Goal: Information Seeking & Learning: Find specific fact

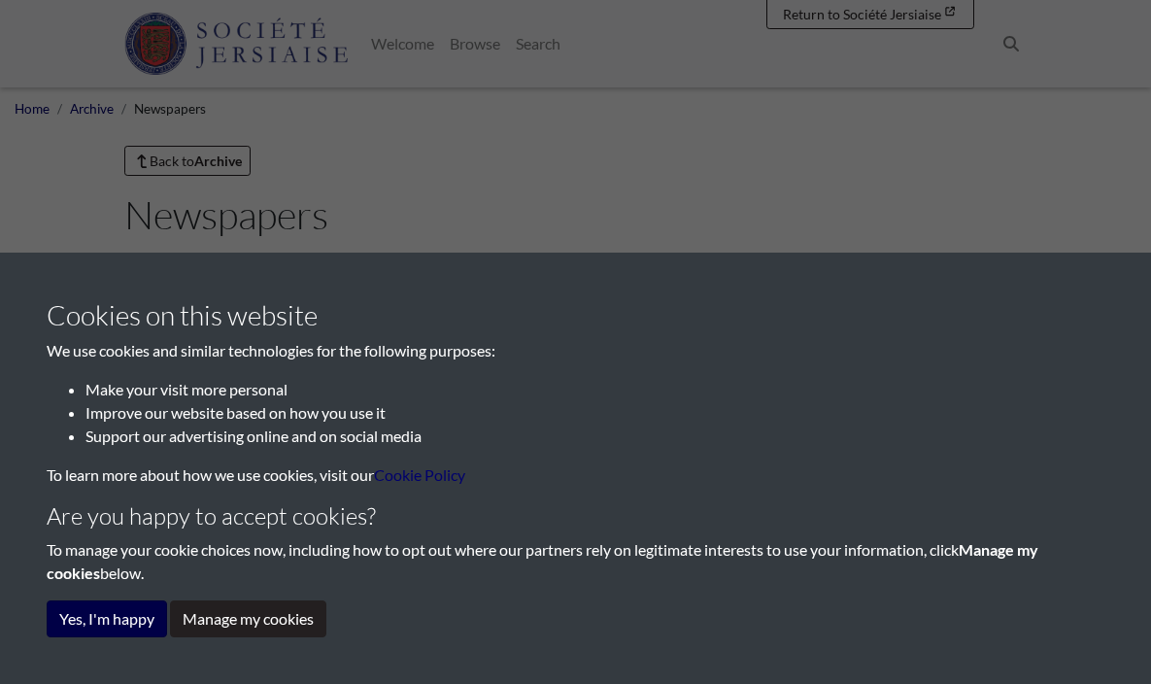
click at [104, 629] on button "Yes, I'm happy" at bounding box center [107, 619] width 120 height 37
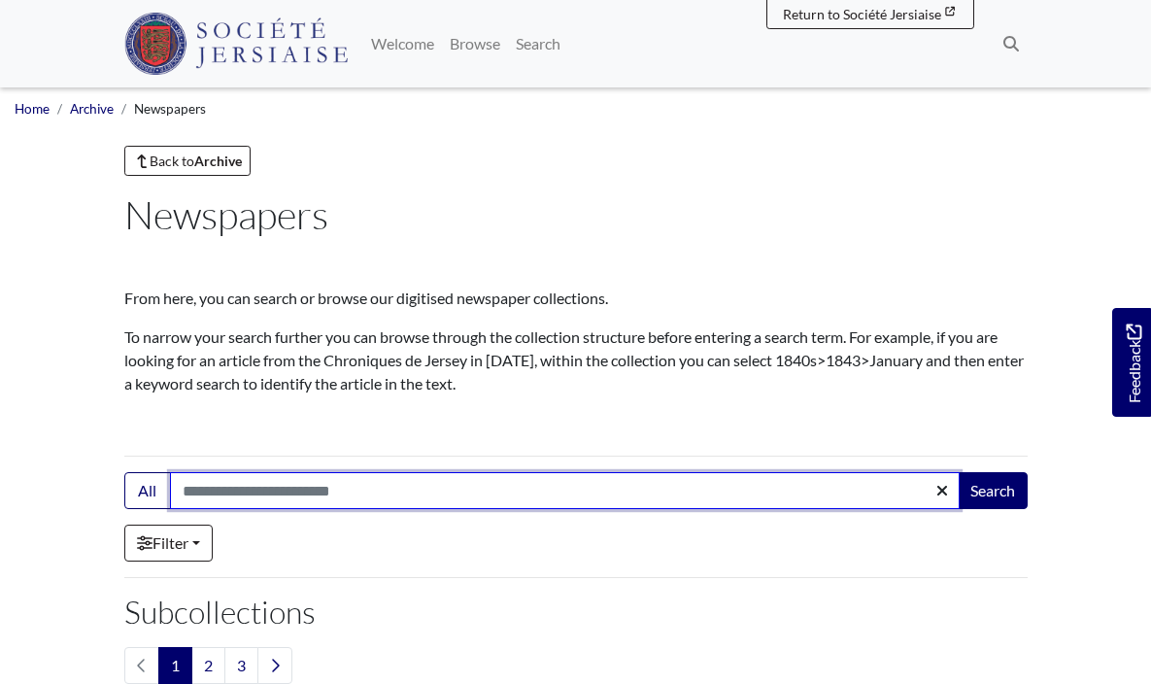
click at [411, 492] on input "Search:" at bounding box center [565, 490] width 790 height 37
type input "**********"
click at [991, 491] on button "Search" at bounding box center [993, 490] width 70 height 37
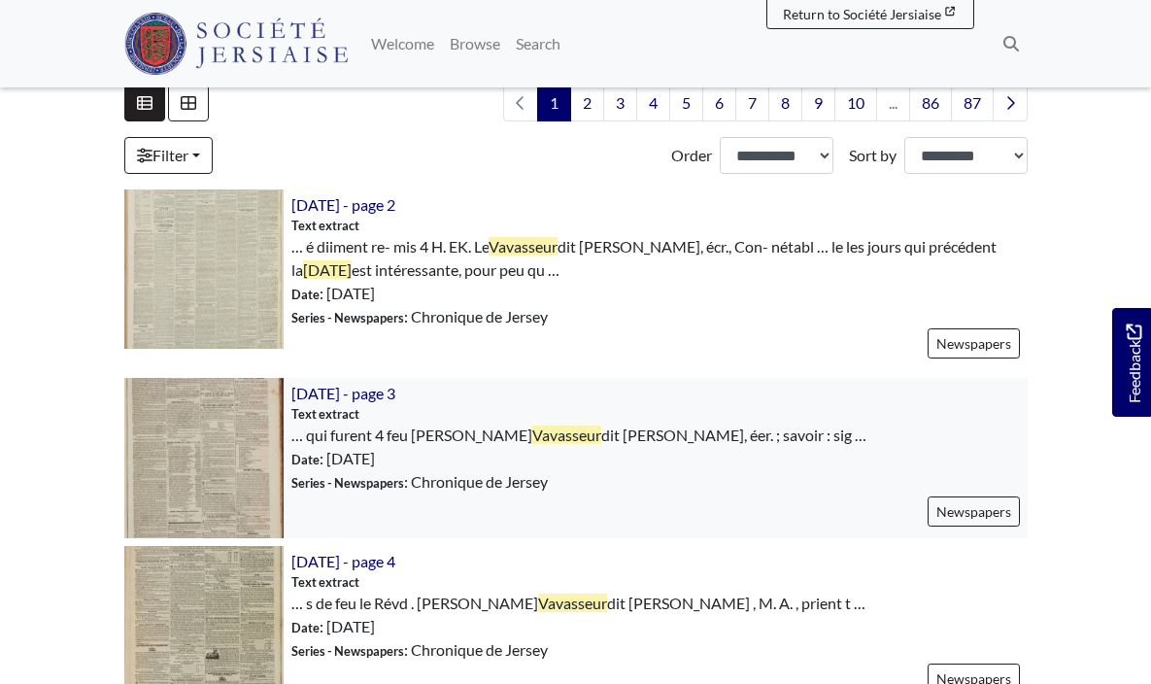
scroll to position [638, 0]
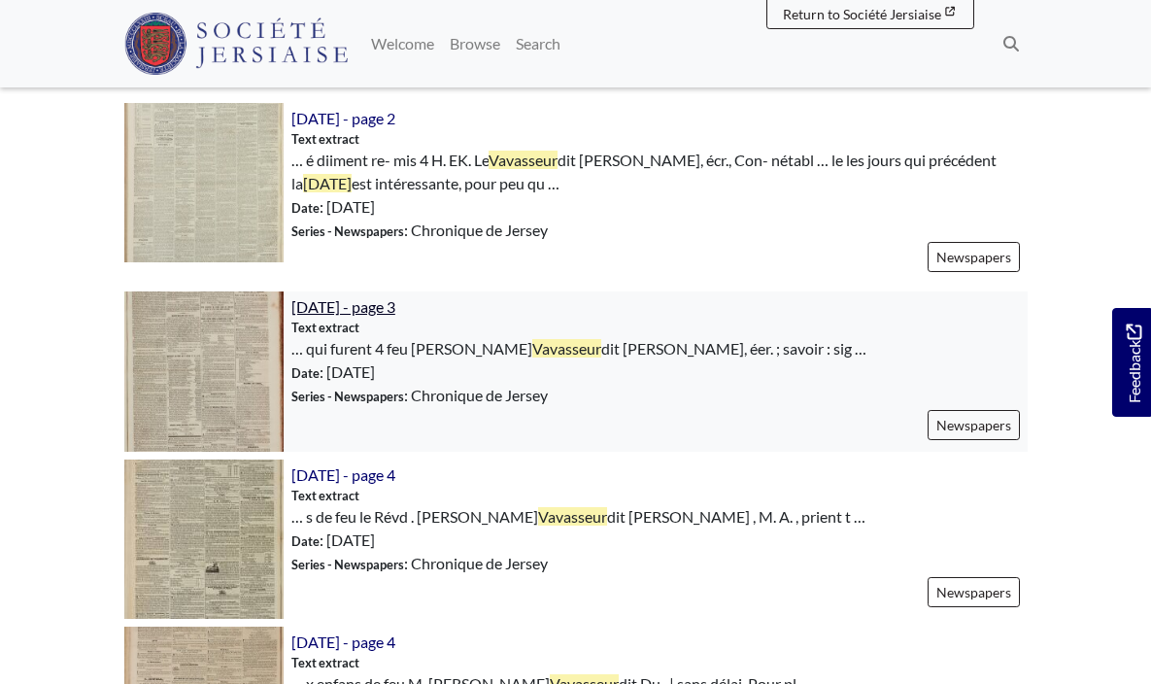
click at [381, 304] on span "[DATE] - page 3" at bounding box center [344, 306] width 104 height 18
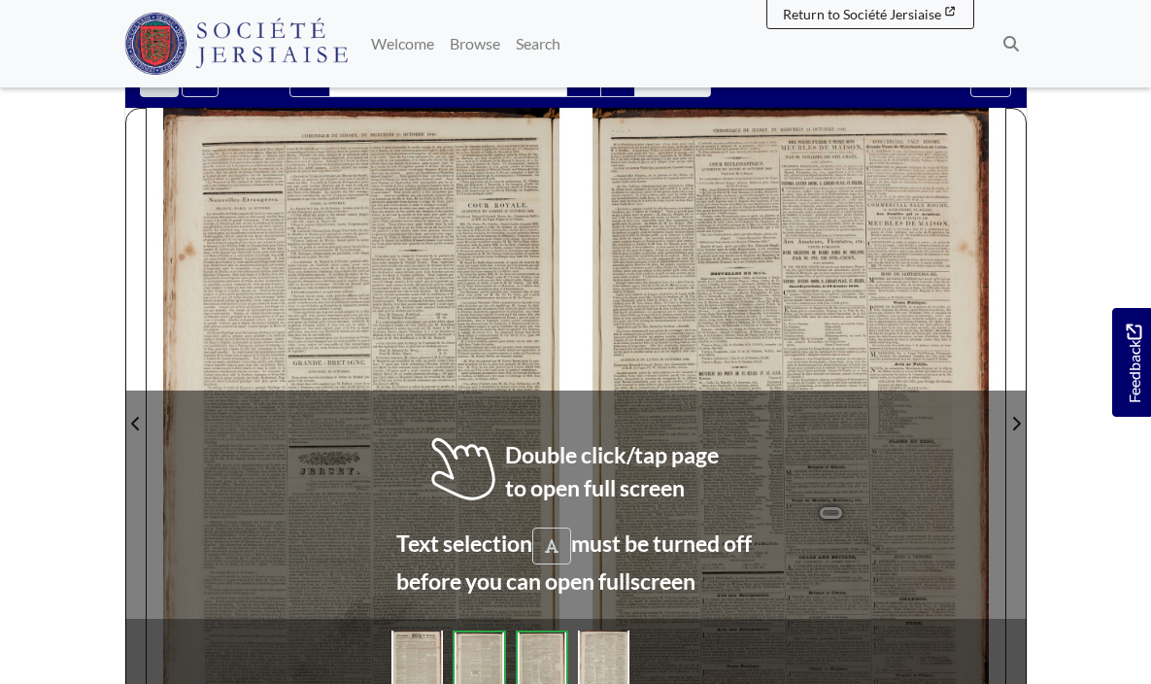
scroll to position [193, 0]
click at [438, 453] on span "route," at bounding box center [438, 455] width 14 height 7
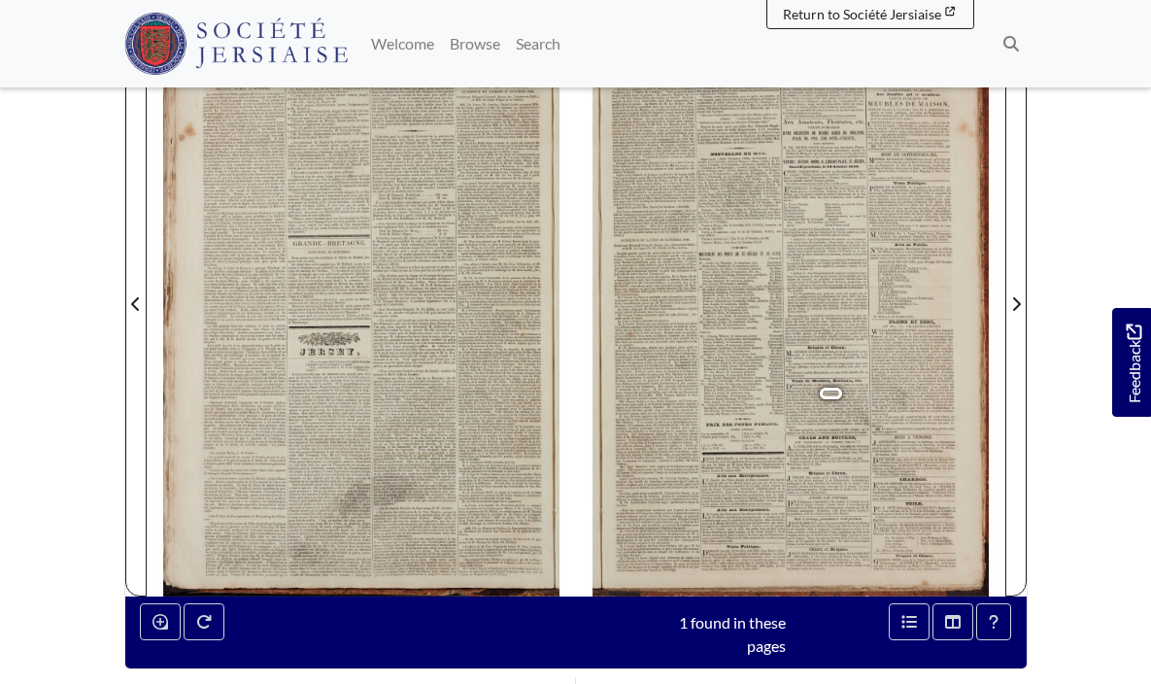
scroll to position [331, 0]
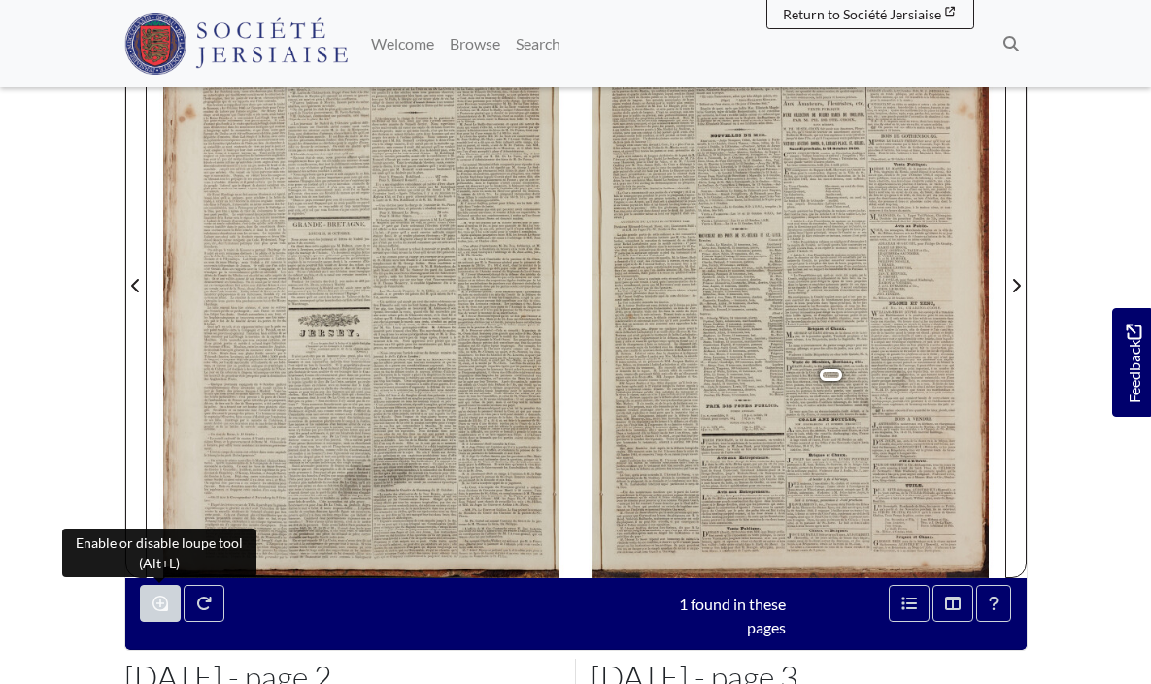
click at [149, 605] on button "Enable or disable loupe tool (Alt+L)" at bounding box center [160, 603] width 41 height 37
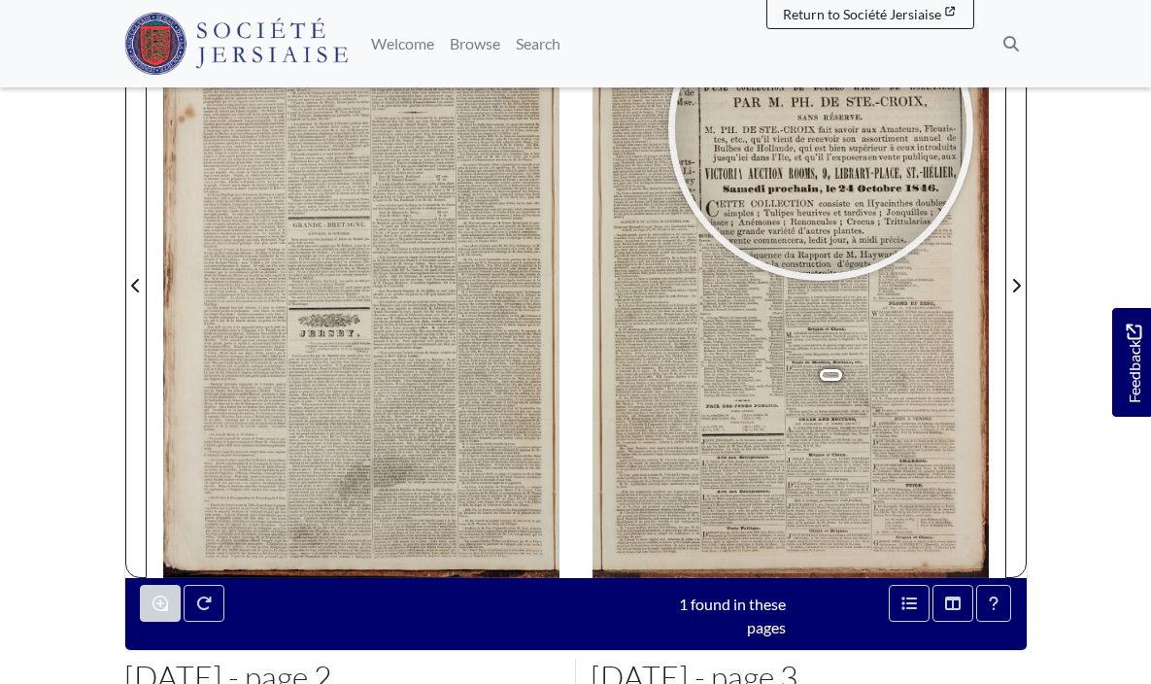
click at [820, 110] on div at bounding box center [821, 129] width 292 height 292
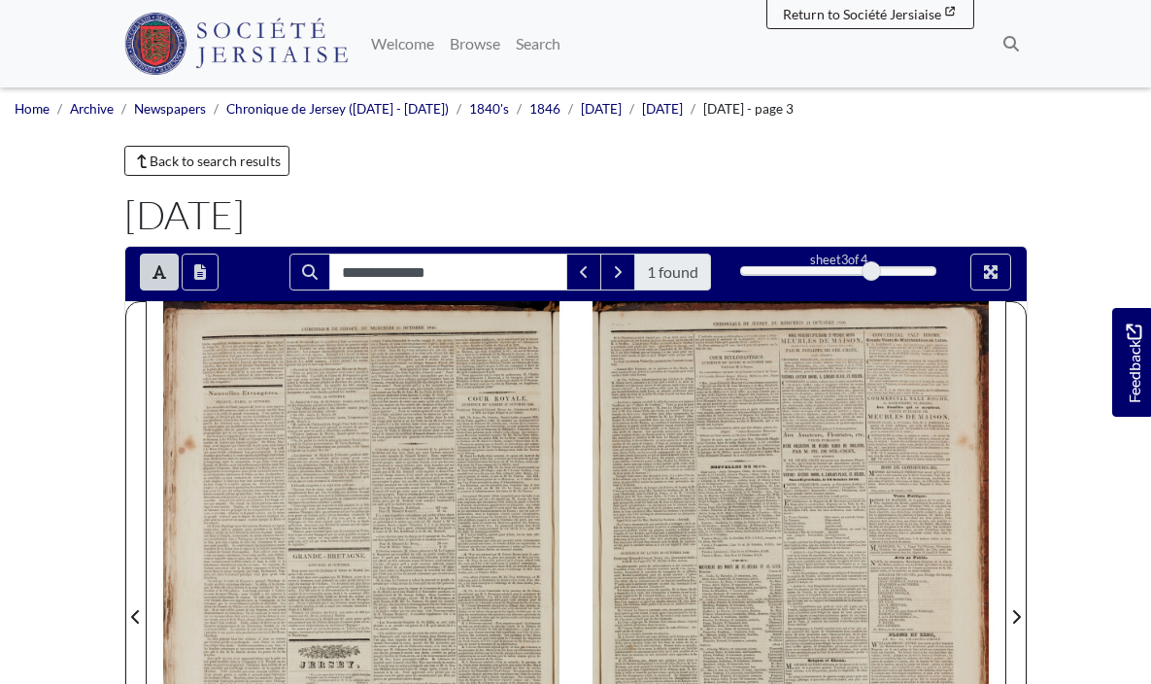
scroll to position [0, 0]
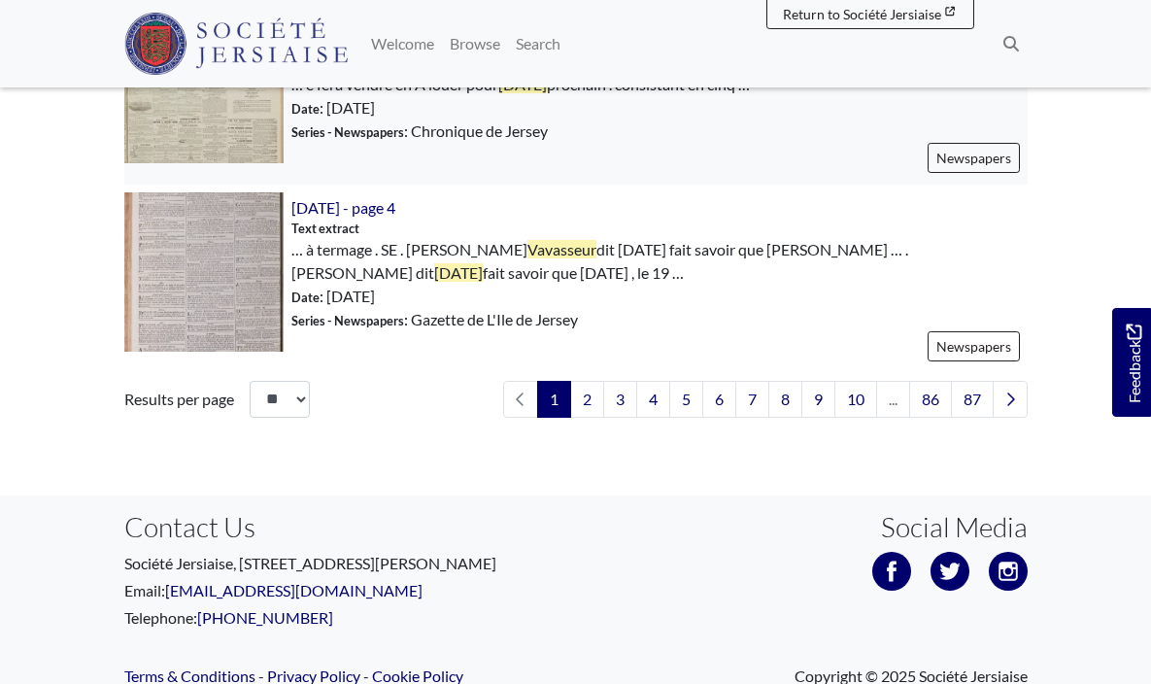
scroll to position [3049, 0]
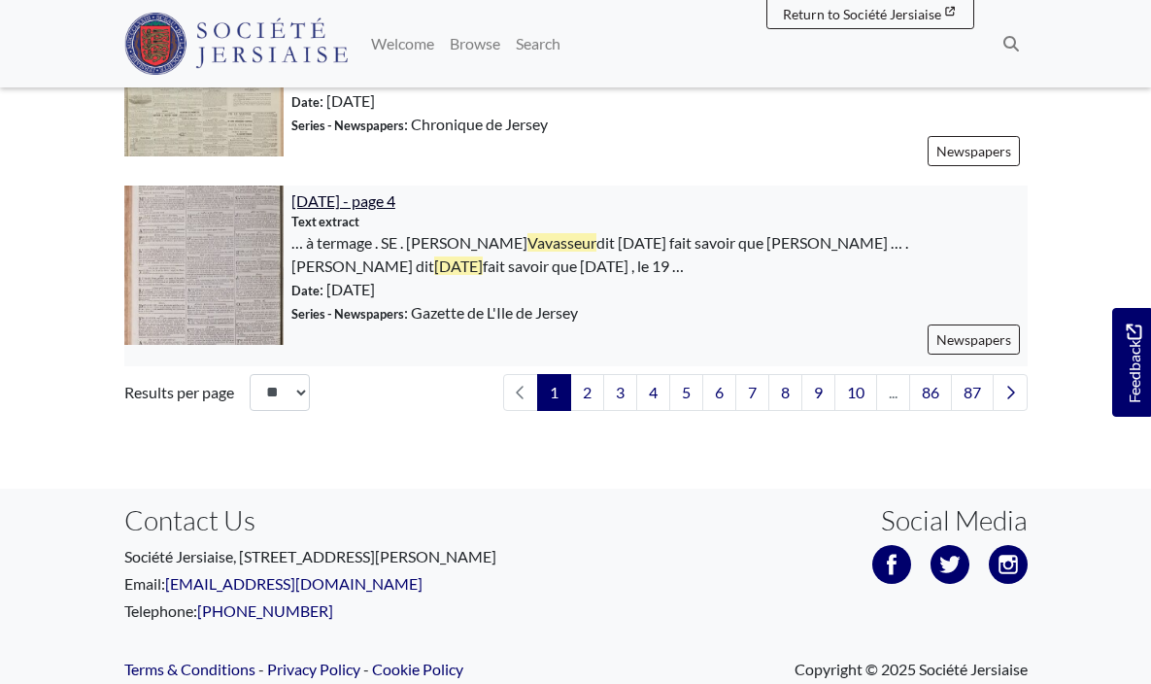
click at [346, 201] on span "14th September 1816 - page 4" at bounding box center [344, 200] width 104 height 18
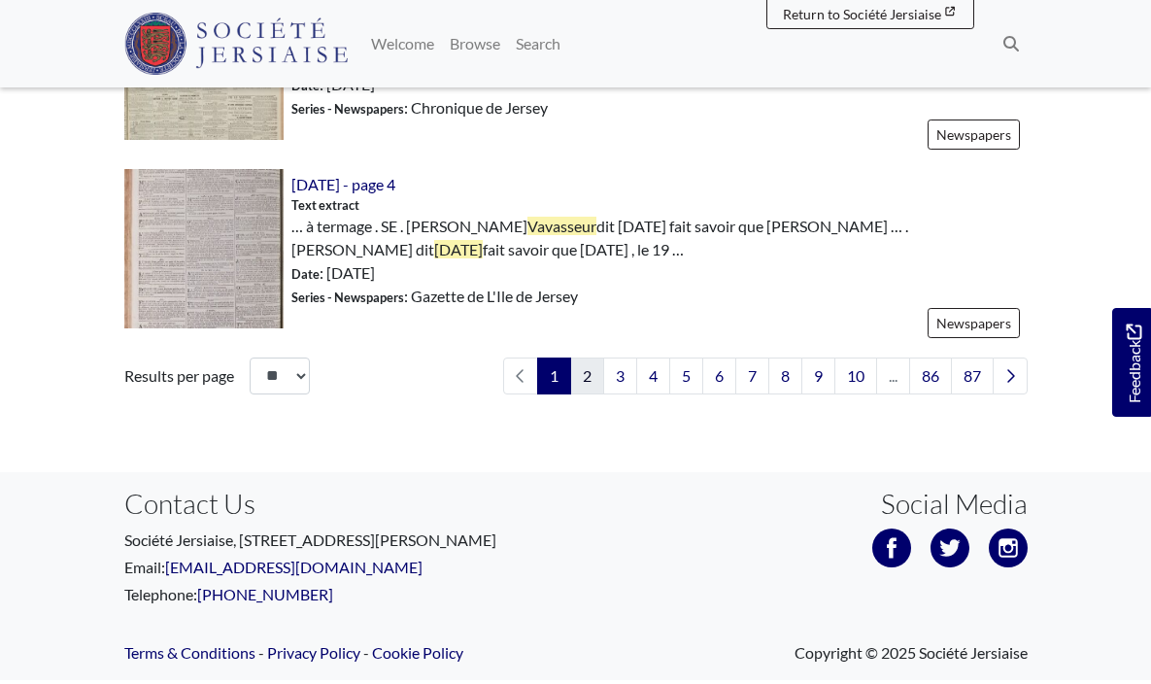
click at [580, 366] on link "2" at bounding box center [587, 376] width 34 height 37
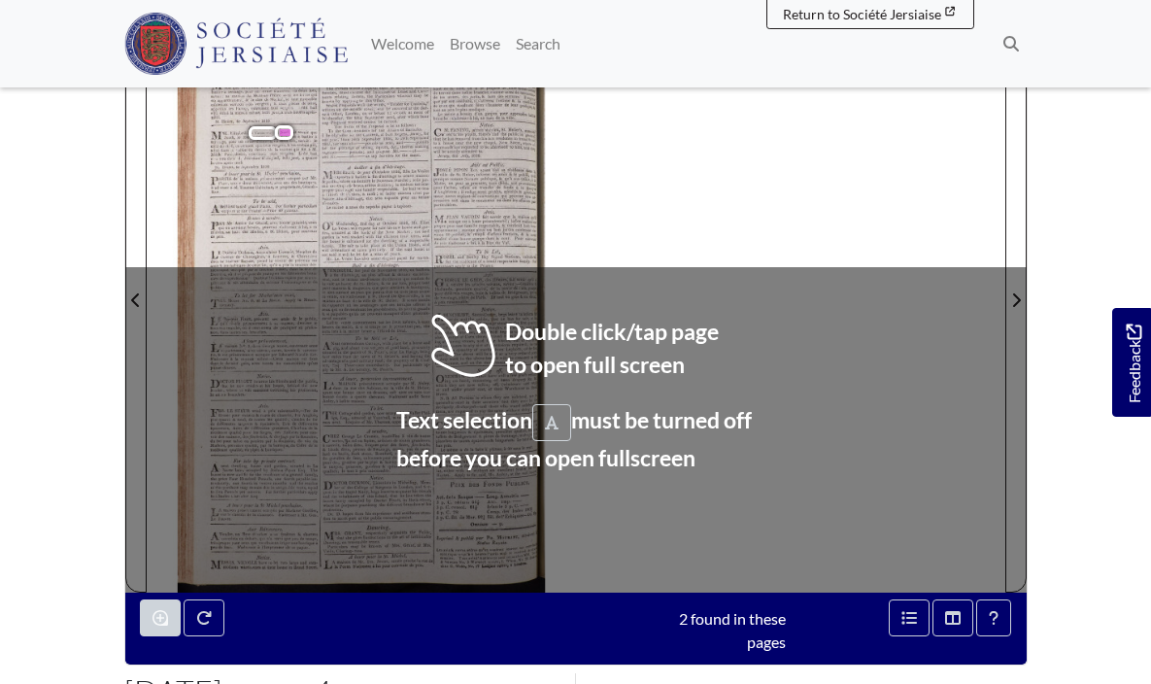
scroll to position [312, 0]
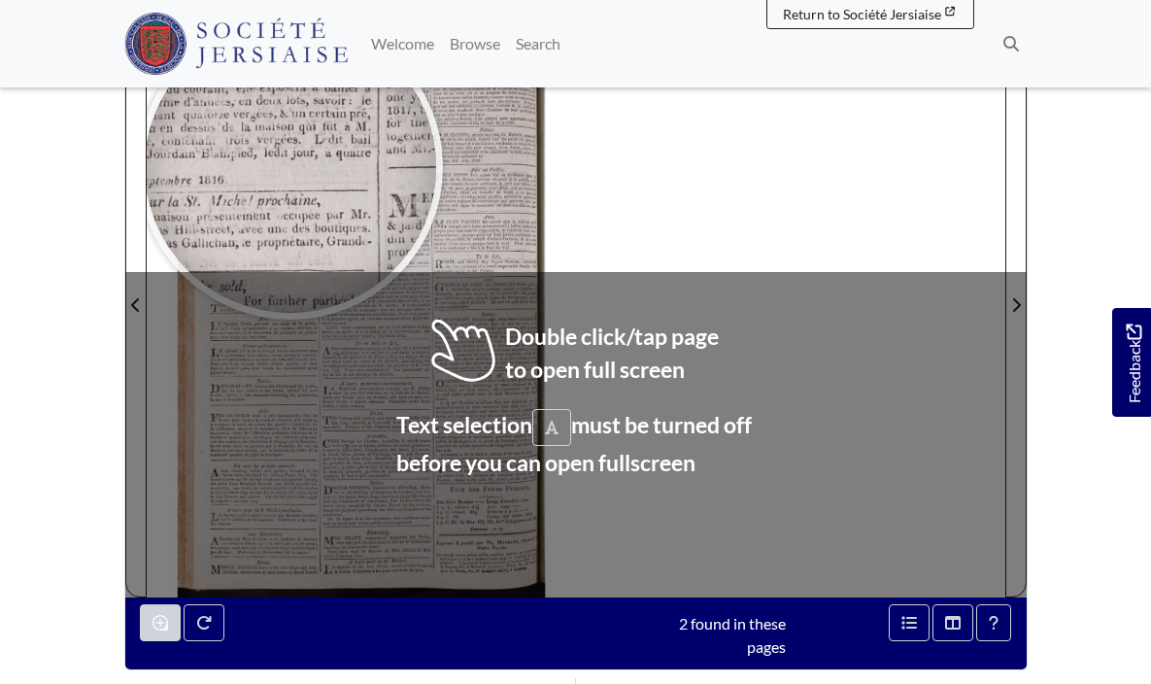
click at [291, 167] on div at bounding box center [291, 167] width 292 height 292
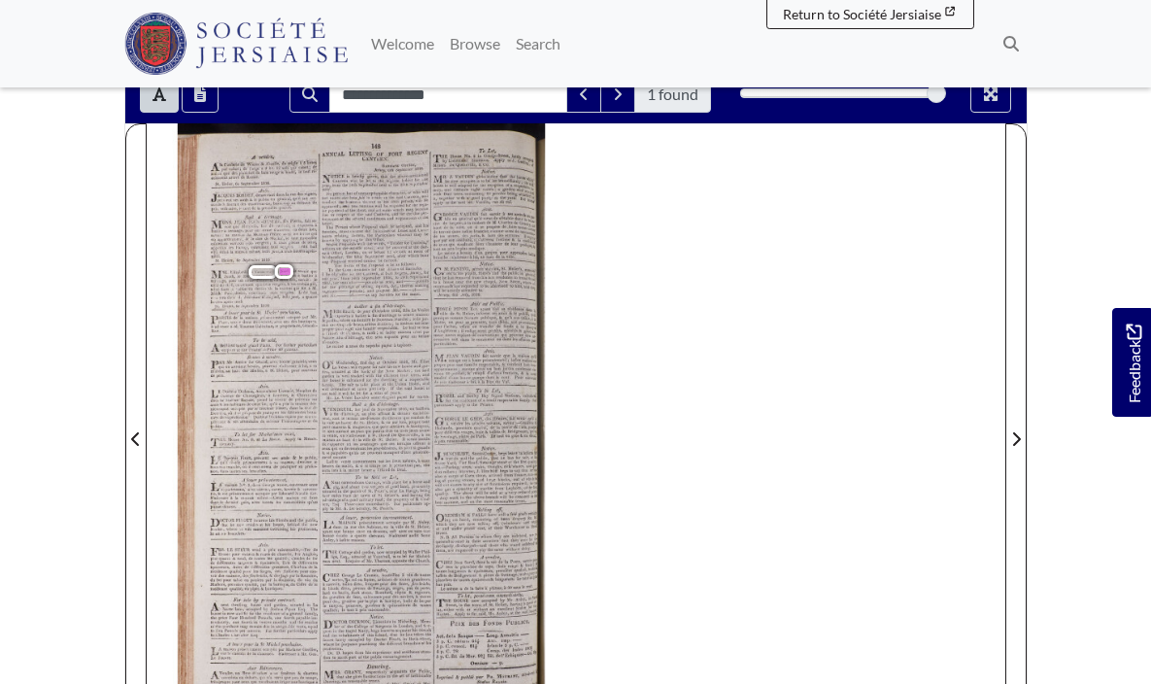
scroll to position [162, 0]
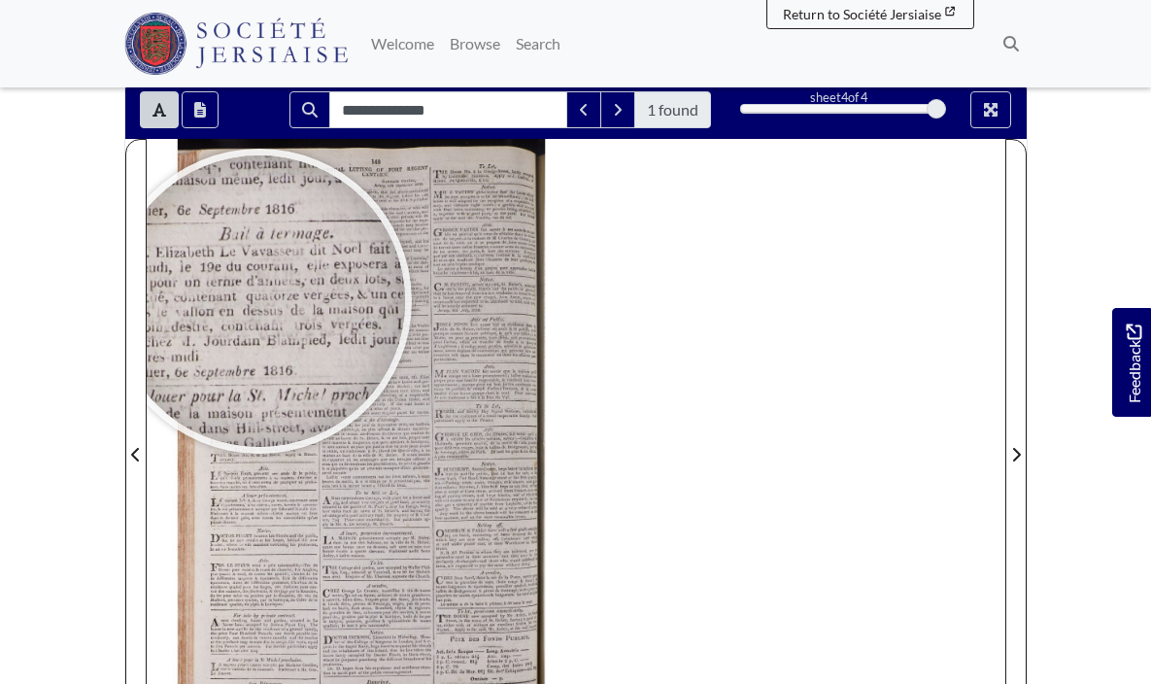
click at [259, 301] on div at bounding box center [260, 301] width 292 height 292
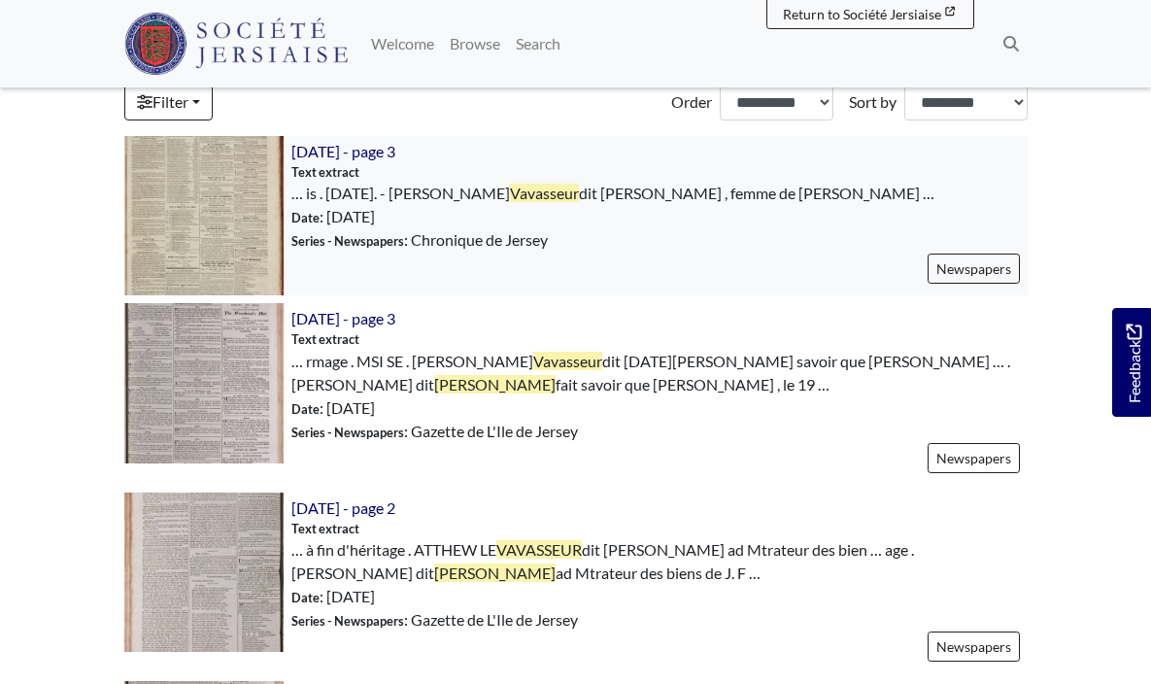
scroll to position [609, 0]
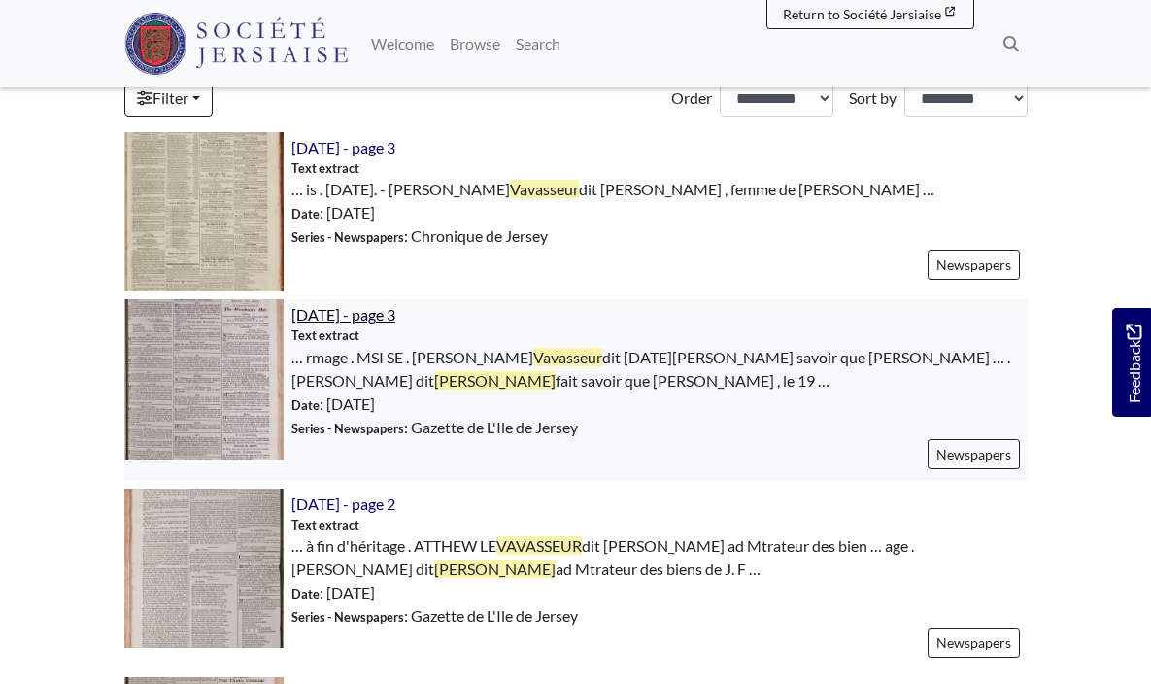
click at [343, 319] on span "[DATE] - page 3" at bounding box center [344, 314] width 104 height 18
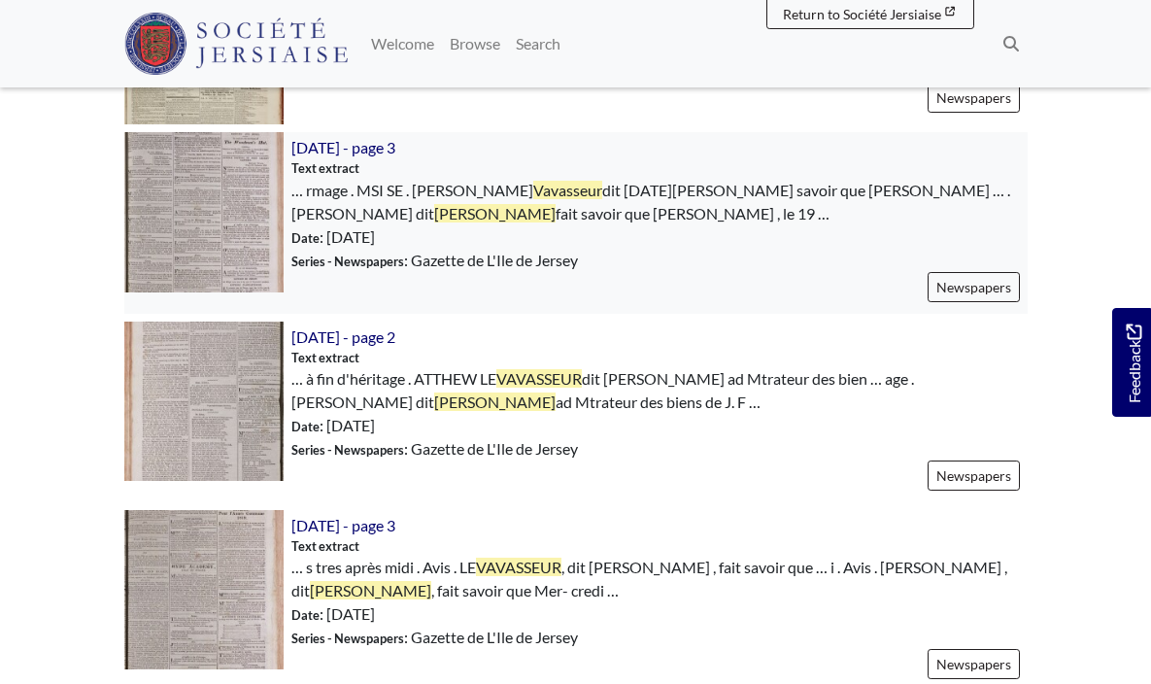
scroll to position [777, 0]
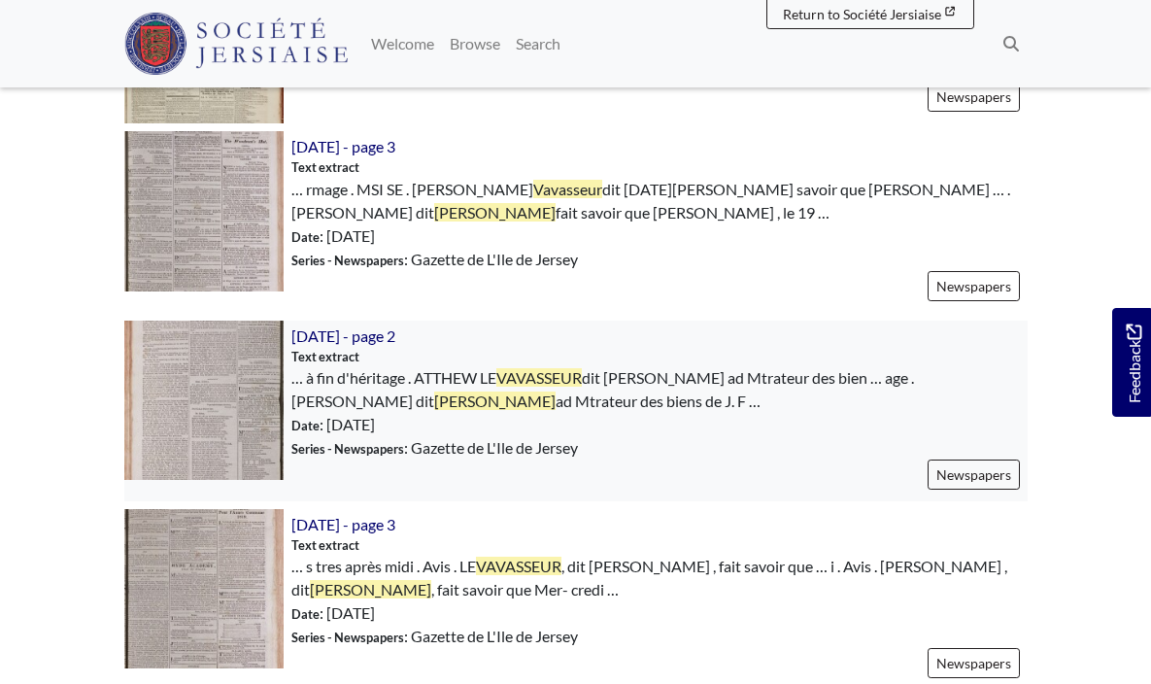
click at [218, 402] on img at bounding box center [203, 400] width 159 height 159
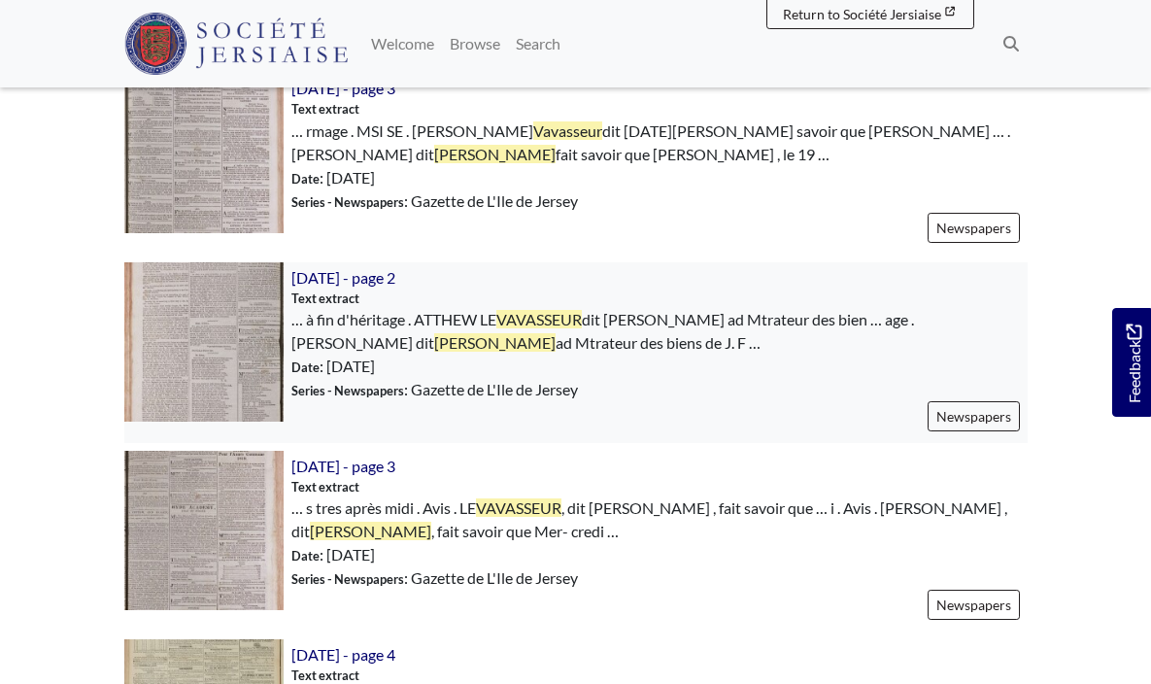
scroll to position [838, 0]
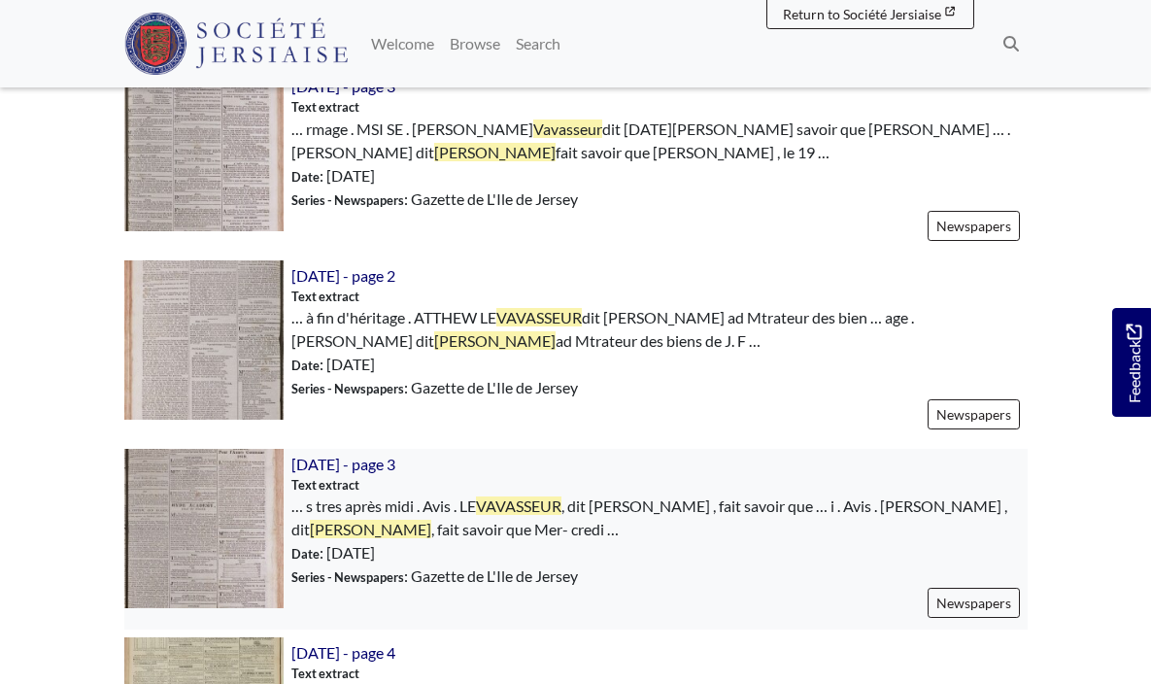
click at [248, 497] on img at bounding box center [203, 528] width 159 height 159
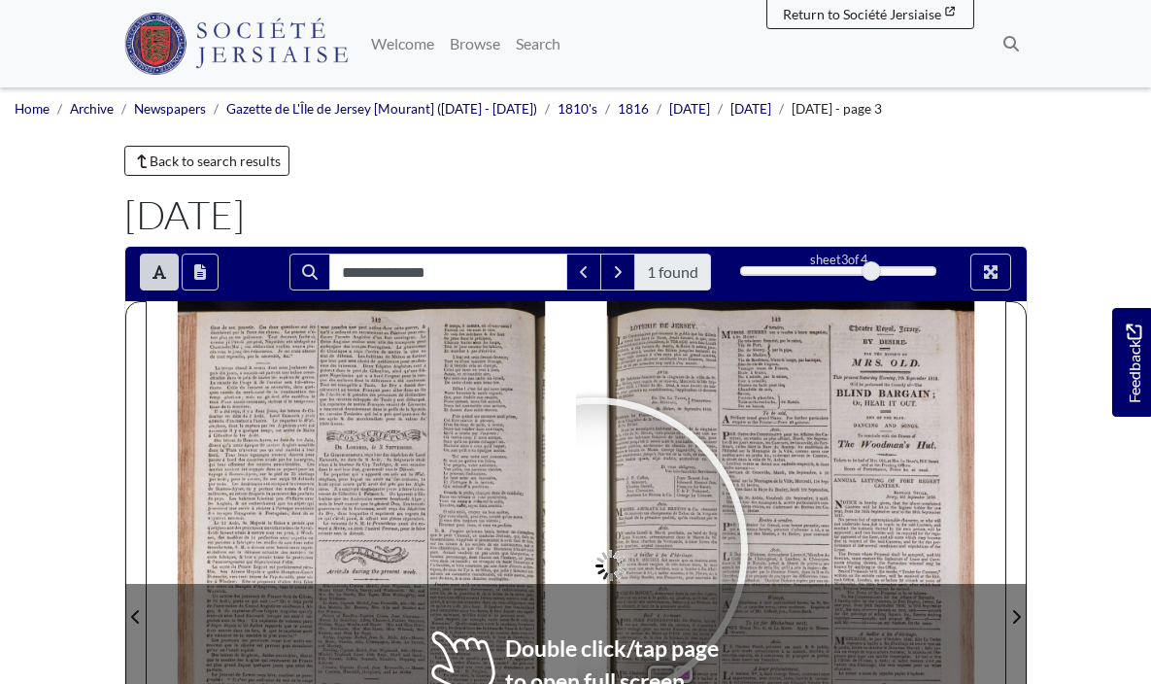
click at [596, 550] on div at bounding box center [596, 550] width 292 height 292
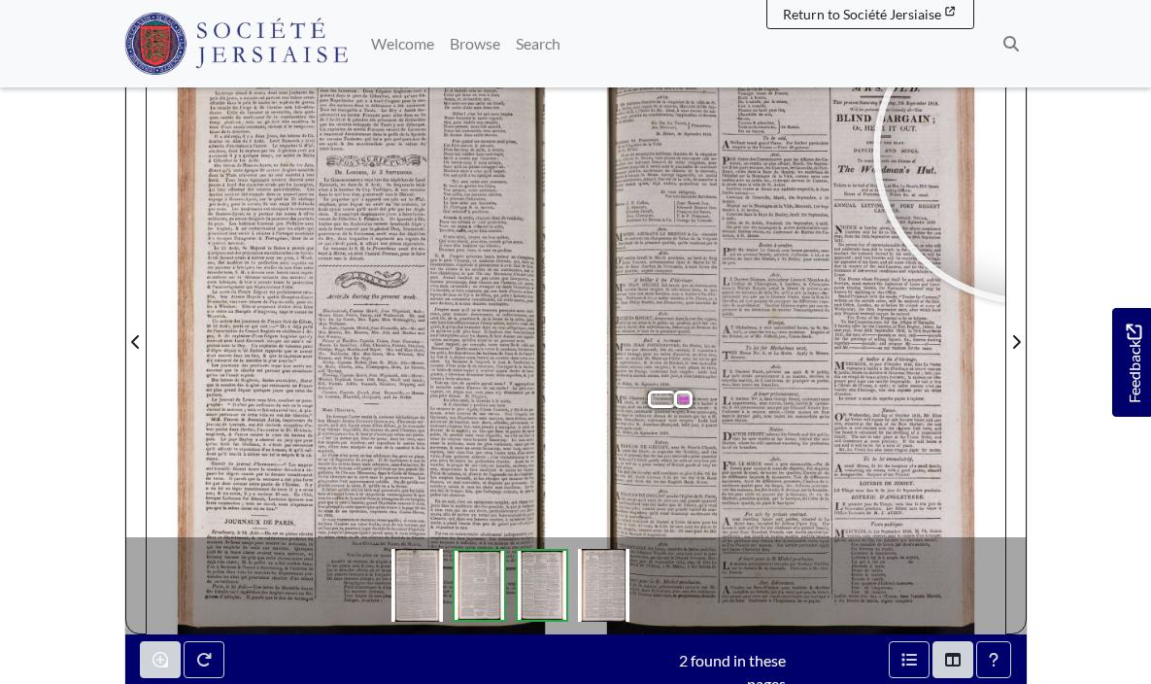
scroll to position [302, 0]
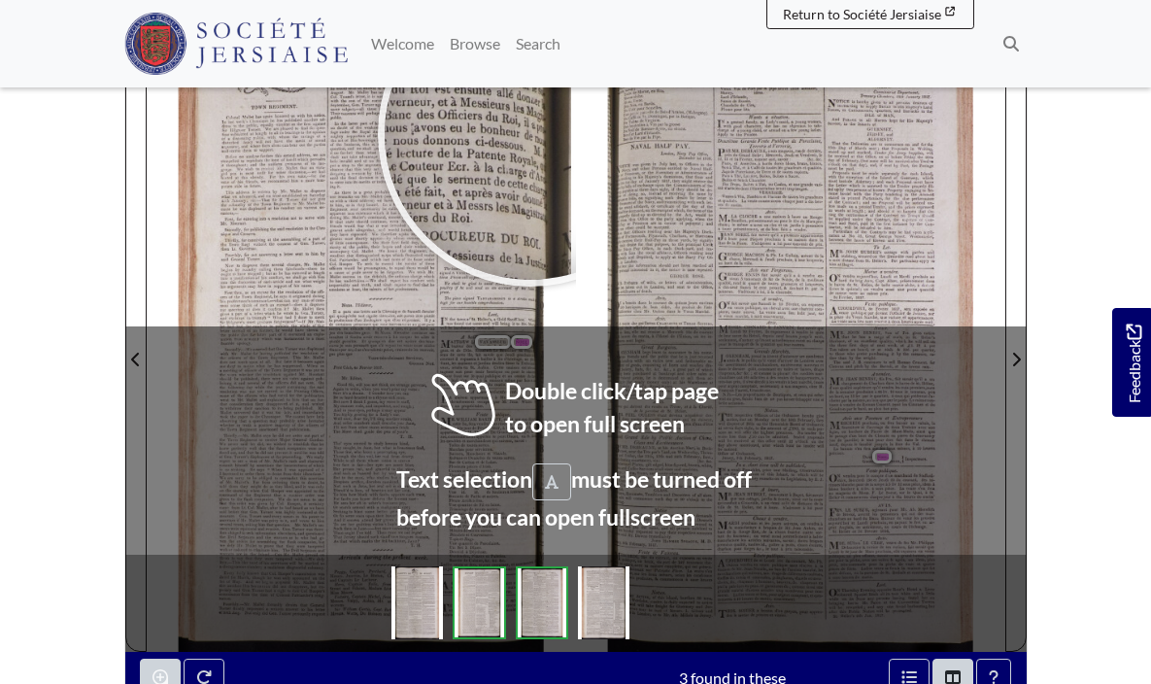
scroll to position [262, 0]
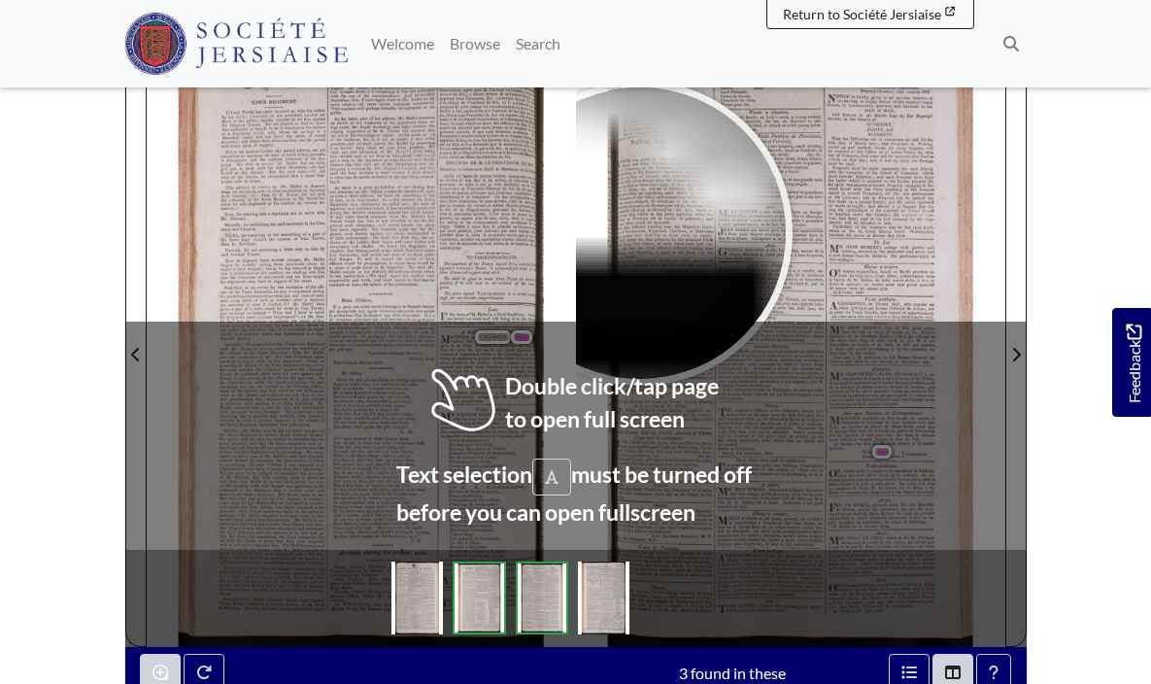
click at [640, 233] on div at bounding box center [641, 233] width 292 height 292
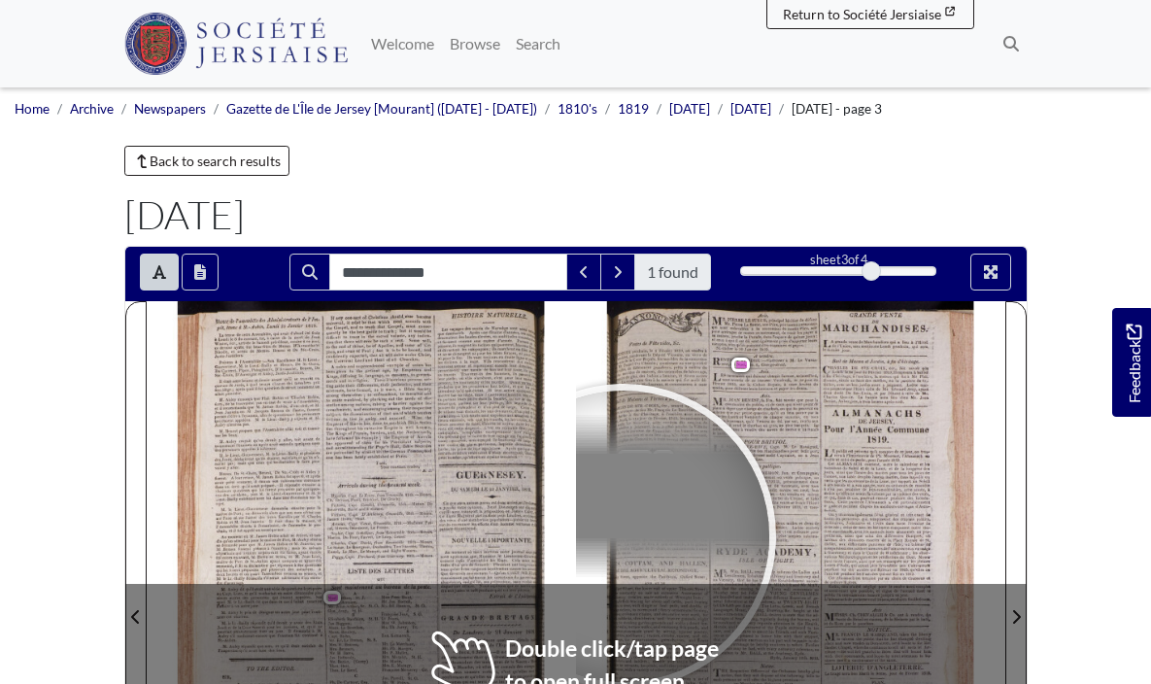
click at [624, 536] on div at bounding box center [624, 537] width 292 height 292
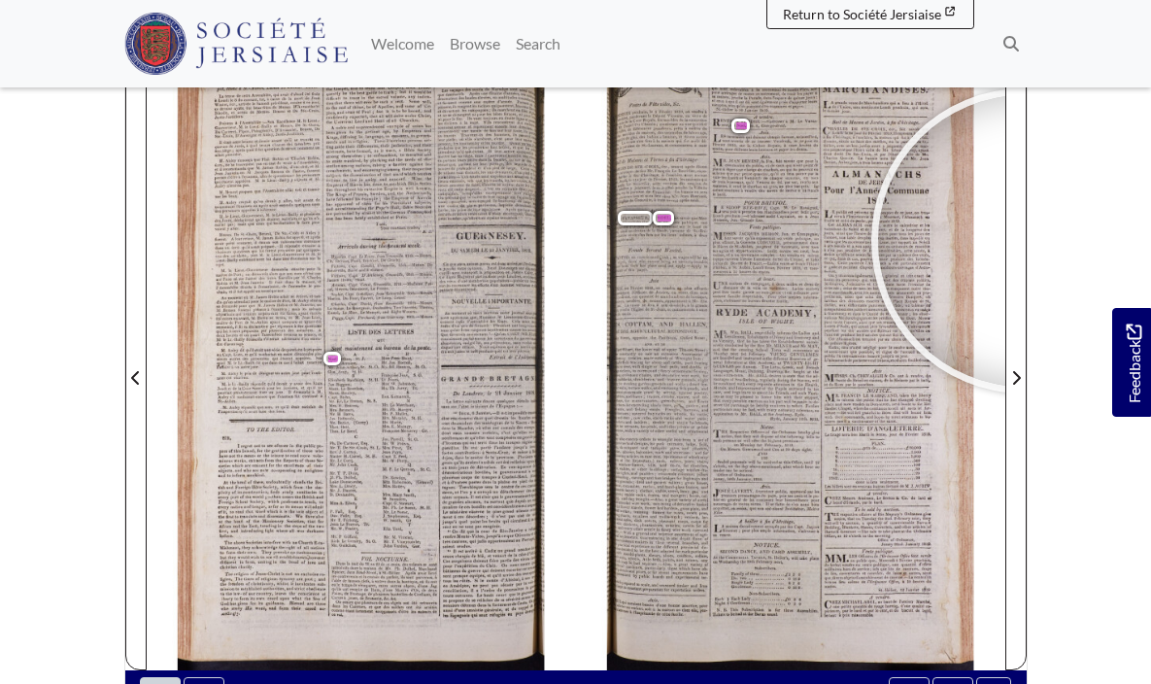
scroll to position [241, 0]
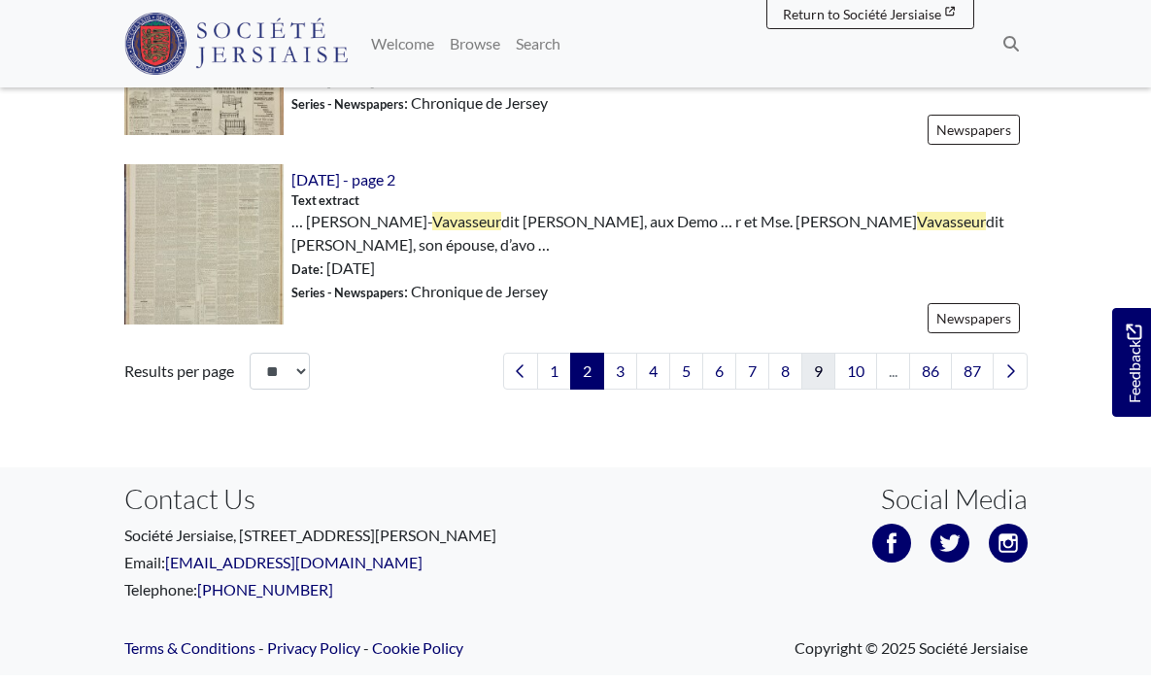
scroll to position [3196, 0]
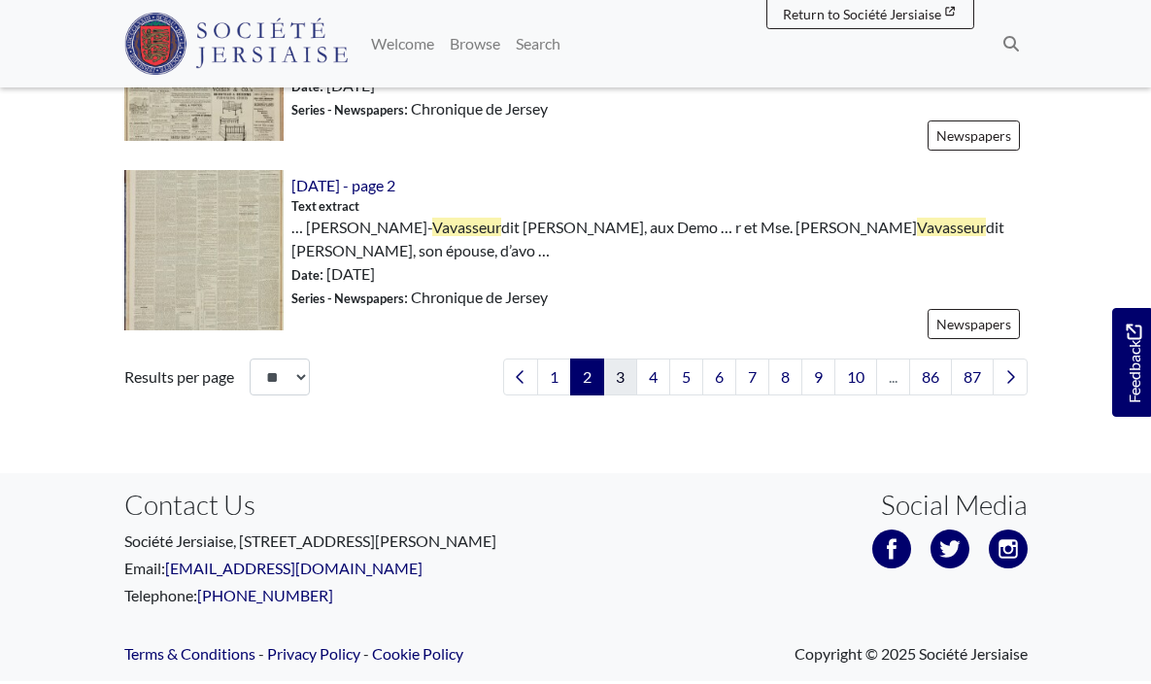
click at [619, 359] on link "3" at bounding box center [620, 377] width 34 height 37
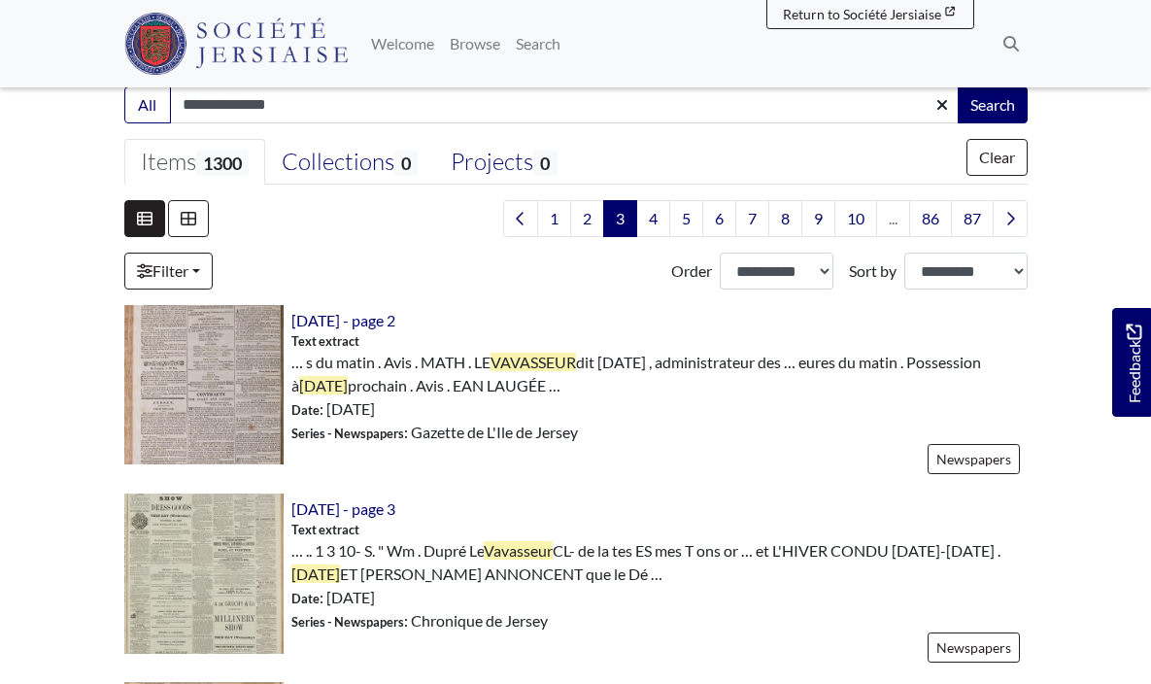
scroll to position [460, 0]
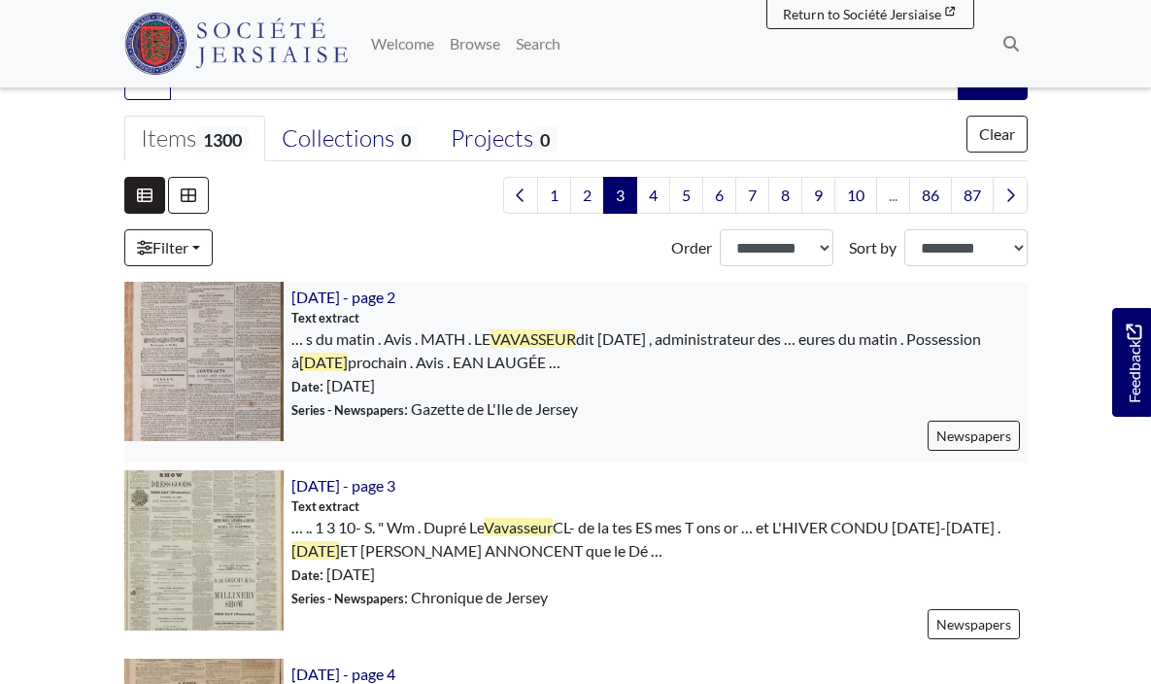
click at [196, 348] on img at bounding box center [203, 361] width 159 height 159
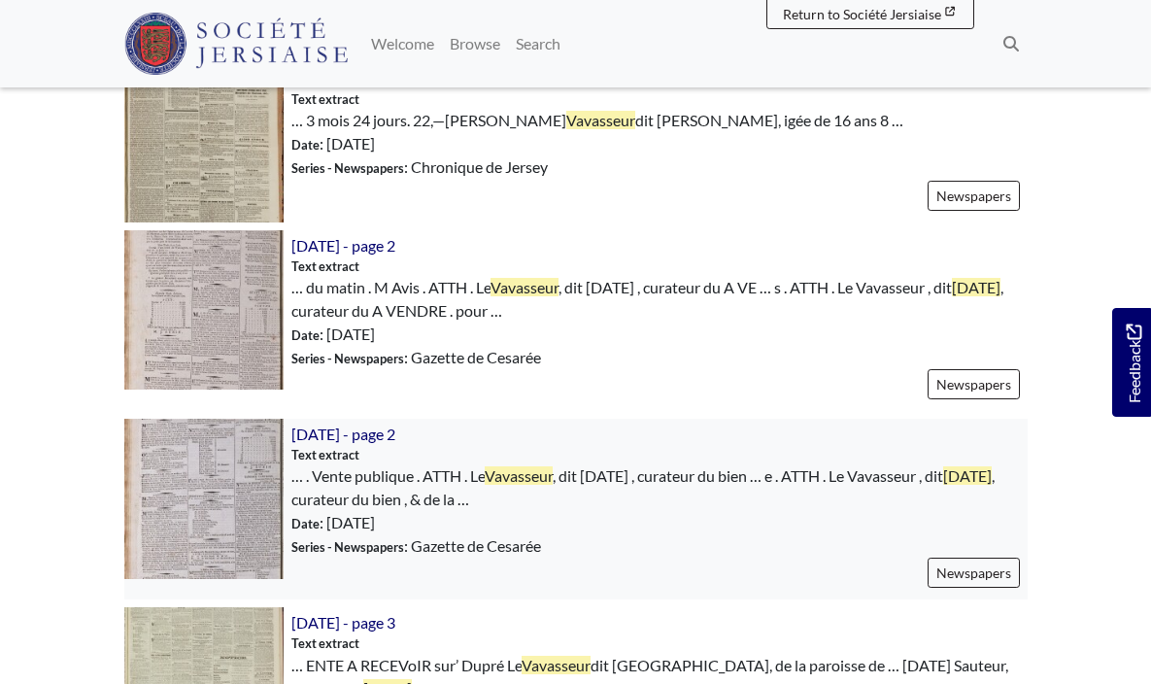
scroll to position [1247, 0]
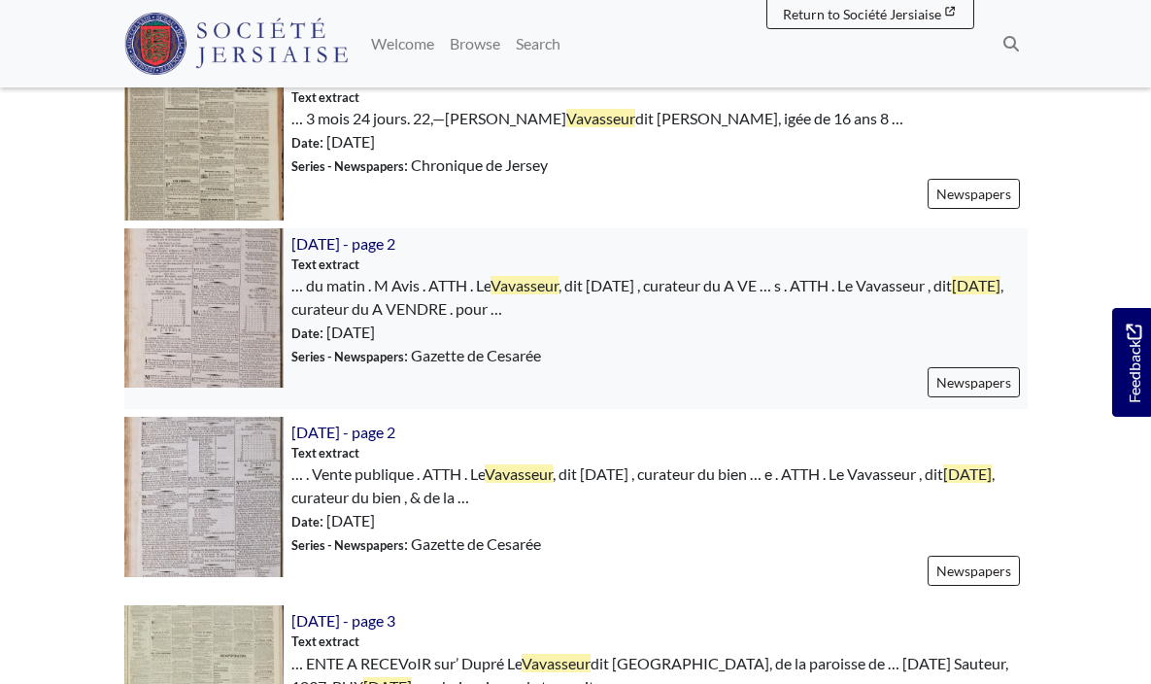
click at [214, 313] on img at bounding box center [203, 307] width 159 height 159
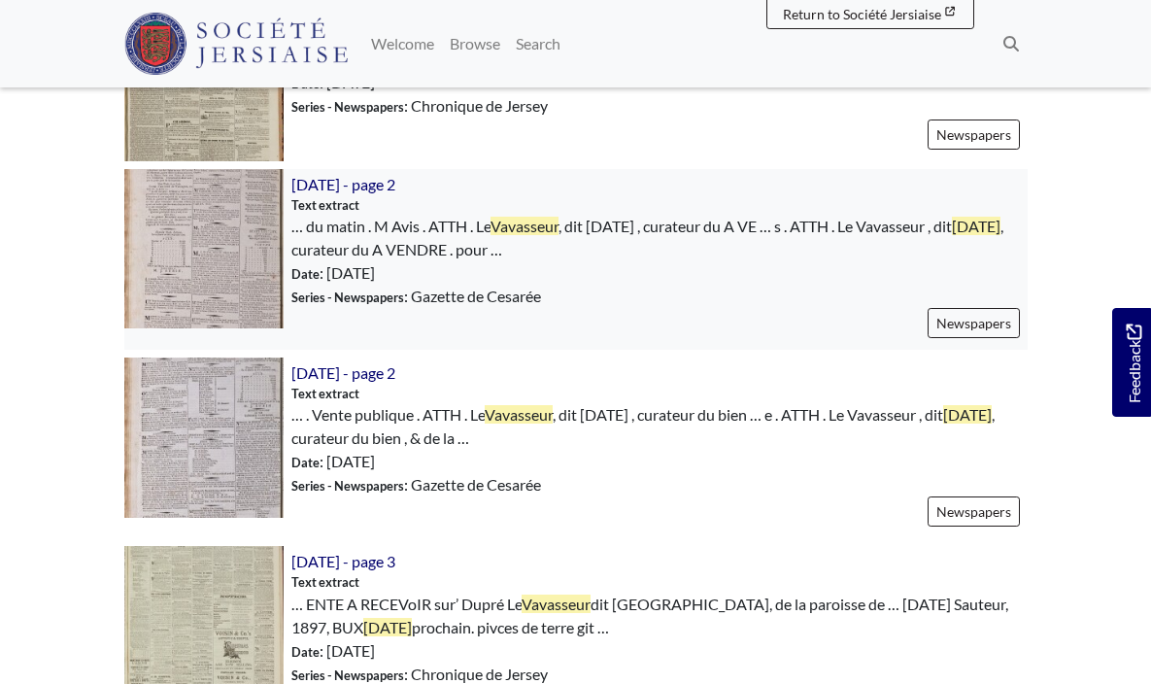
scroll to position [1322, 0]
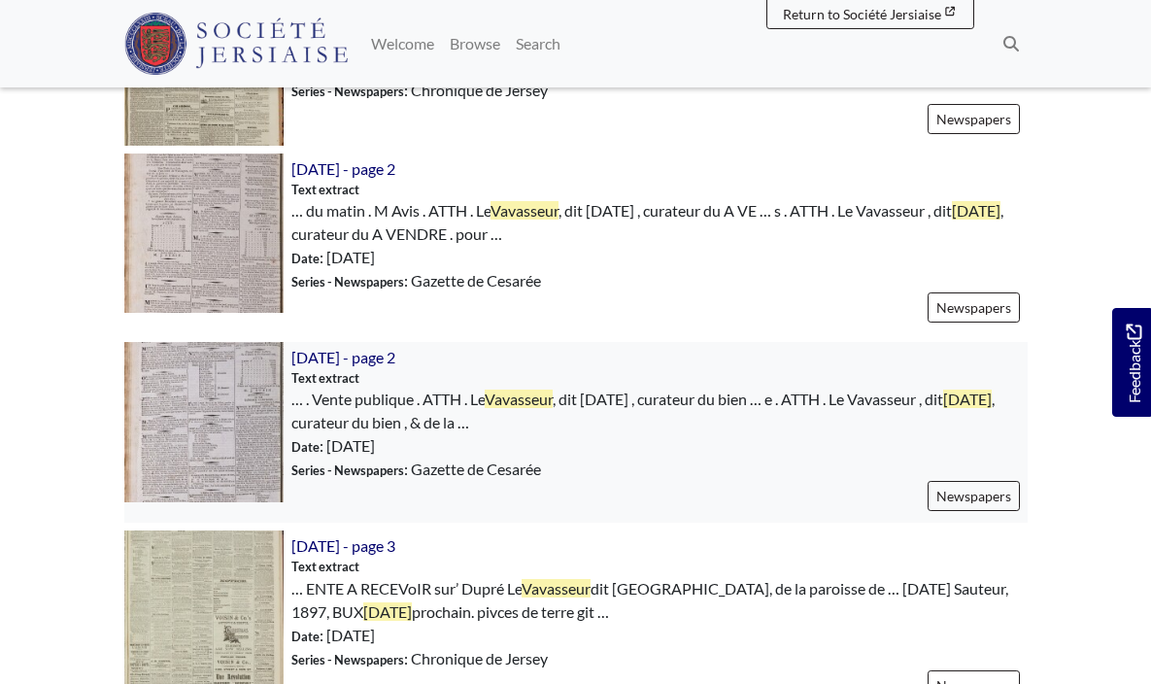
click at [197, 424] on img at bounding box center [203, 421] width 159 height 159
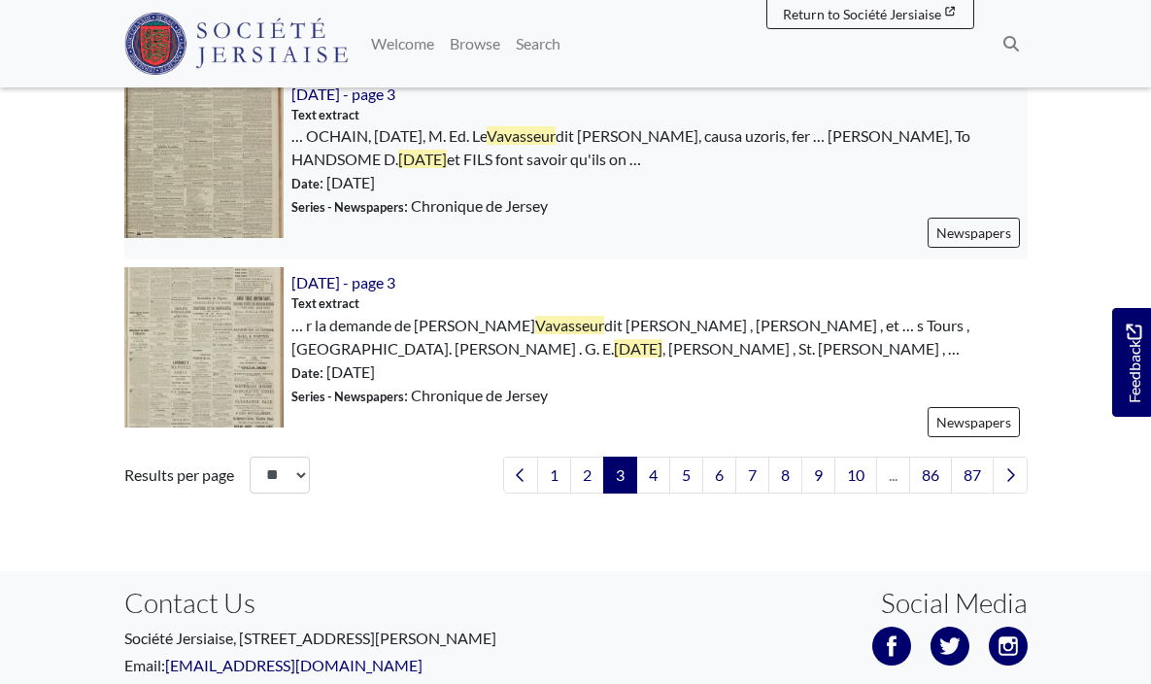
scroll to position [3039, 0]
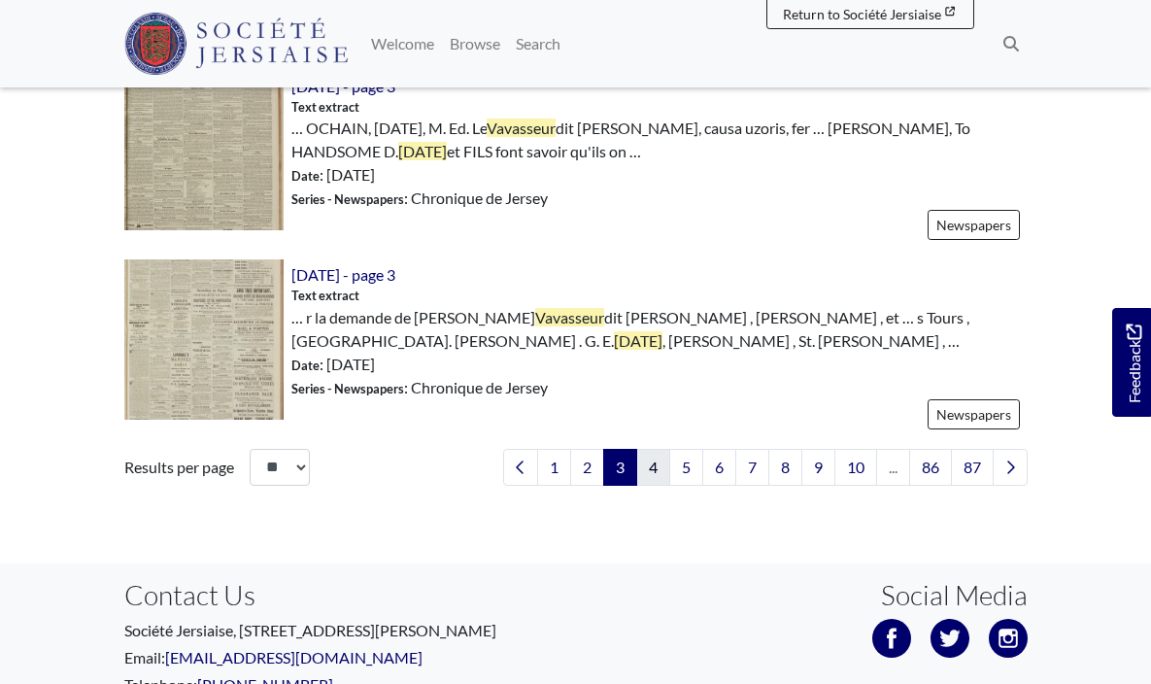
click at [636, 458] on link "4" at bounding box center [653, 467] width 34 height 37
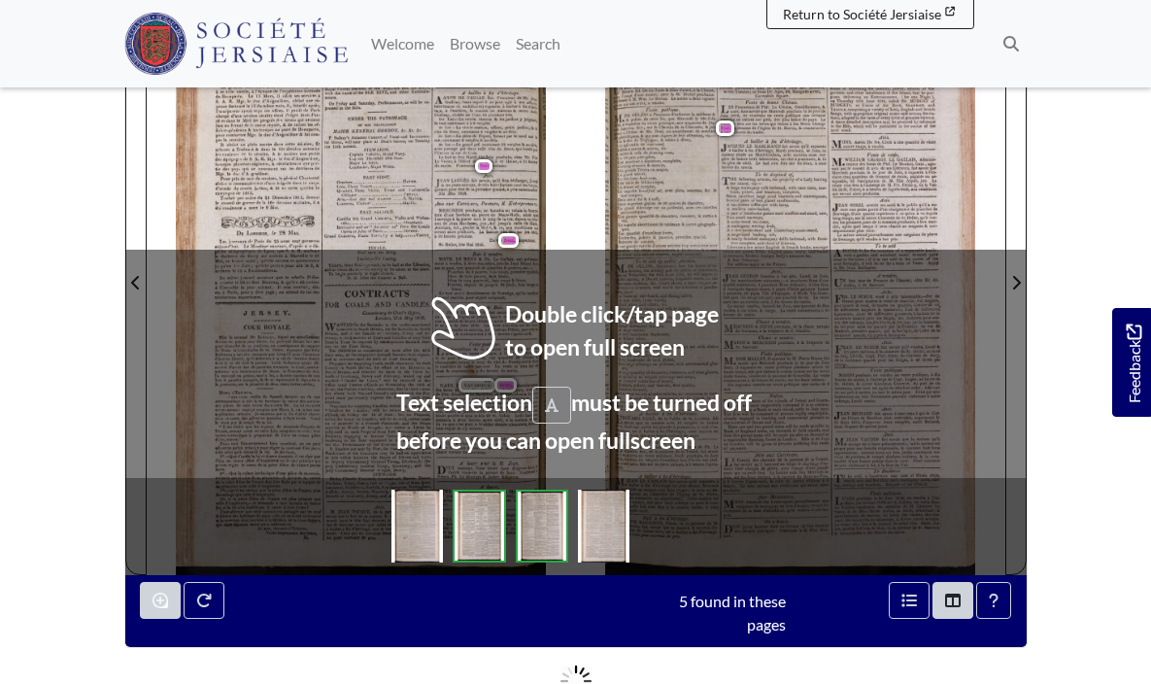
scroll to position [214, 0]
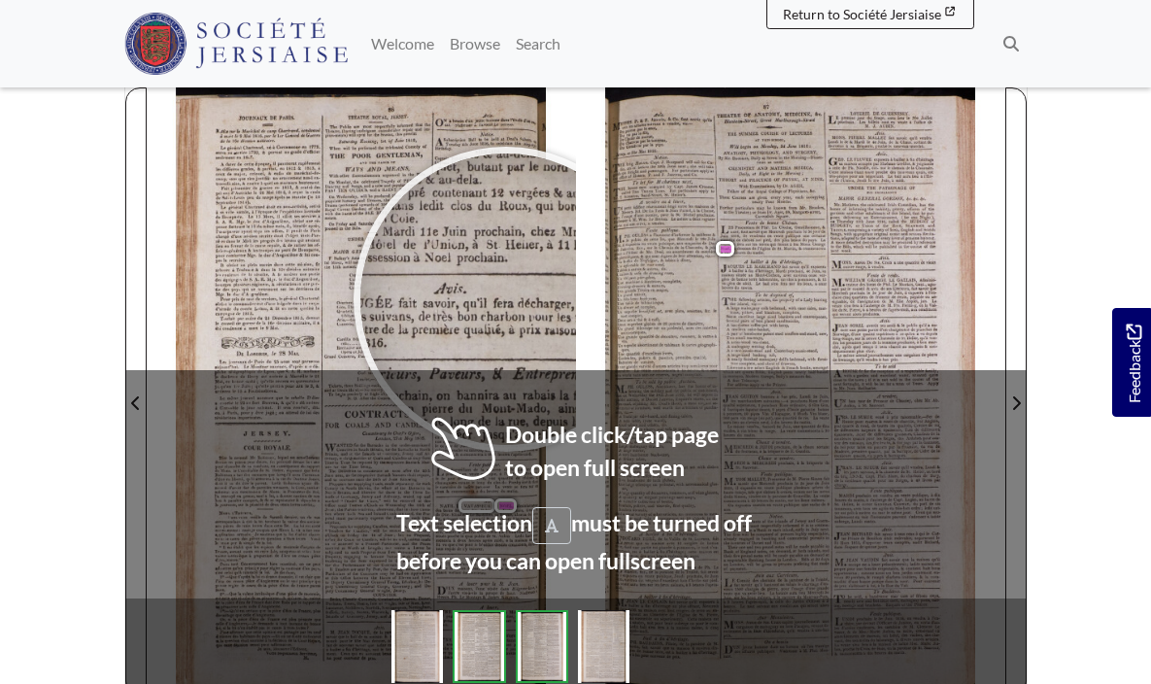
click at [506, 299] on div at bounding box center [507, 300] width 292 height 292
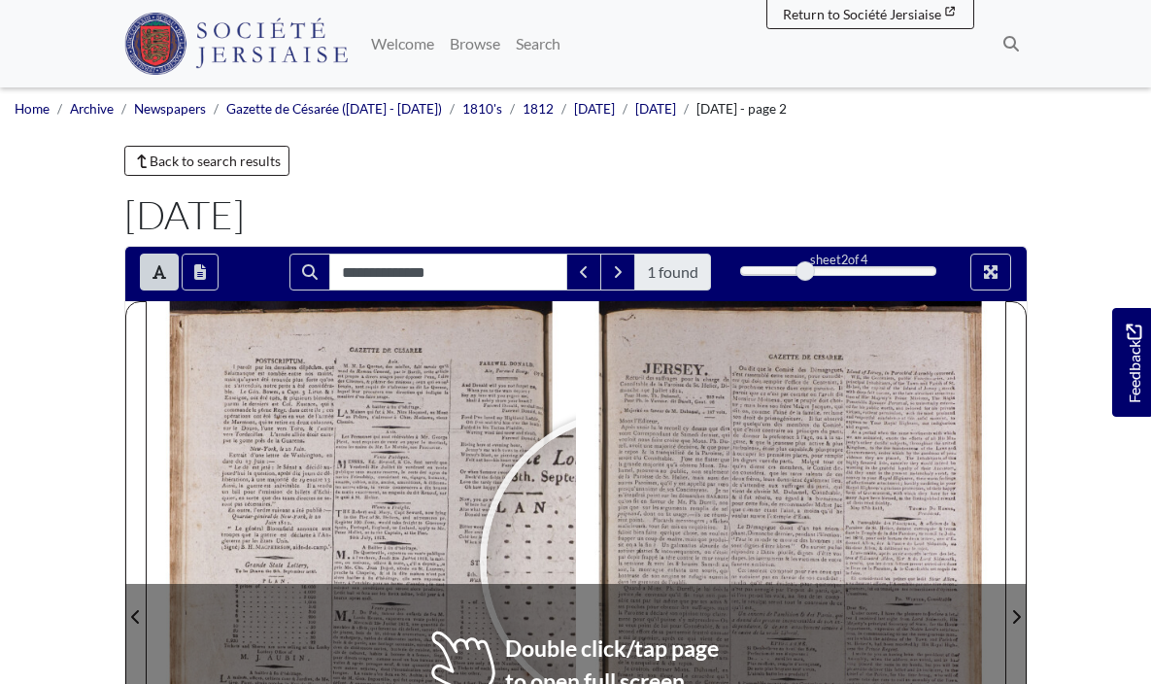
click at [632, 562] on div at bounding box center [791, 604] width 430 height 607
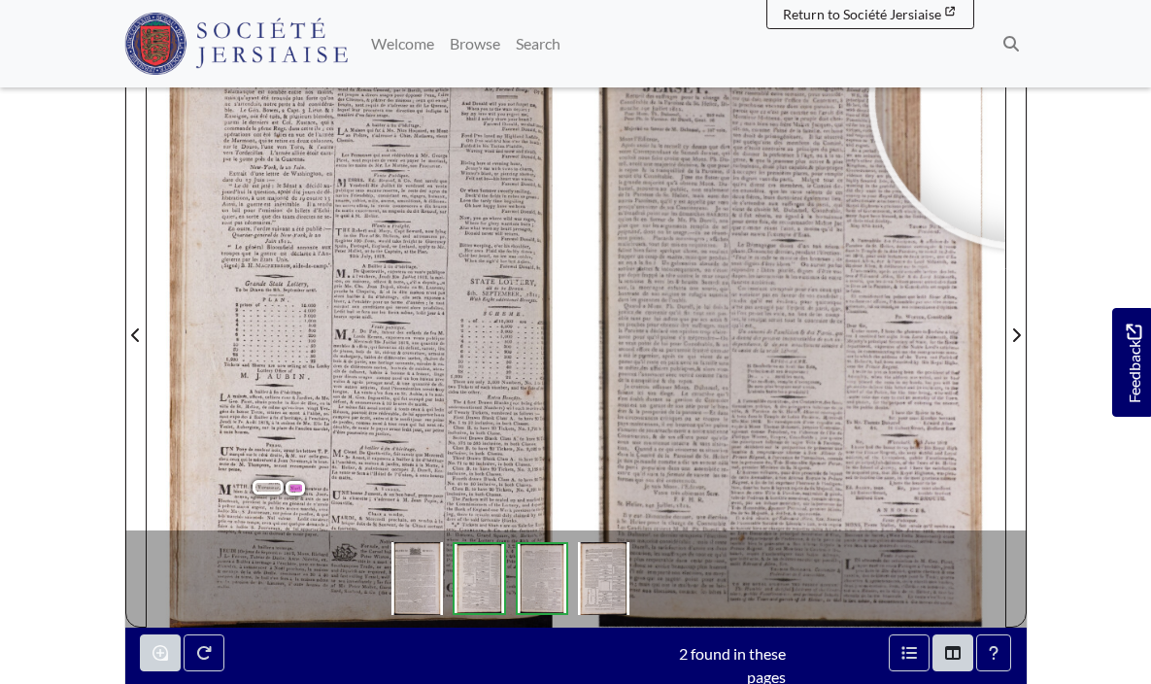
scroll to position [282, 0]
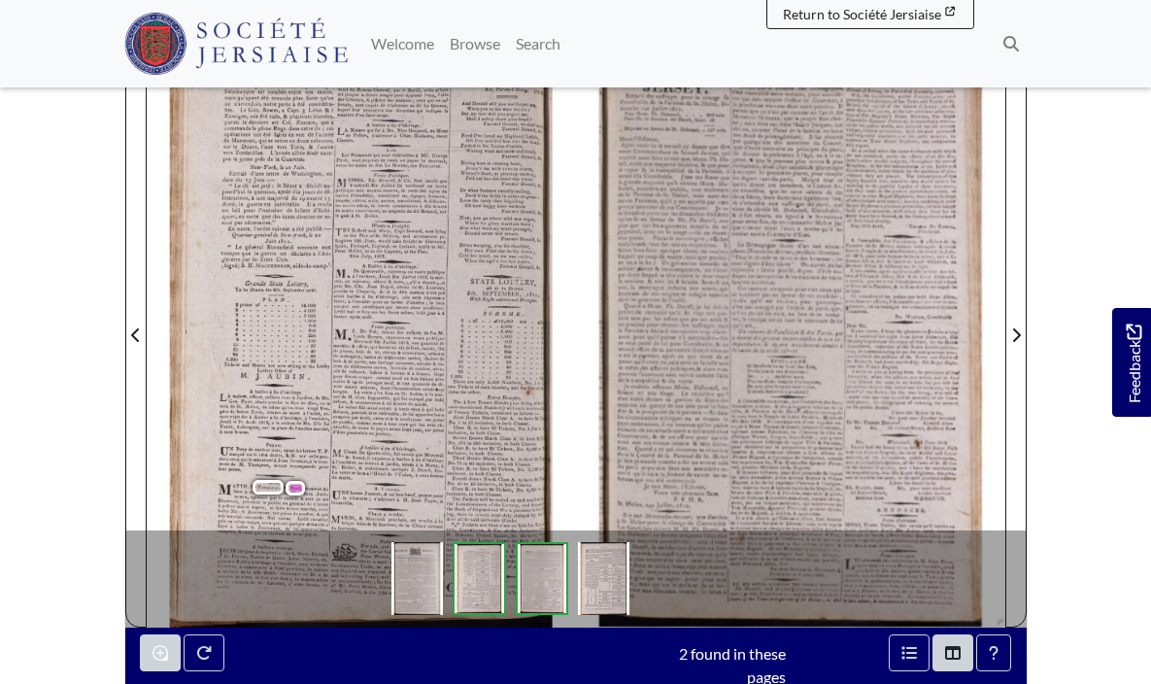
click at [248, 483] on div at bounding box center [362, 322] width 430 height 607
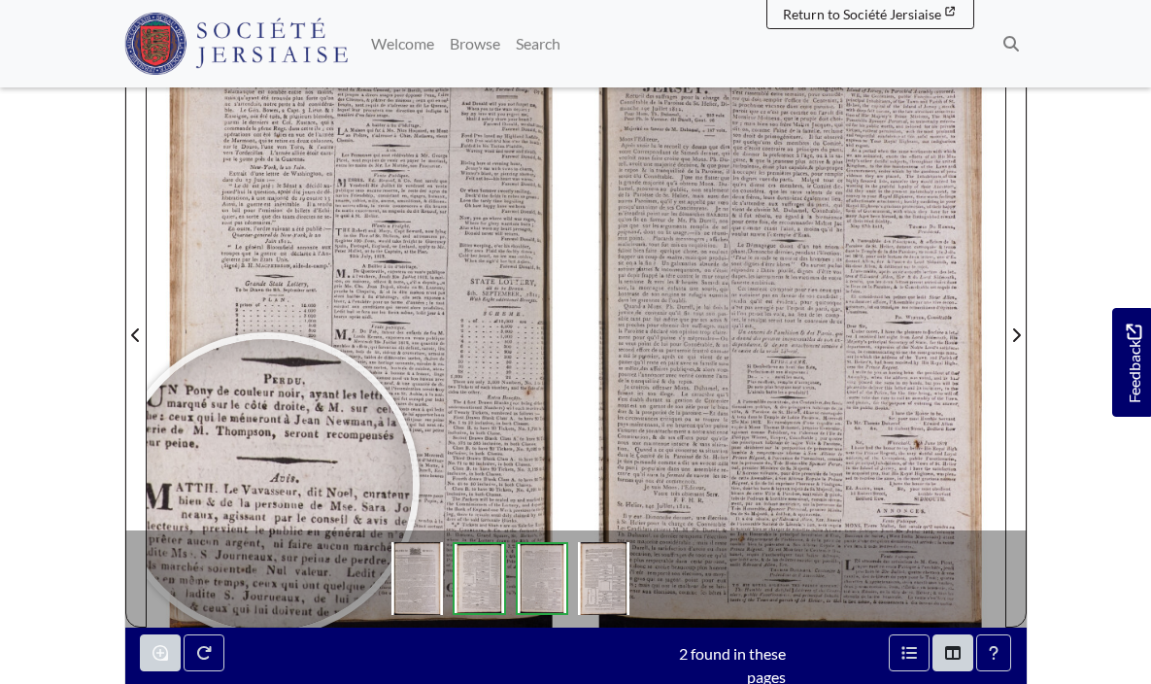
click at [267, 485] on div at bounding box center [267, 485] width 292 height 292
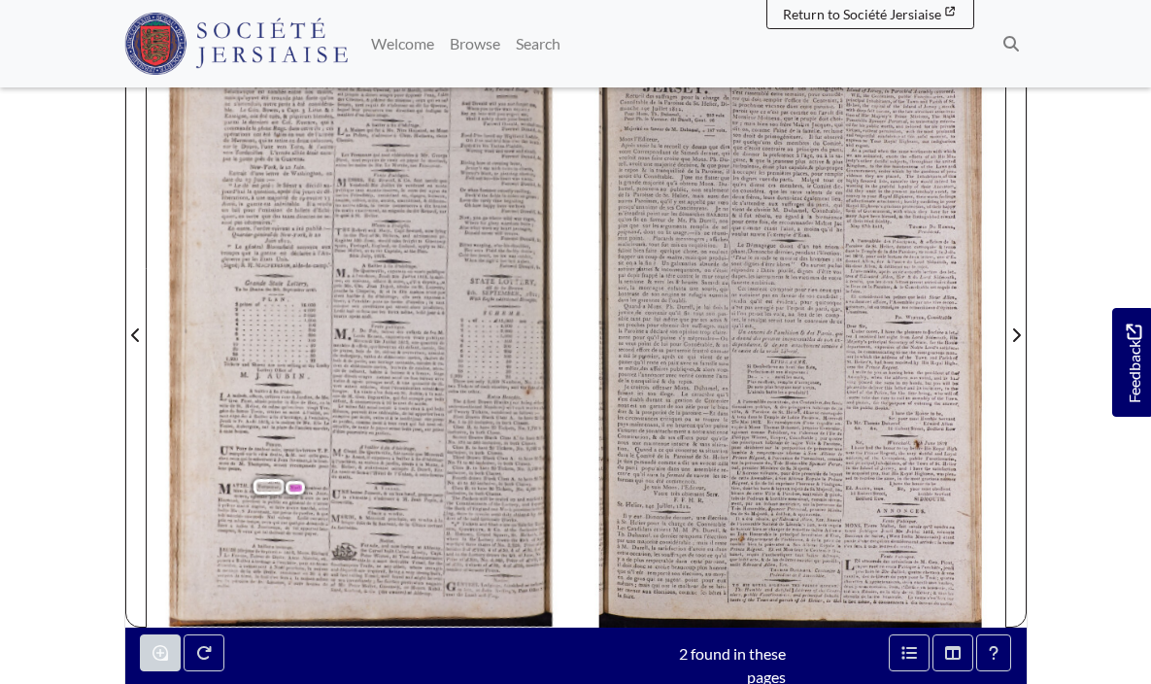
click at [89, 431] on body "Menu" at bounding box center [575, 415] width 1151 height 1395
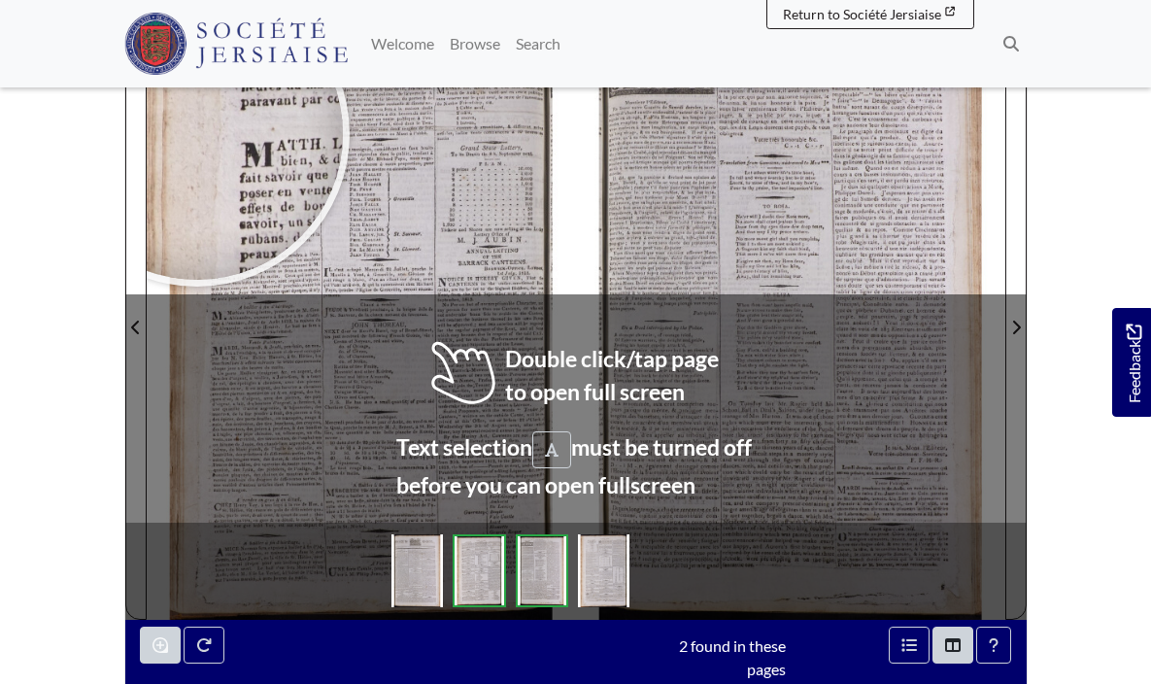
scroll to position [291, 0]
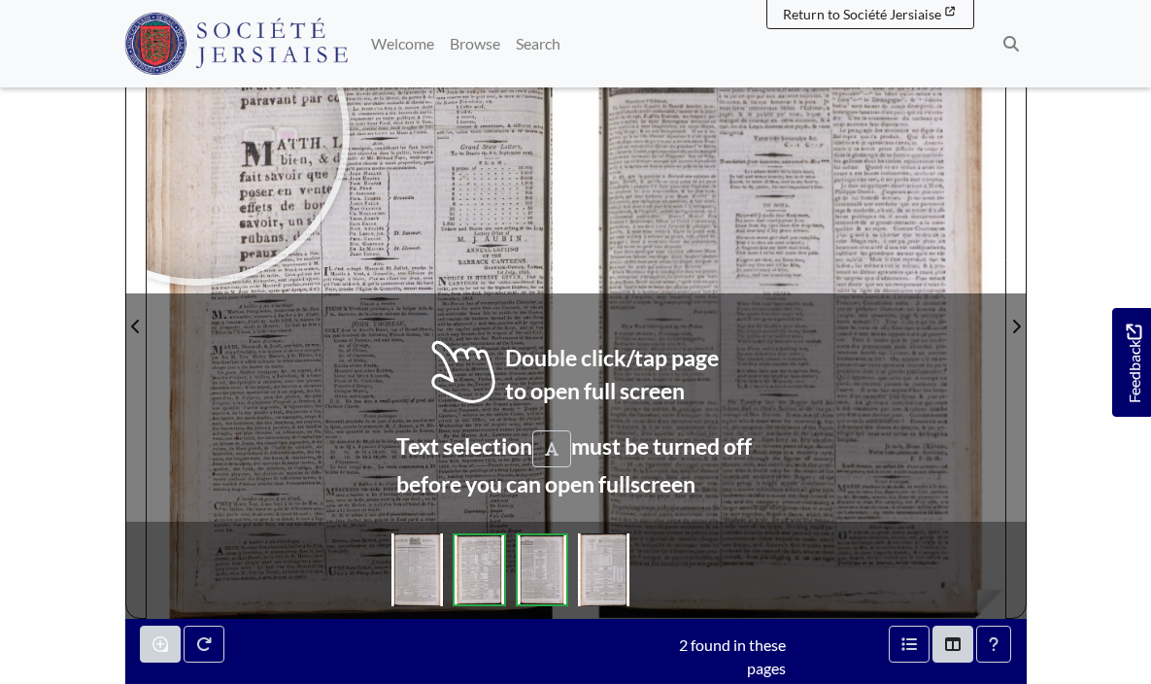
click at [541, 425] on div at bounding box center [362, 314] width 430 height 607
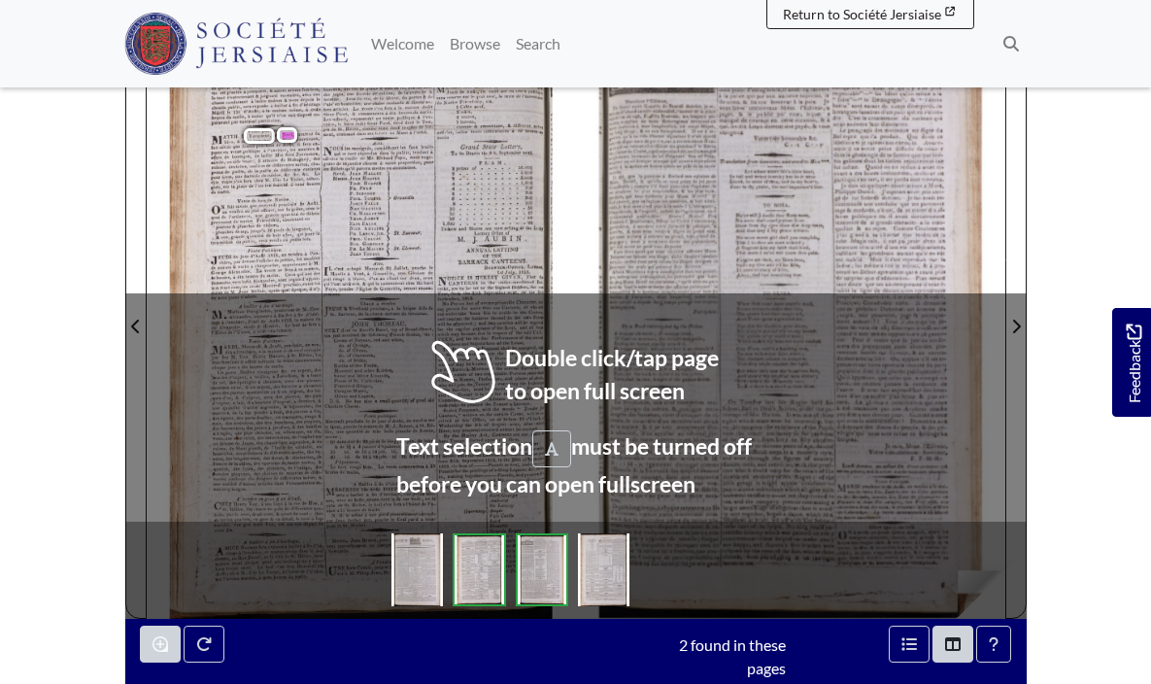
click at [541, 425] on div at bounding box center [362, 314] width 430 height 607
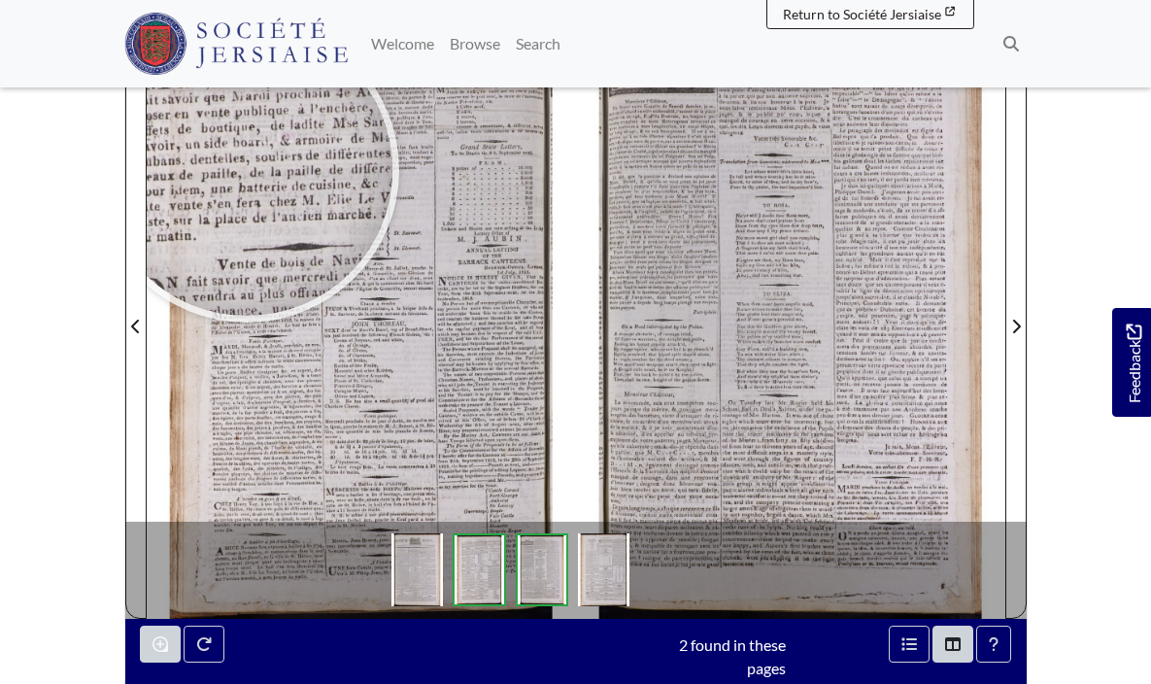
click at [247, 170] on div at bounding box center [247, 170] width 292 height 292
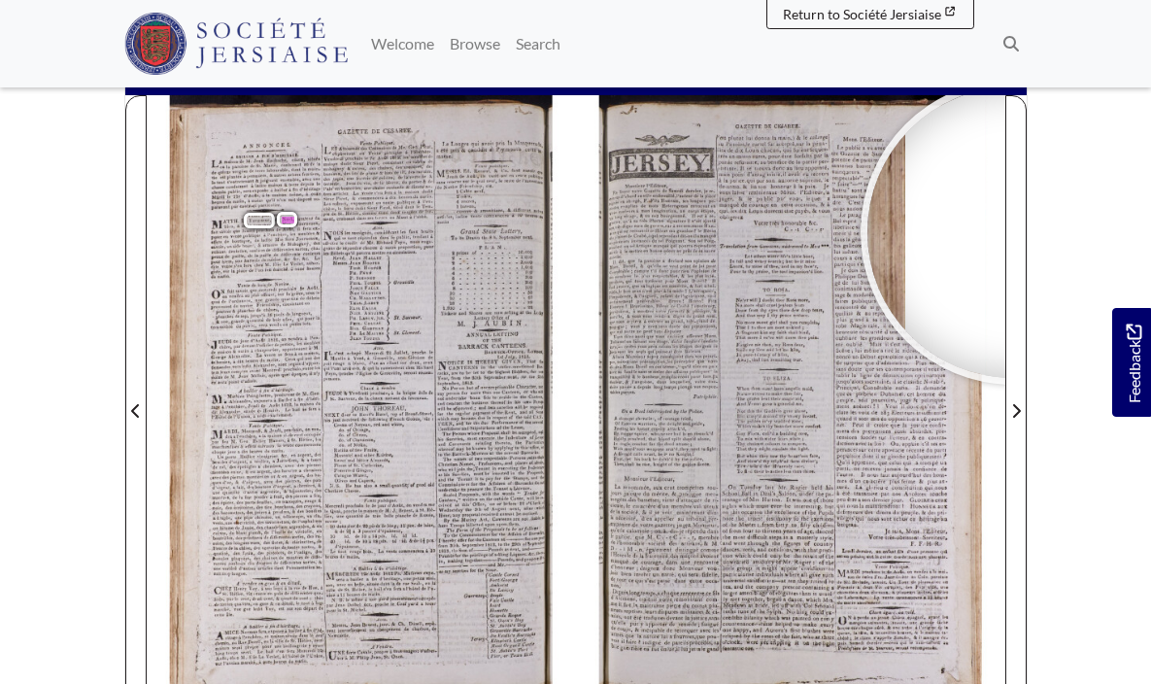
scroll to position [141, 0]
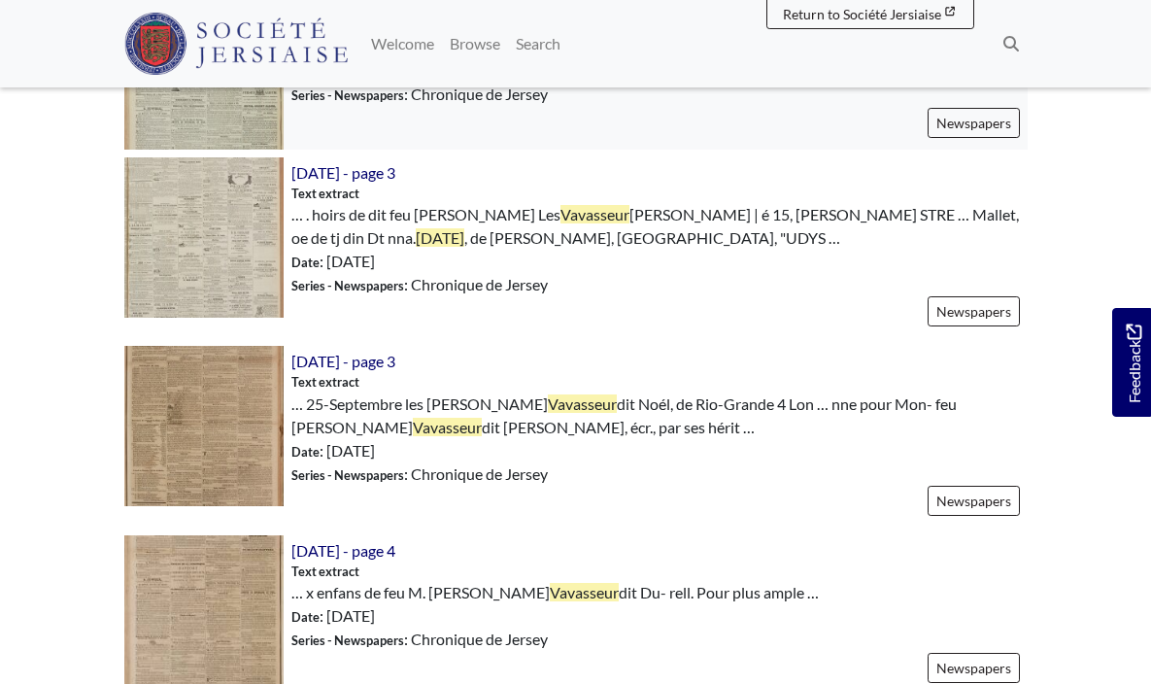
scroll to position [2225, 0]
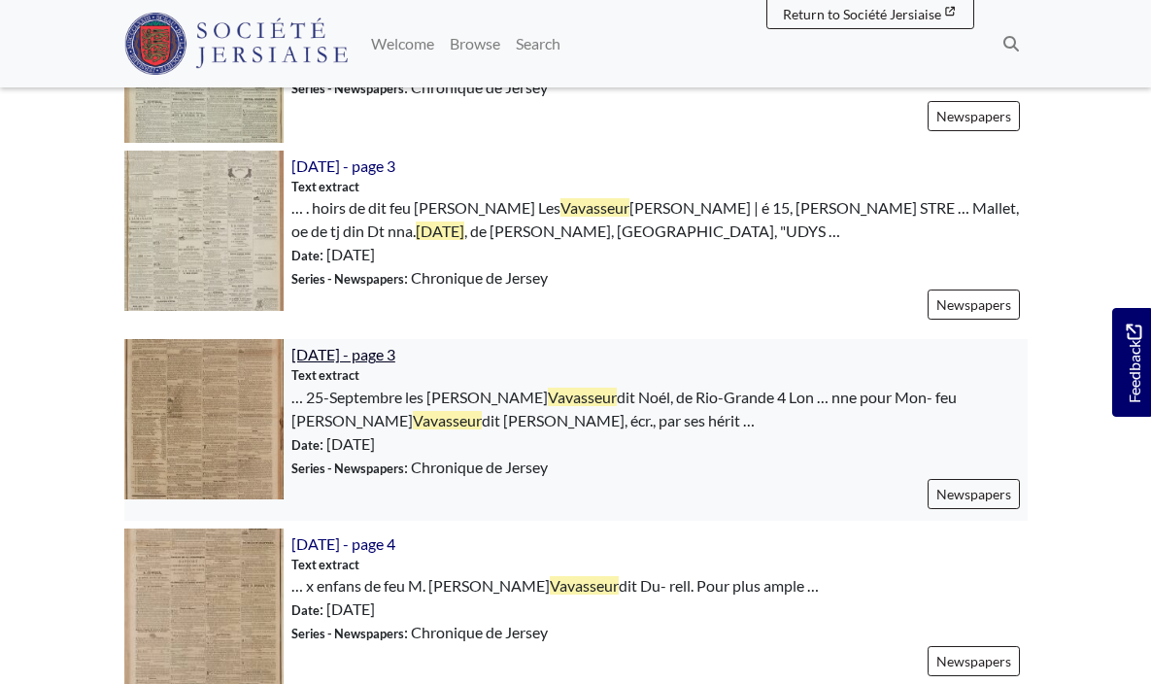
click at [355, 354] on span "[DATE] - page 3" at bounding box center [344, 354] width 104 height 18
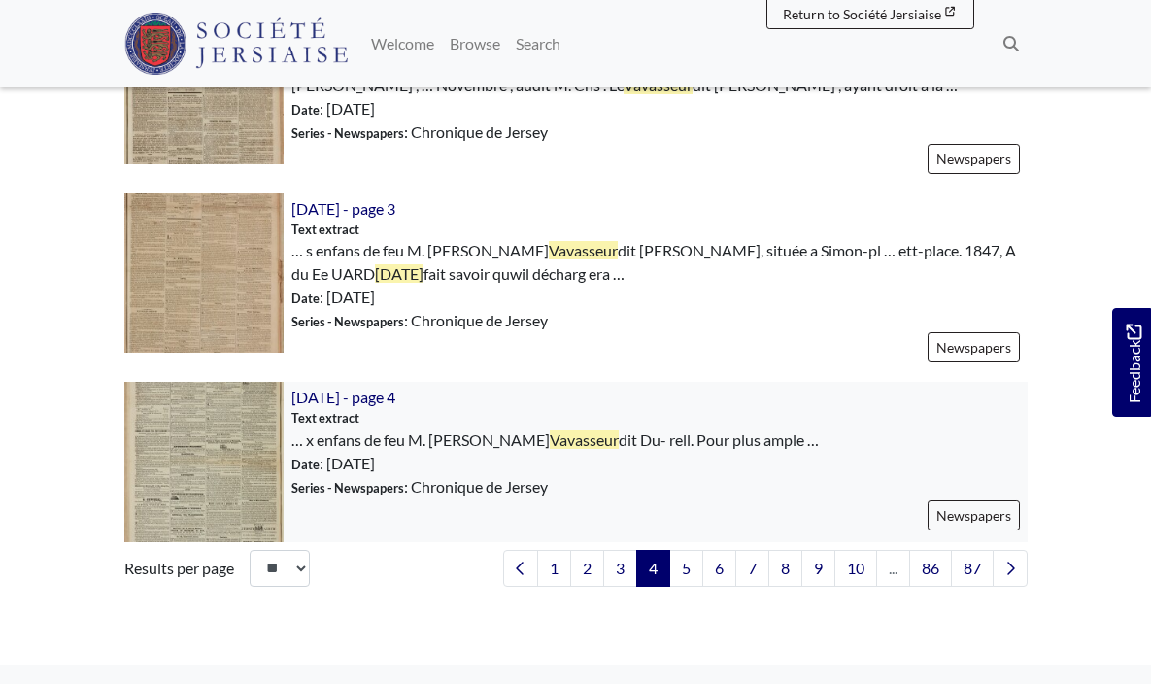
scroll to position [2923, 0]
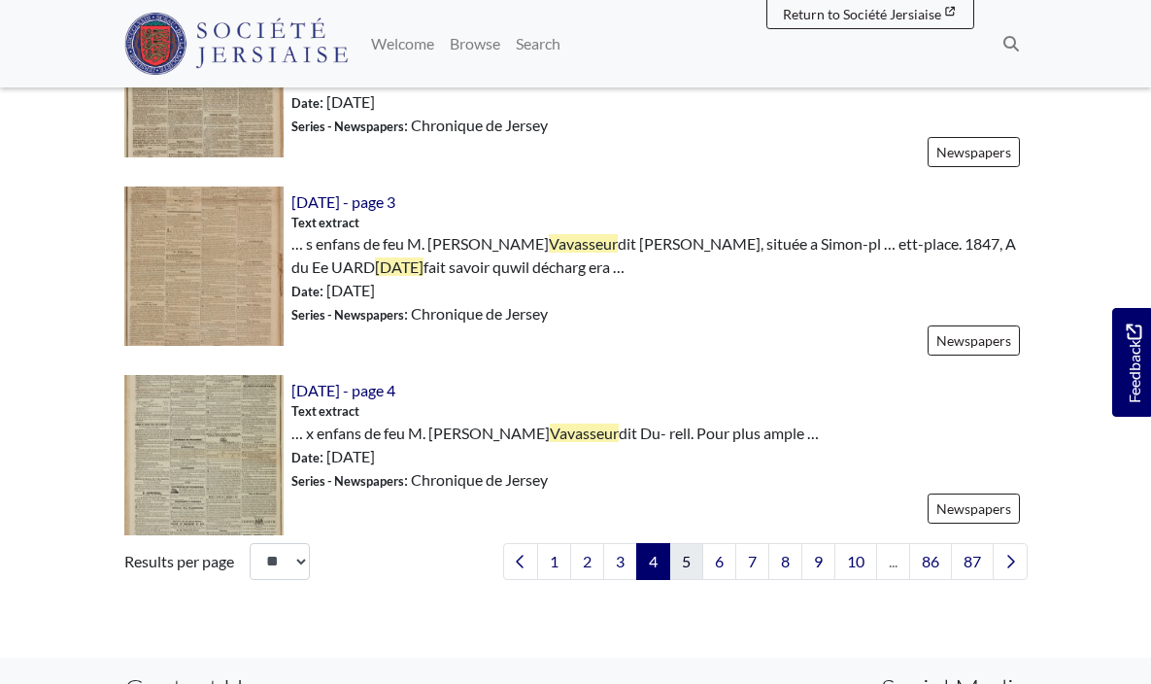
click at [683, 559] on link "5" at bounding box center [687, 561] width 34 height 37
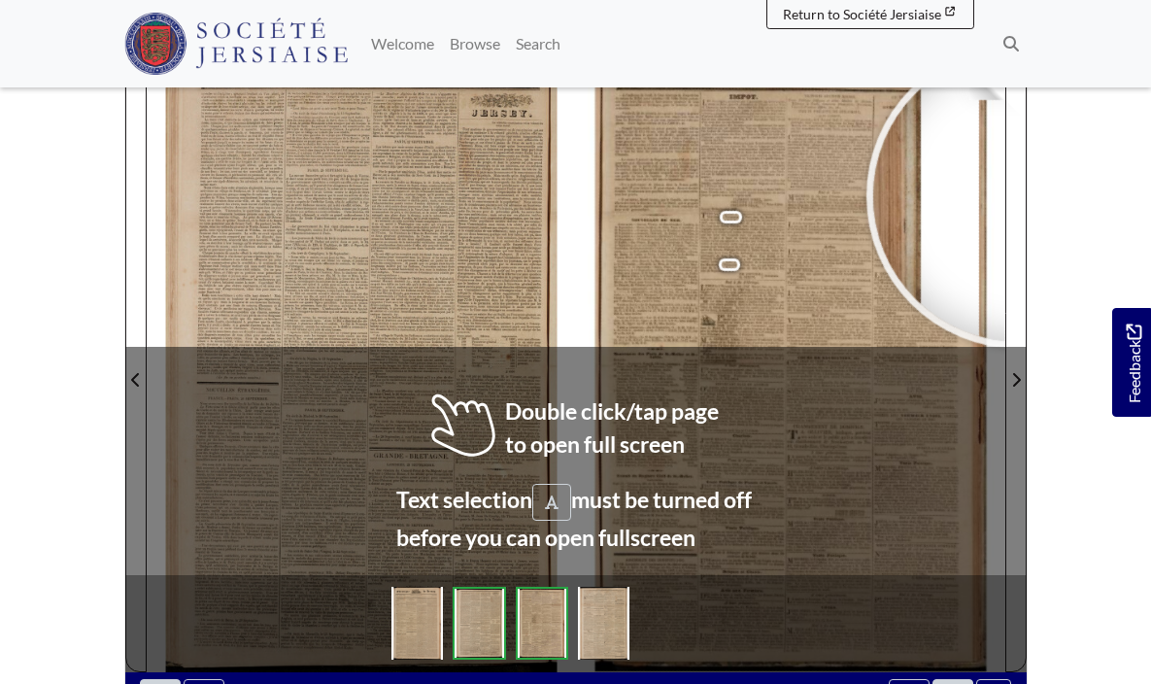
scroll to position [242, 0]
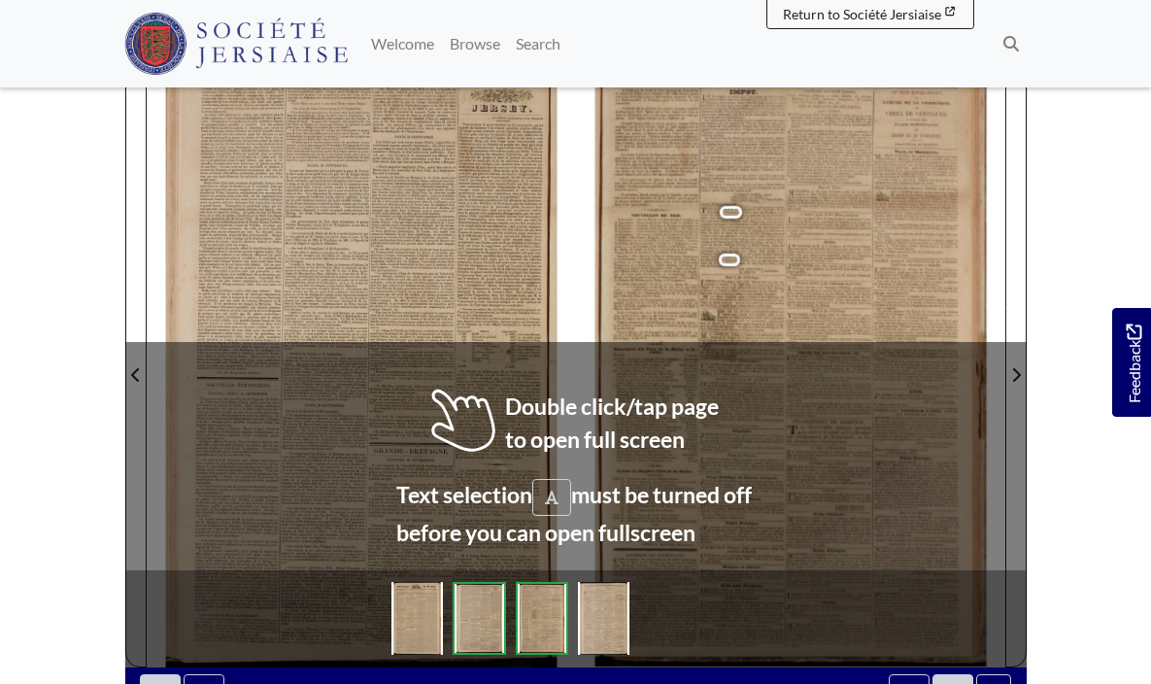
click at [537, 347] on div "CEN Rite tla z . i S she allel +4 ni ordre ni discipline ; ignorant Vendroit ol…" at bounding box center [576, 362] width 859 height 607
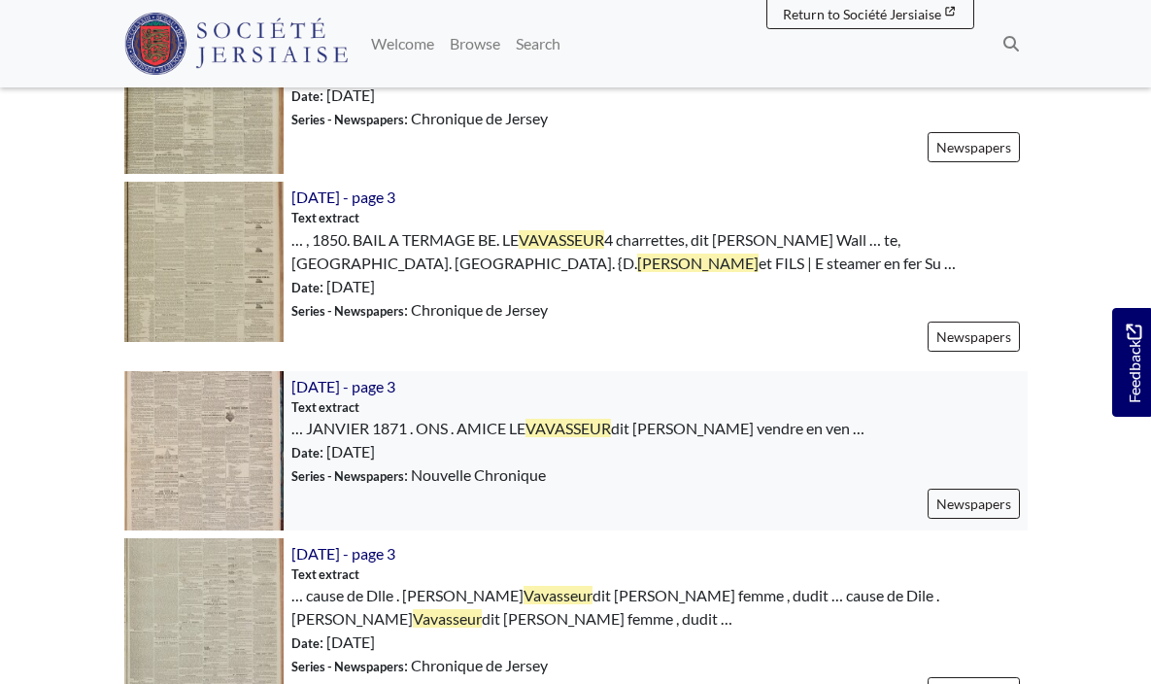
scroll to position [2393, 0]
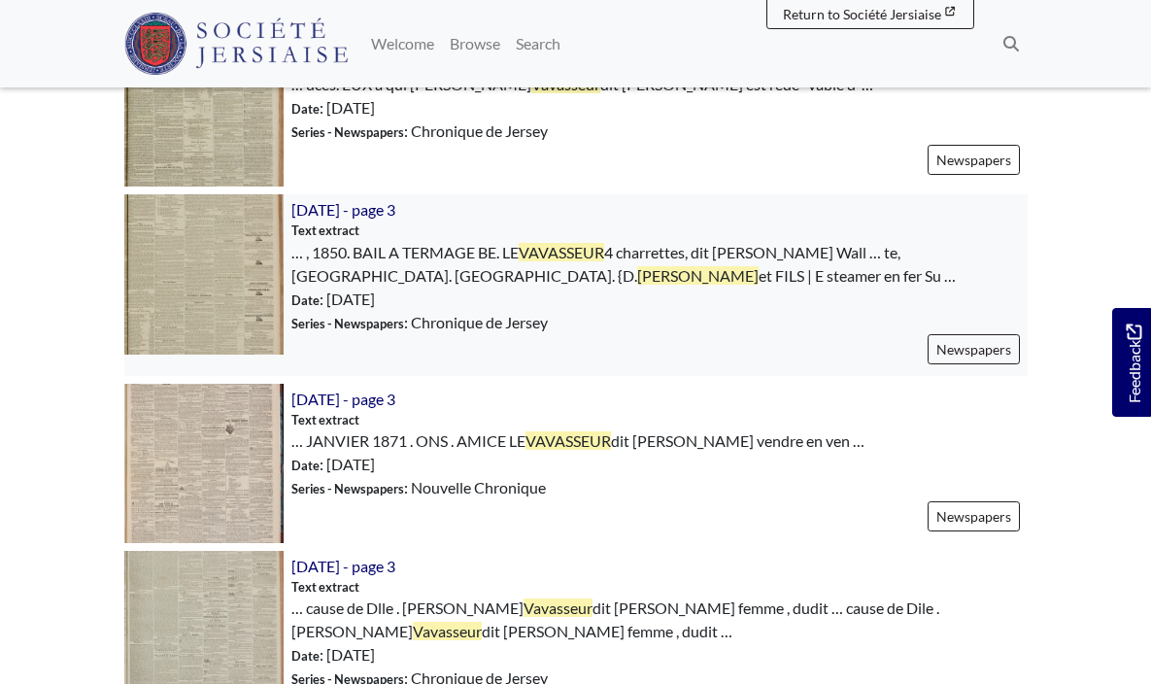
click at [227, 238] on img at bounding box center [203, 273] width 159 height 159
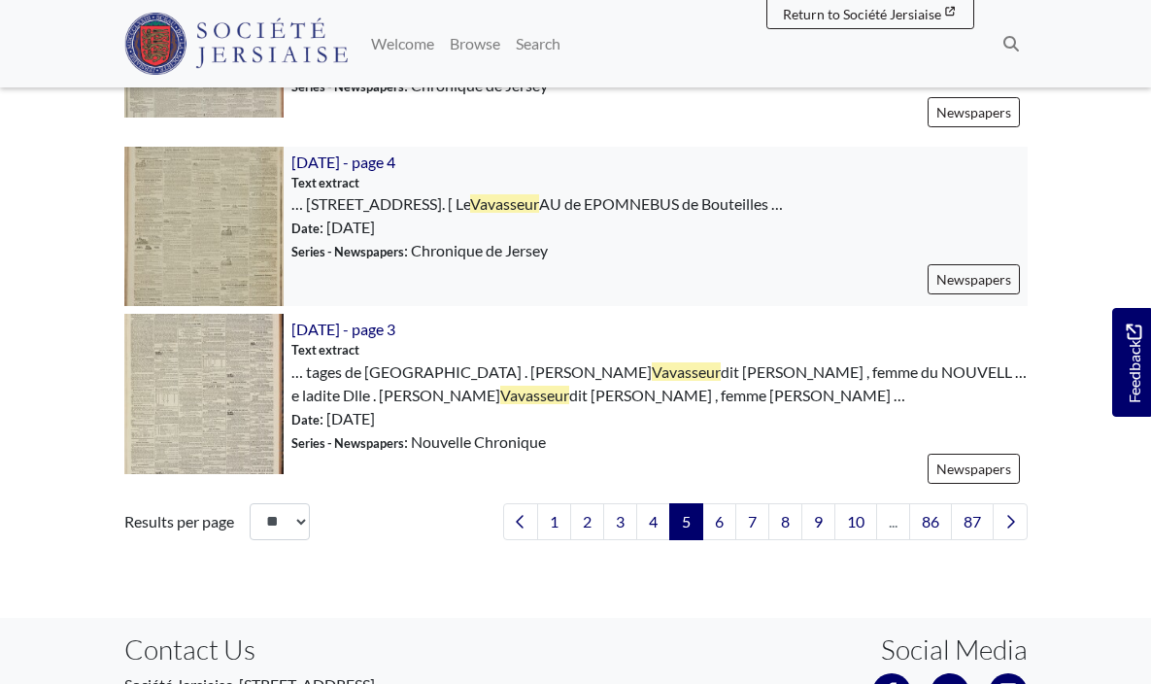
scroll to position [2990, 0]
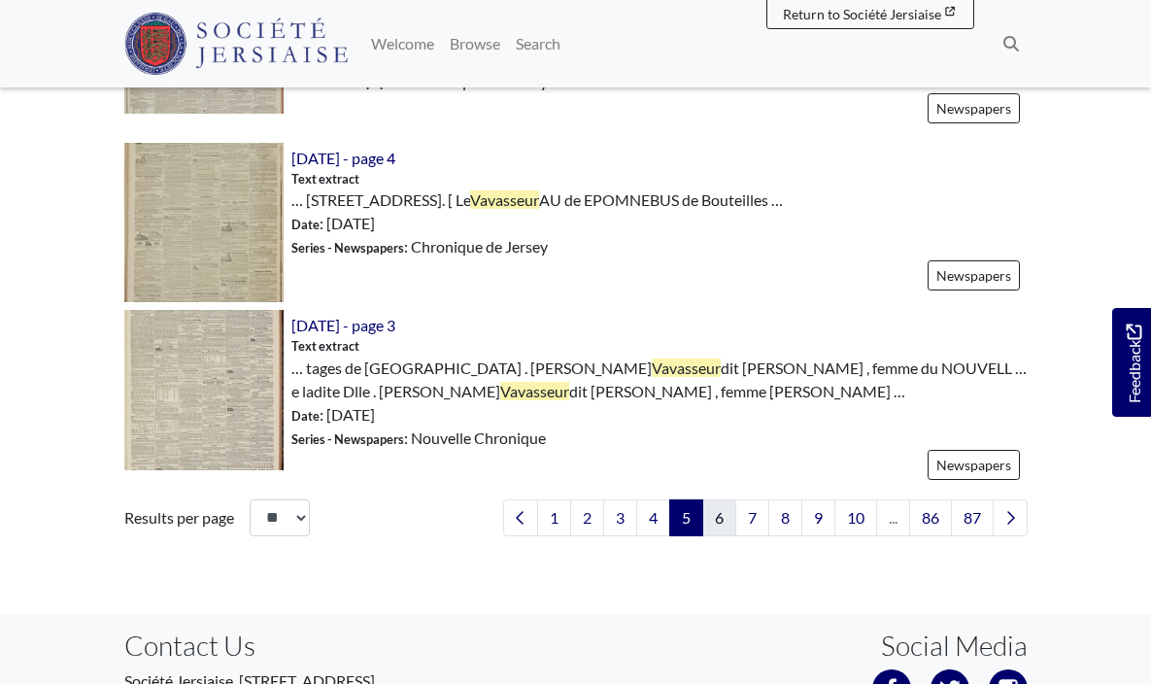
click at [712, 499] on link "6" at bounding box center [720, 517] width 34 height 37
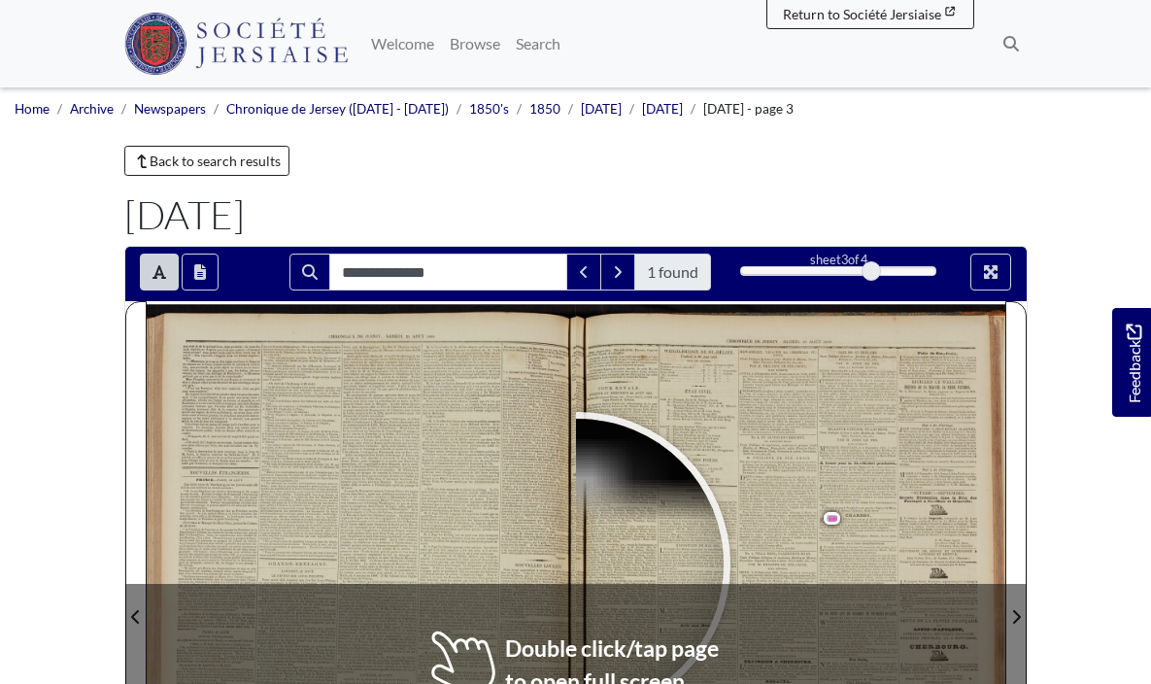
click at [578, 565] on div at bounding box center [578, 565] width 292 height 292
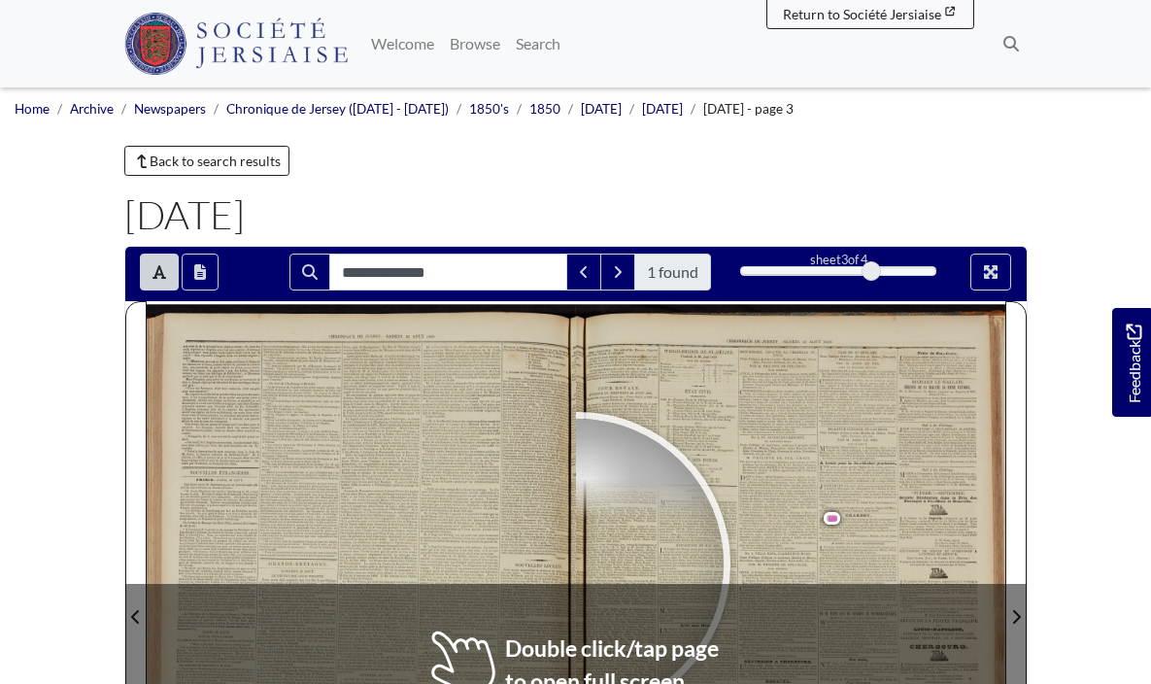
click at [578, 565] on div at bounding box center [578, 565] width 292 height 292
click at [724, 576] on div at bounding box center [578, 565] width 292 height 292
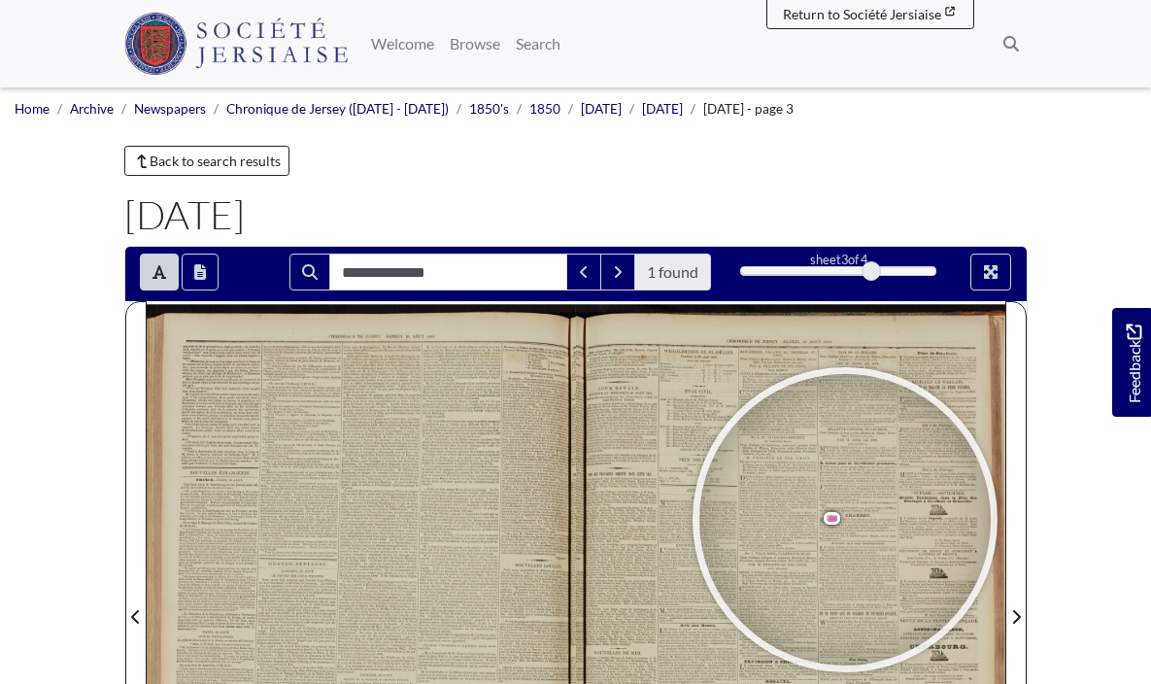
click at [845, 520] on div at bounding box center [846, 520] width 292 height 292
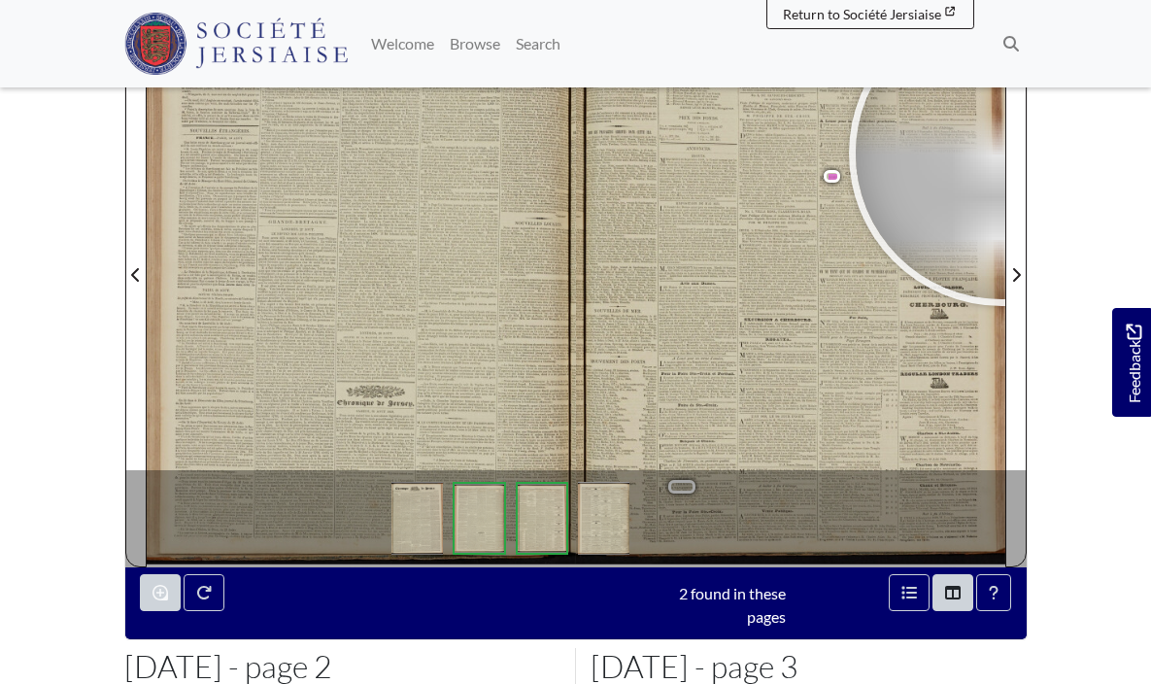
scroll to position [351, 0]
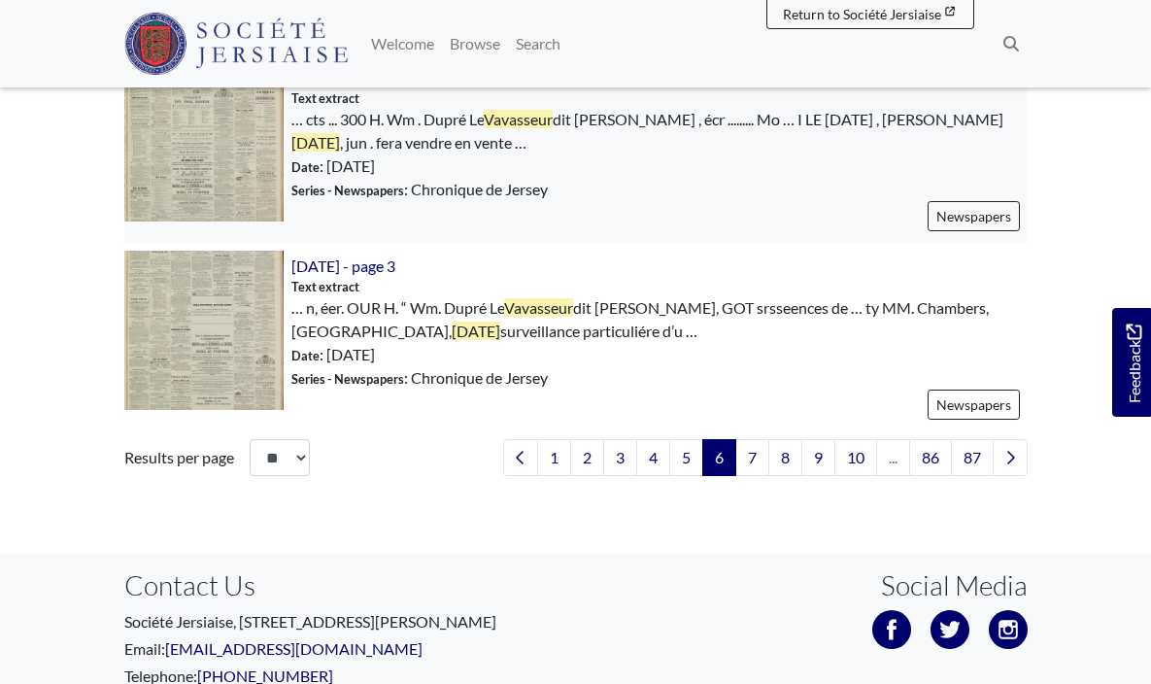
scroll to position [2984, 0]
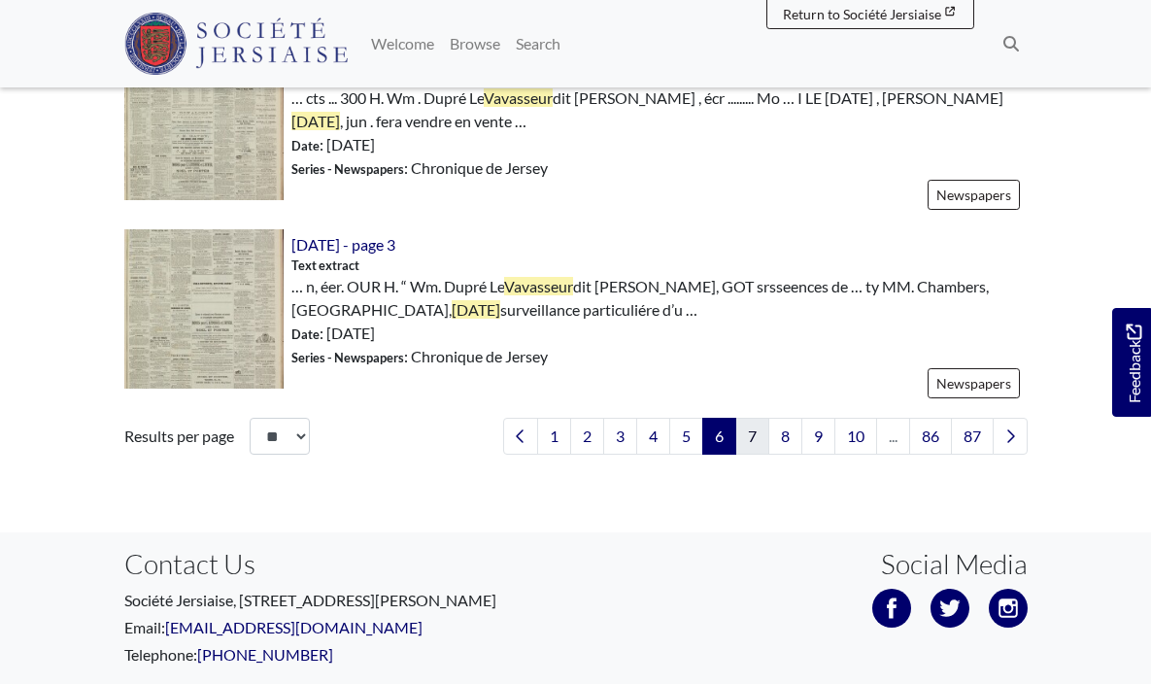
click at [750, 433] on link "7" at bounding box center [753, 436] width 34 height 37
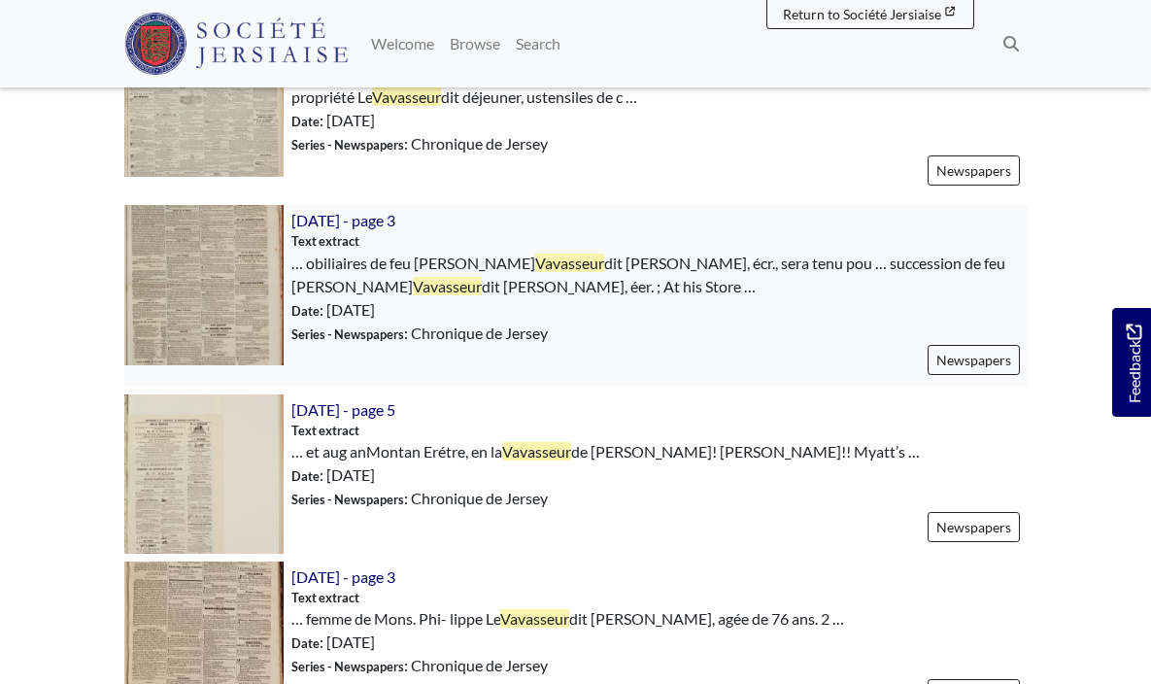
scroll to position [913, 0]
click at [189, 276] on img at bounding box center [203, 284] width 159 height 159
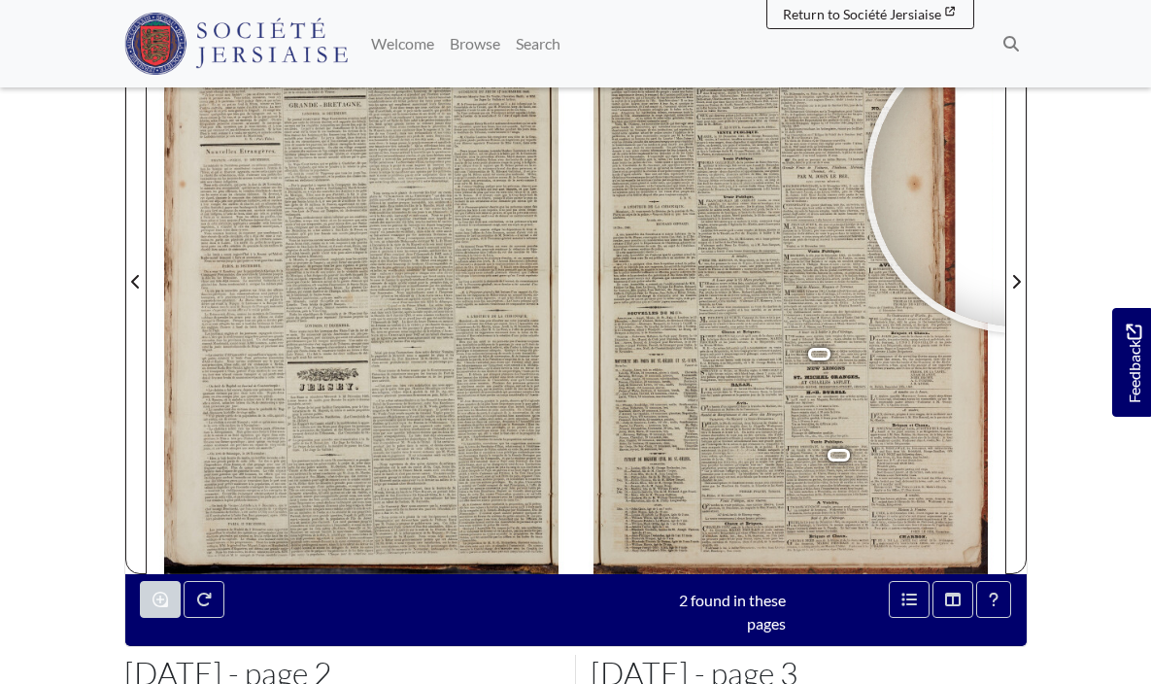
scroll to position [337, 0]
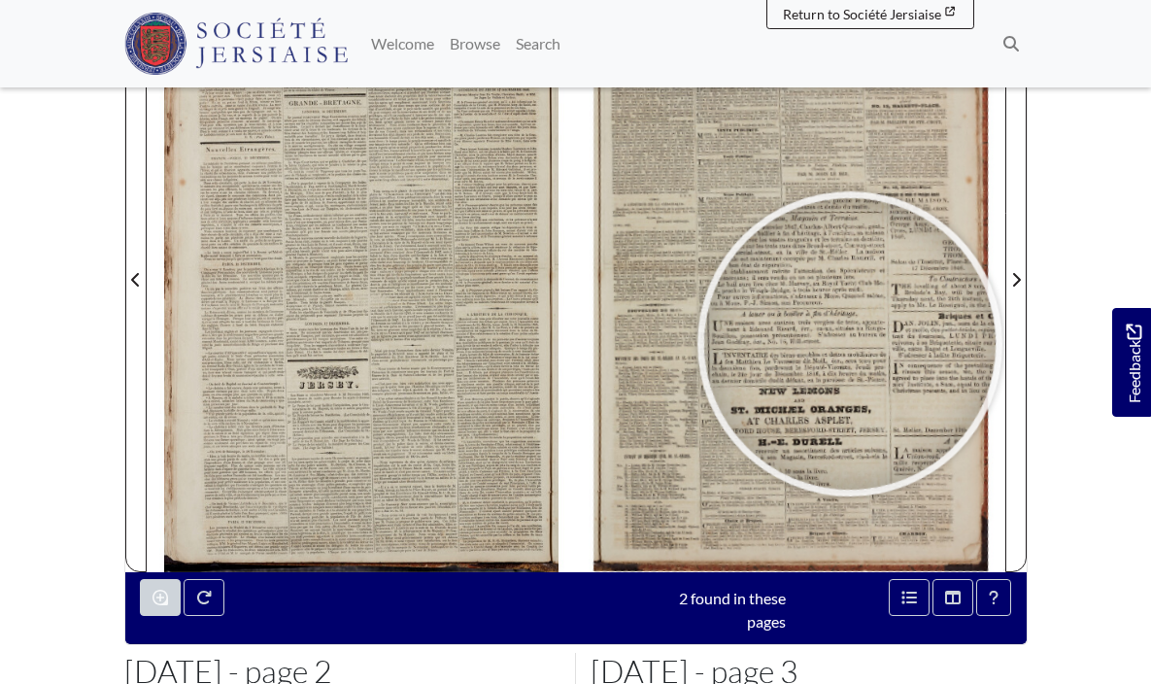
click at [849, 344] on div at bounding box center [850, 344] width 292 height 292
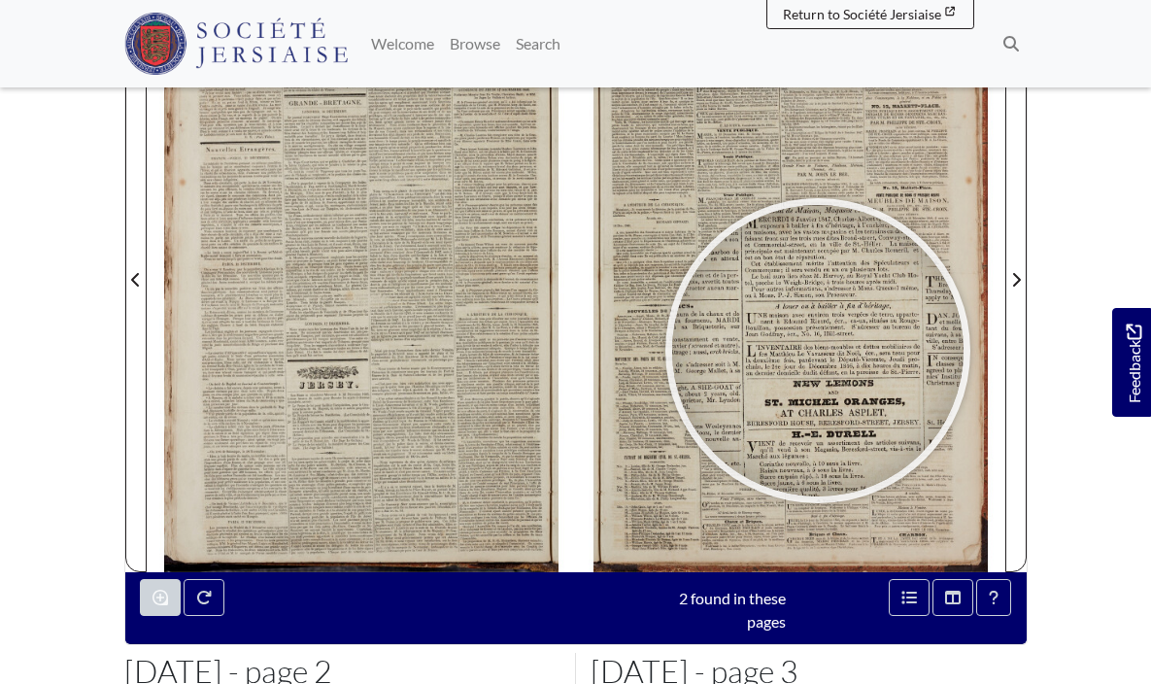
click at [818, 351] on div at bounding box center [818, 351] width 292 height 292
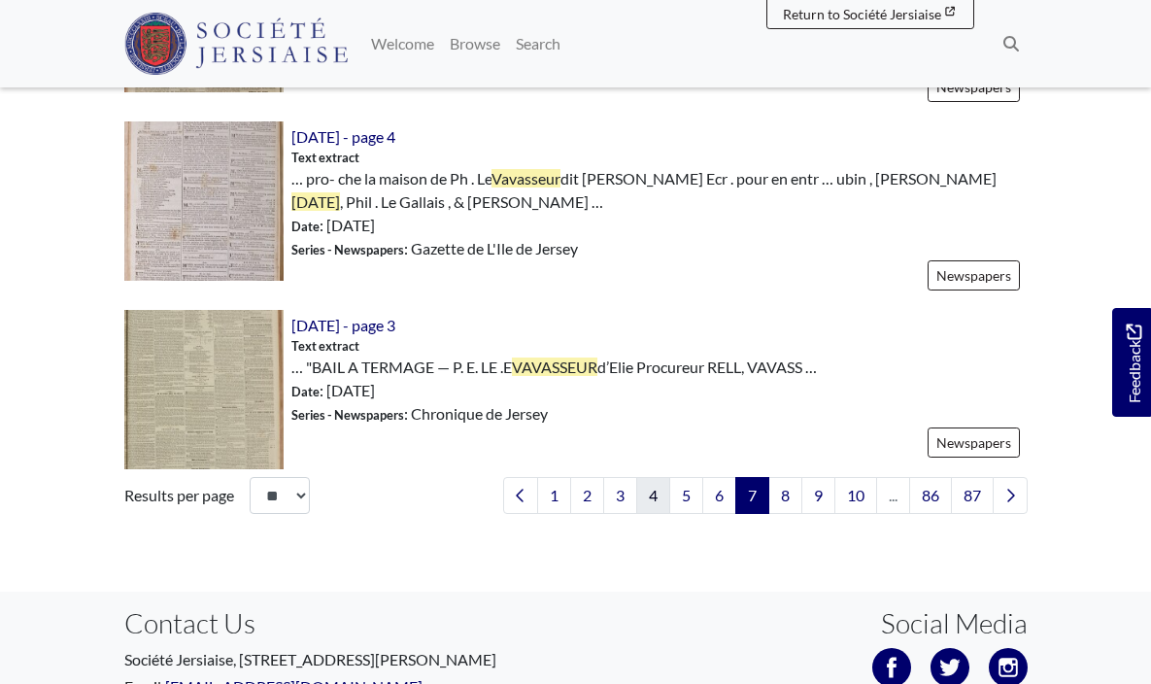
scroll to position [3056, 0]
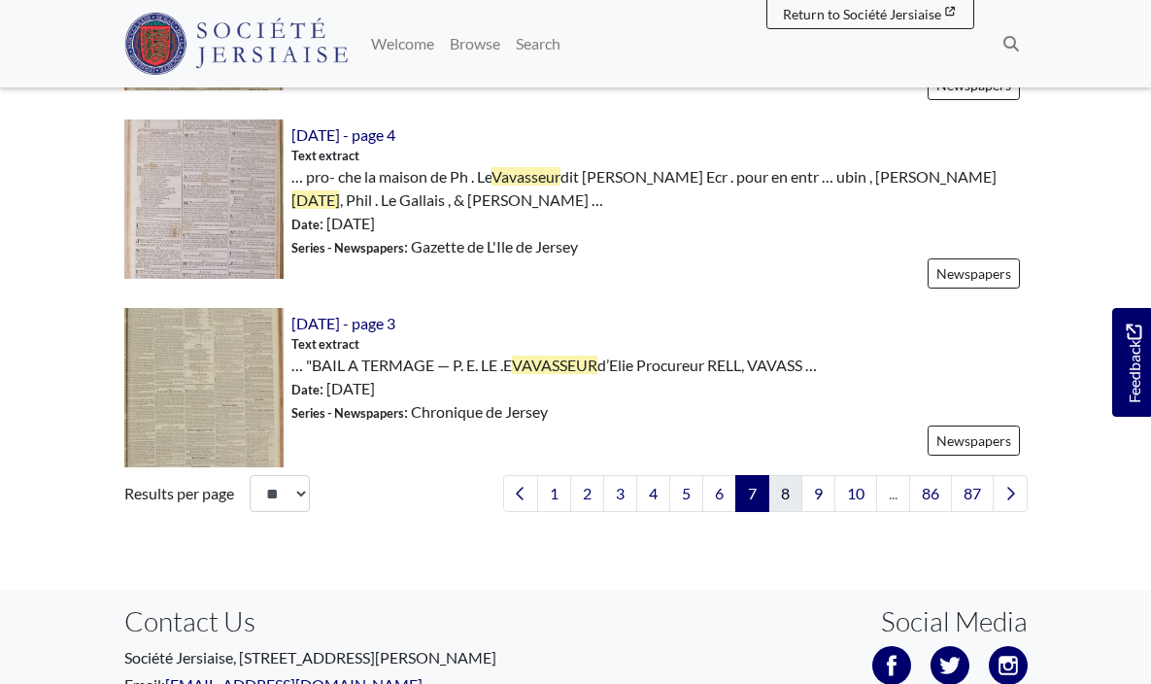
click at [777, 475] on link "8" at bounding box center [786, 493] width 34 height 37
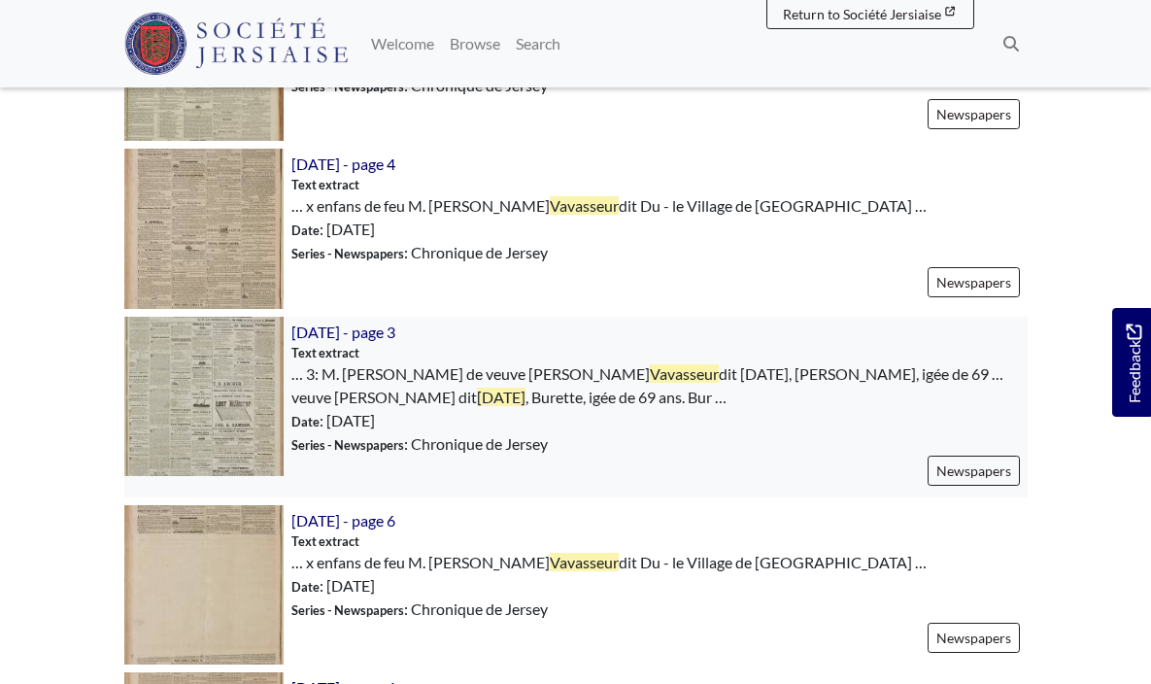
scroll to position [1508, 0]
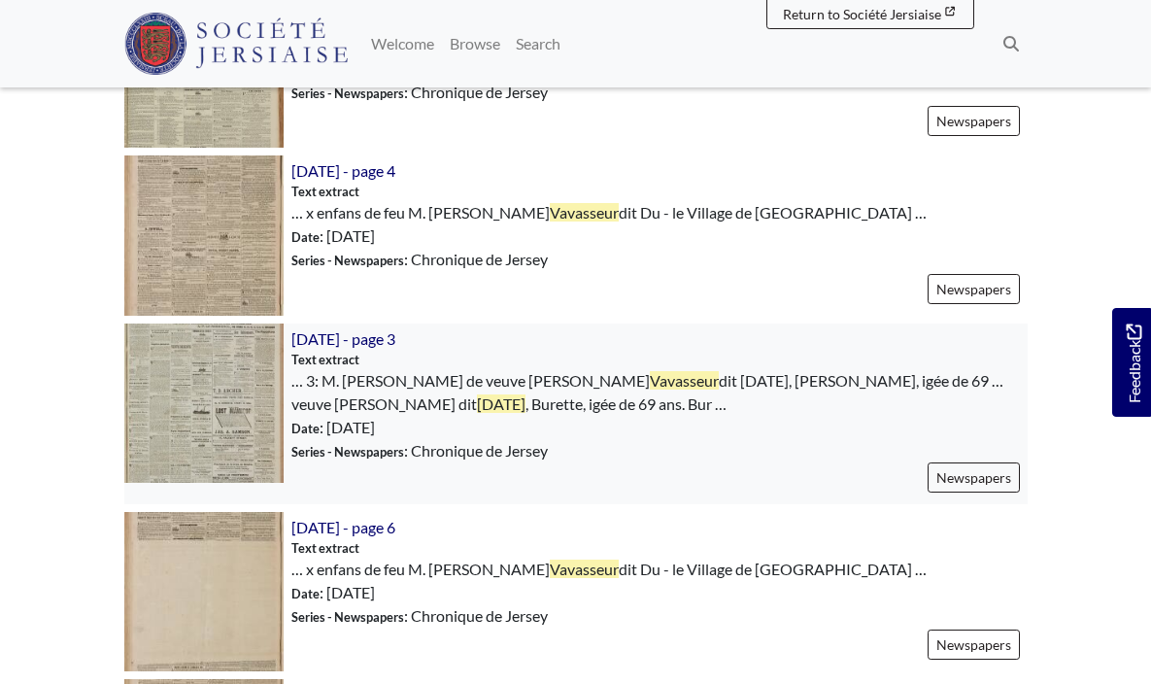
click at [217, 392] on img at bounding box center [203, 403] width 159 height 159
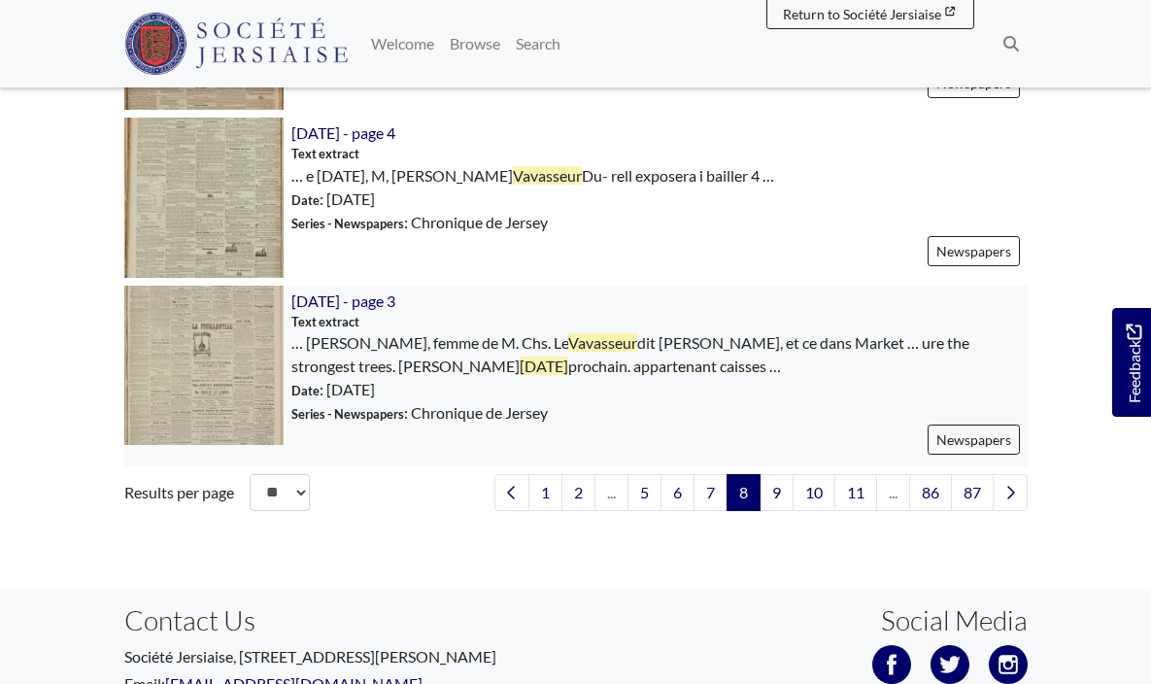
scroll to position [2952, 0]
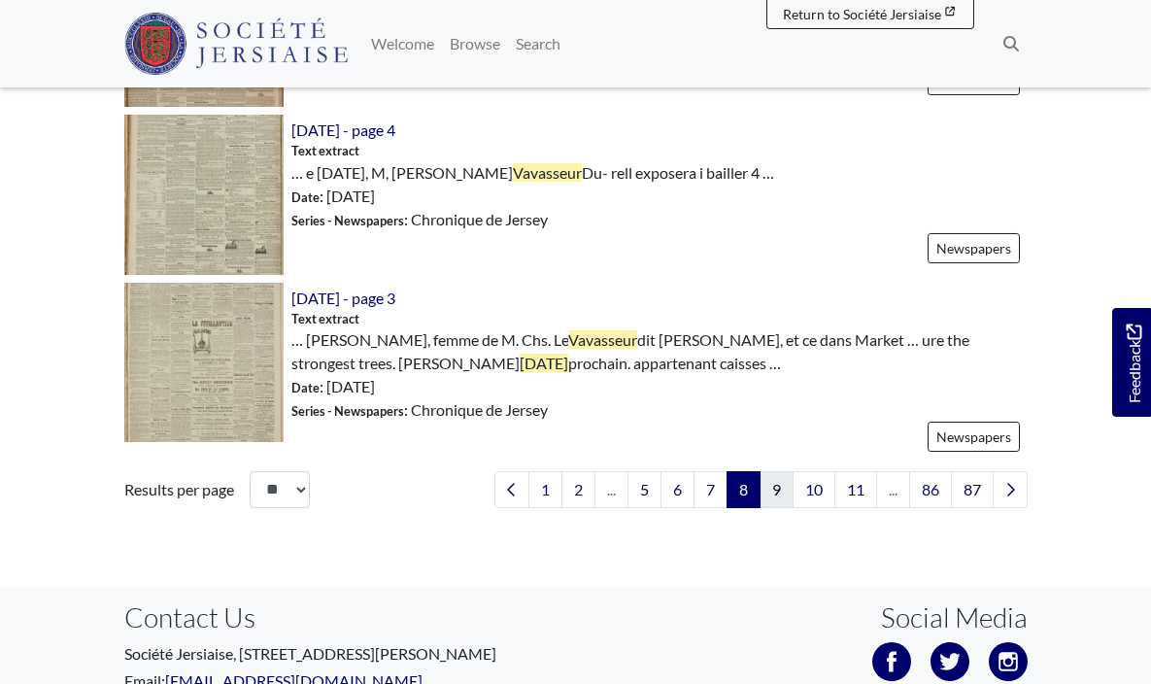
click at [767, 484] on link "9" at bounding box center [777, 489] width 34 height 37
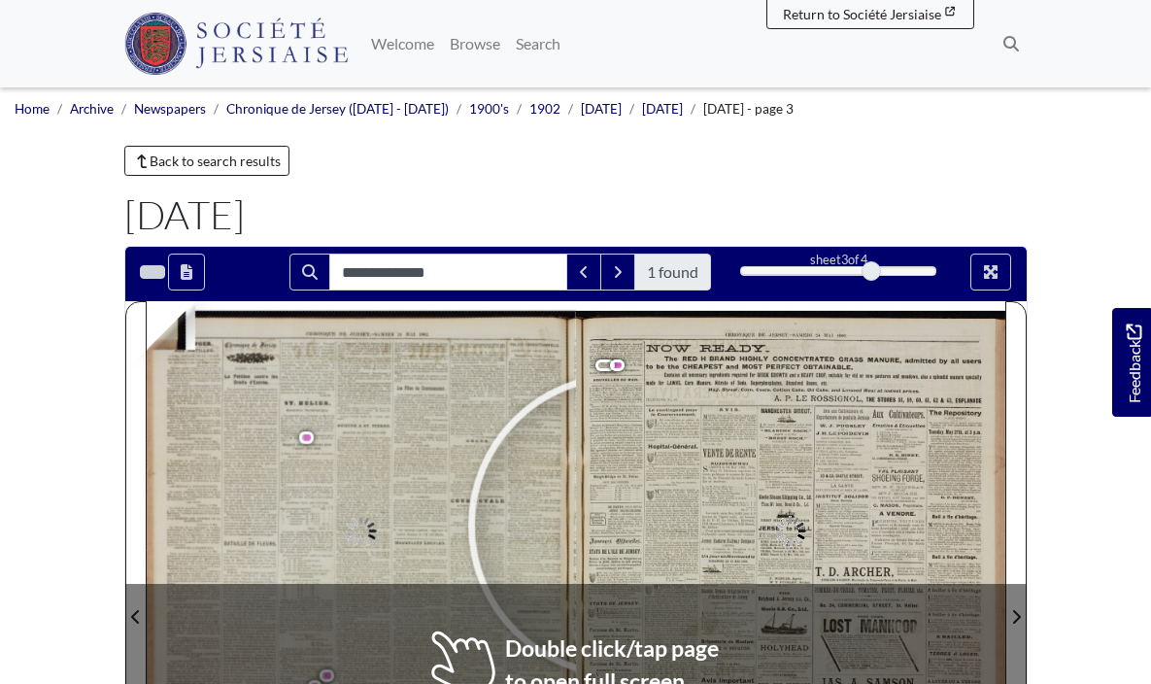
click at [623, 590] on div at bounding box center [791, 604] width 430 height 607
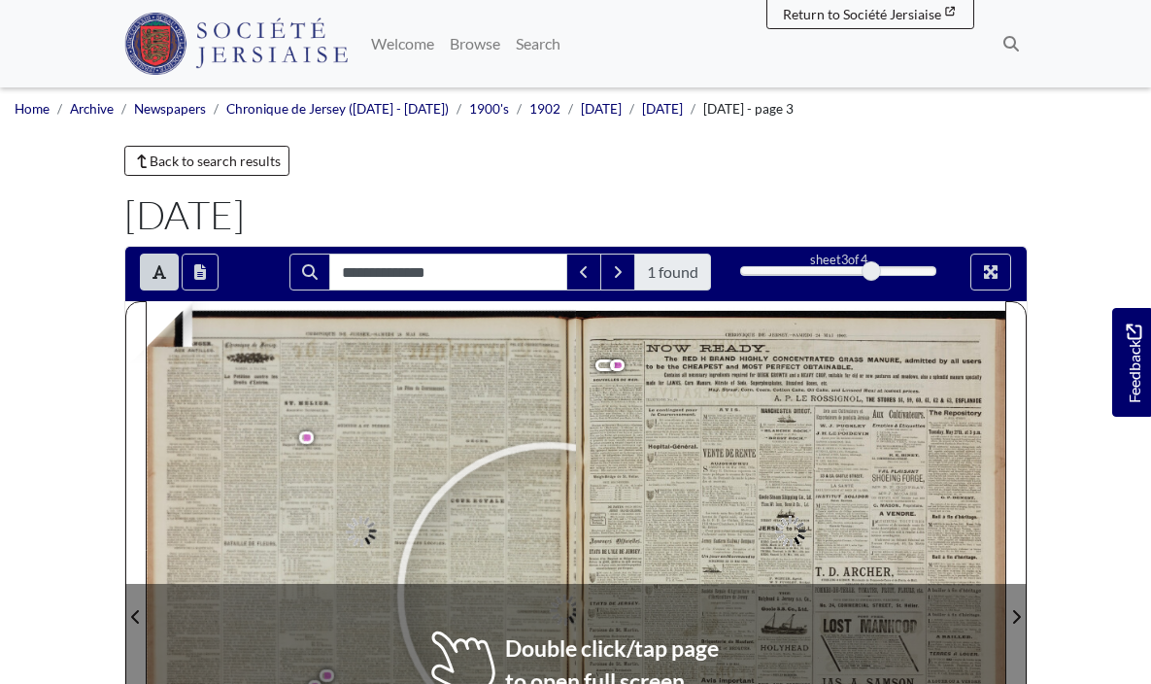
click at [549, 595] on div at bounding box center [549, 595] width 292 height 292
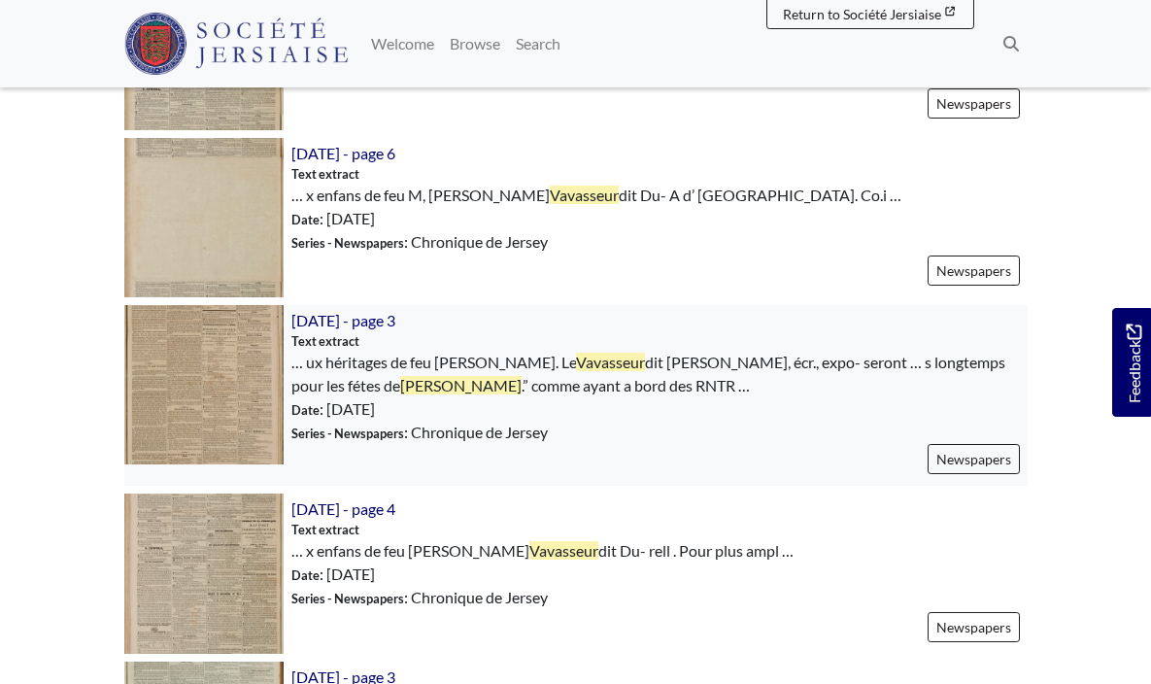
scroll to position [939, 0]
click at [209, 384] on img at bounding box center [203, 384] width 159 height 159
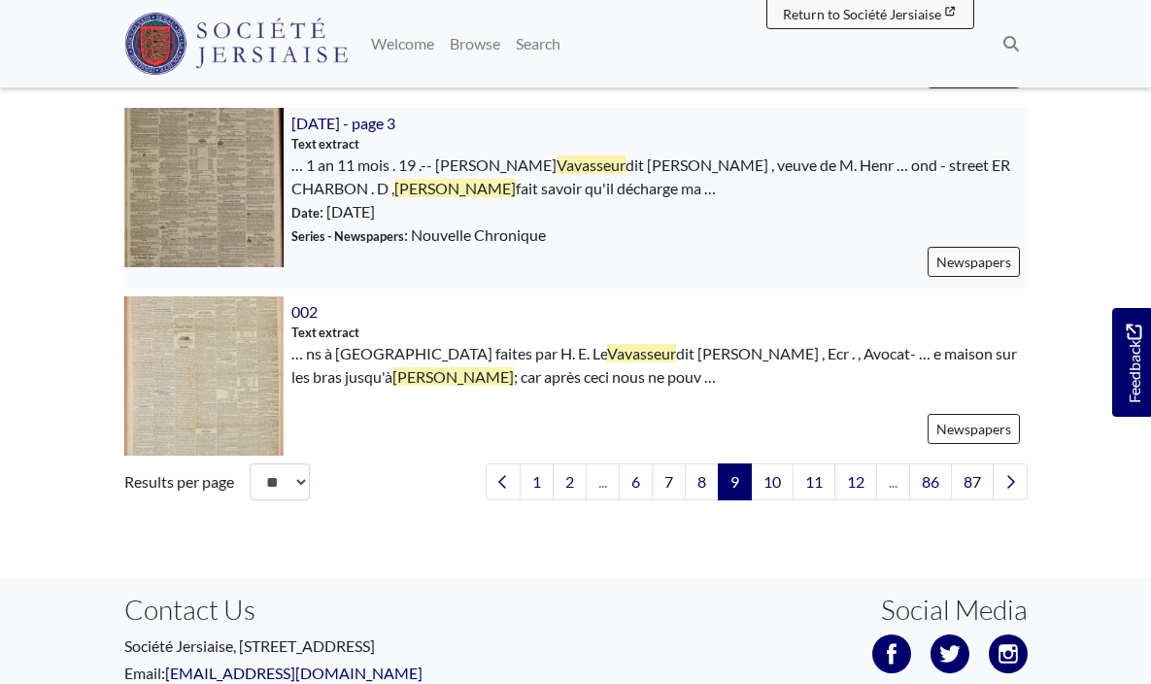
scroll to position [2981, 0]
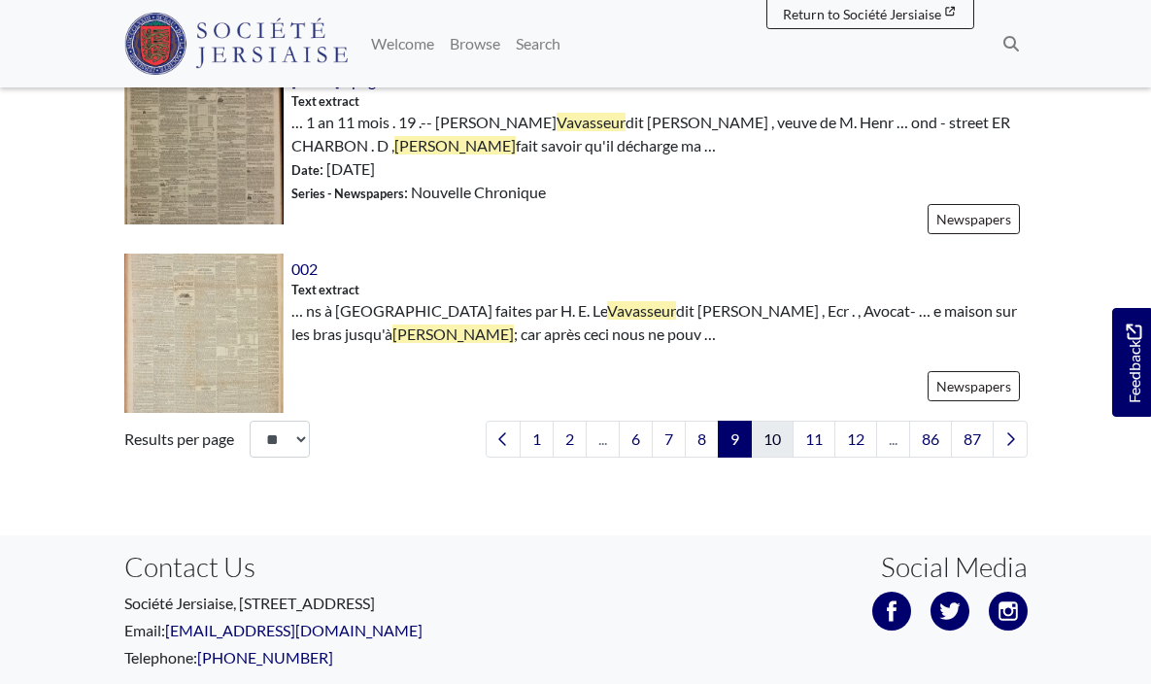
click at [782, 434] on link "10" at bounding box center [772, 439] width 43 height 37
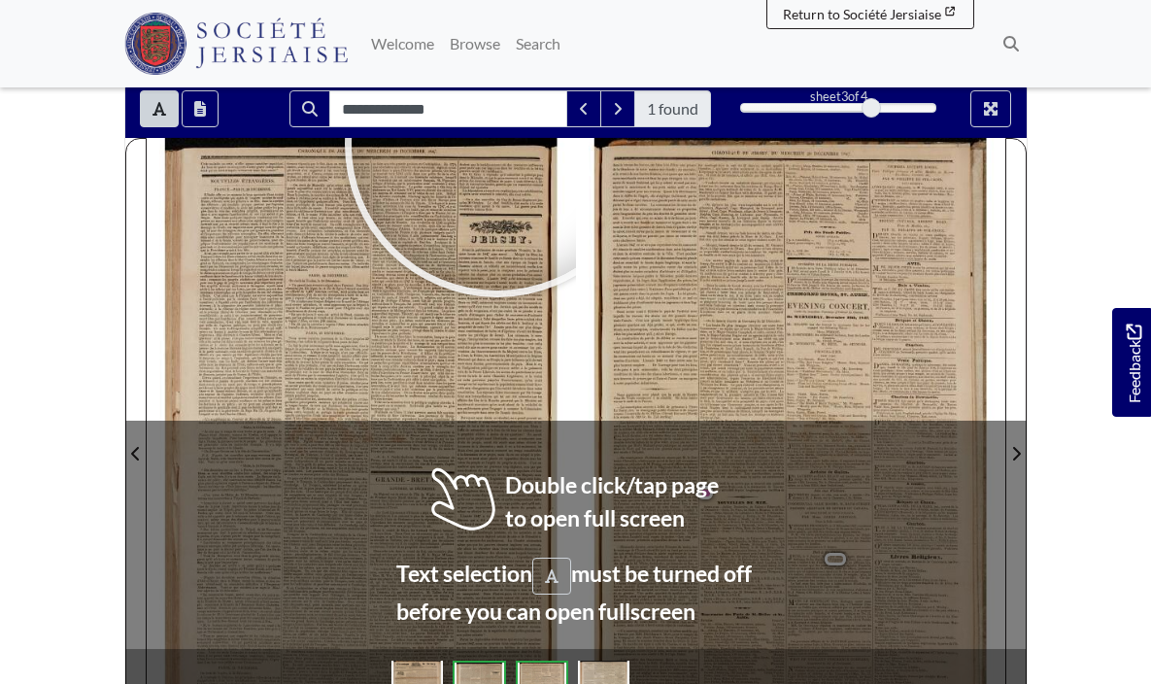
scroll to position [164, 0]
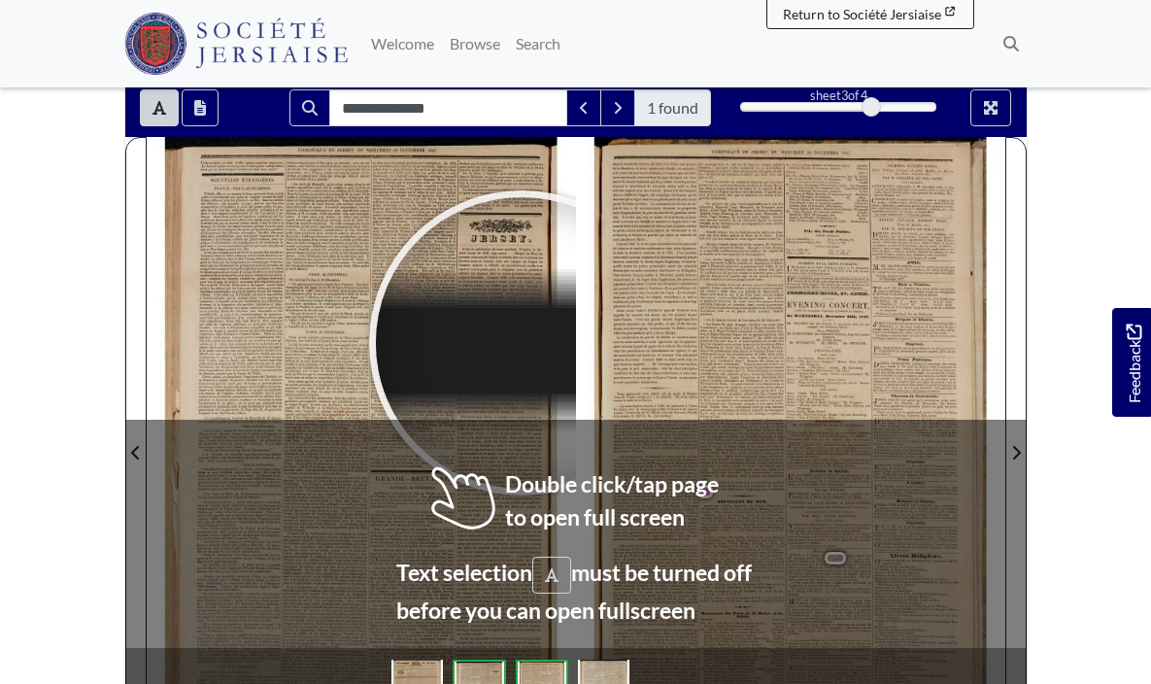
click at [522, 343] on div at bounding box center [522, 343] width 292 height 292
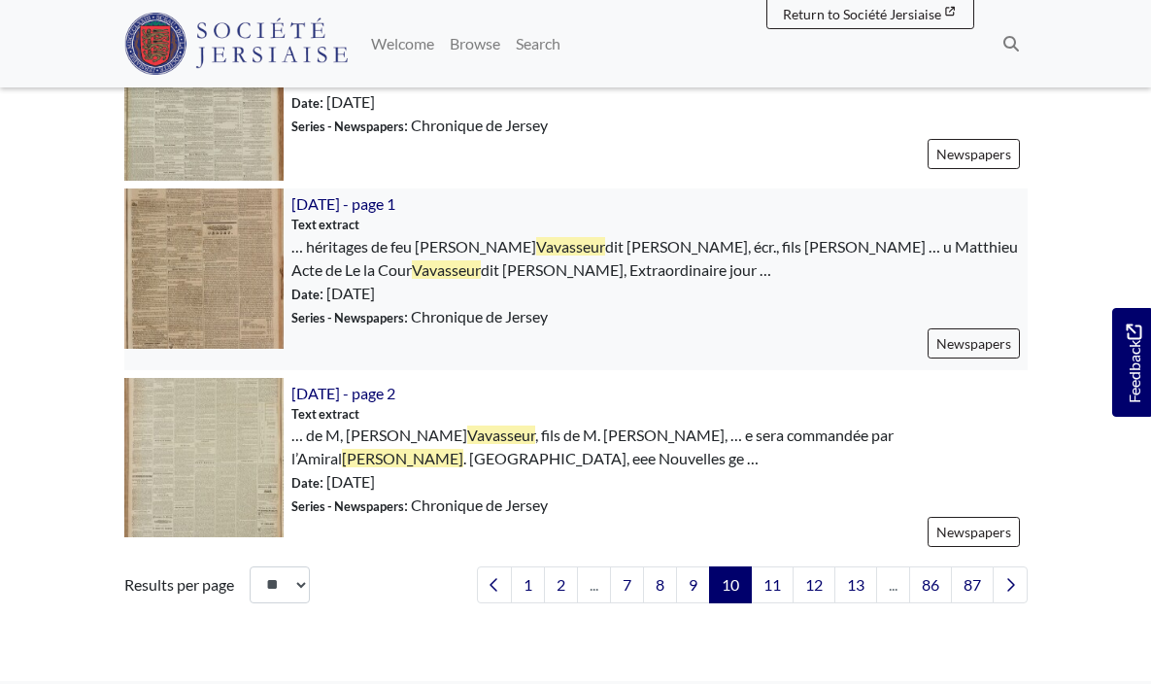
scroll to position [2880, 0]
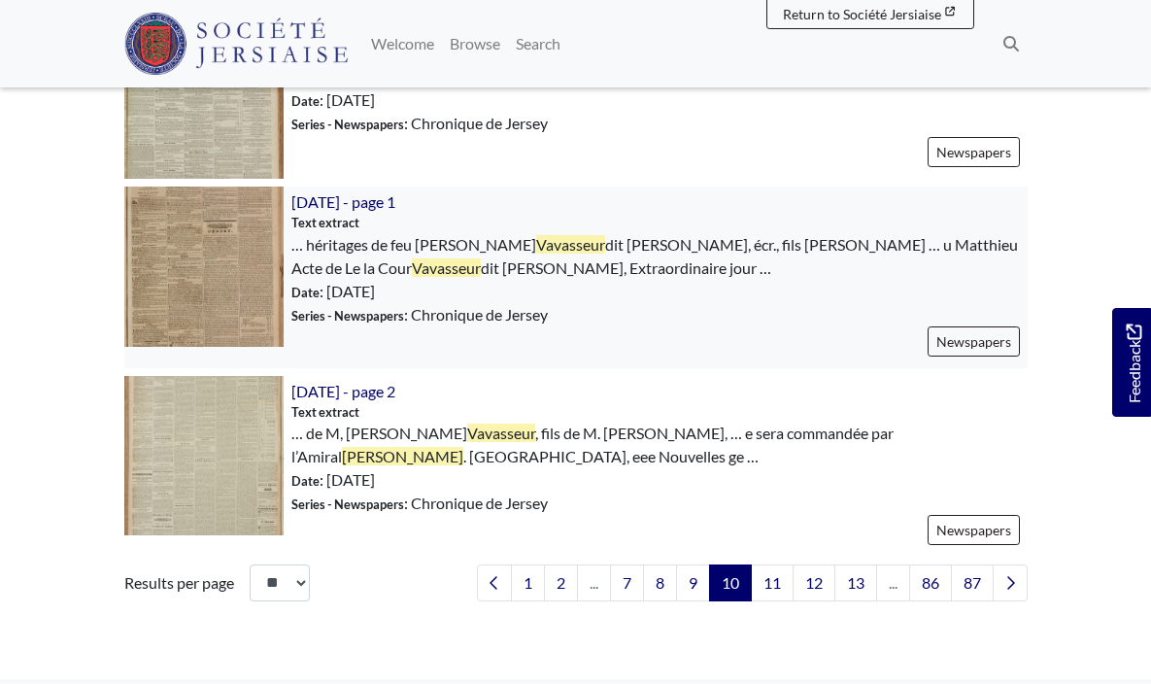
click at [221, 272] on img at bounding box center [203, 266] width 159 height 159
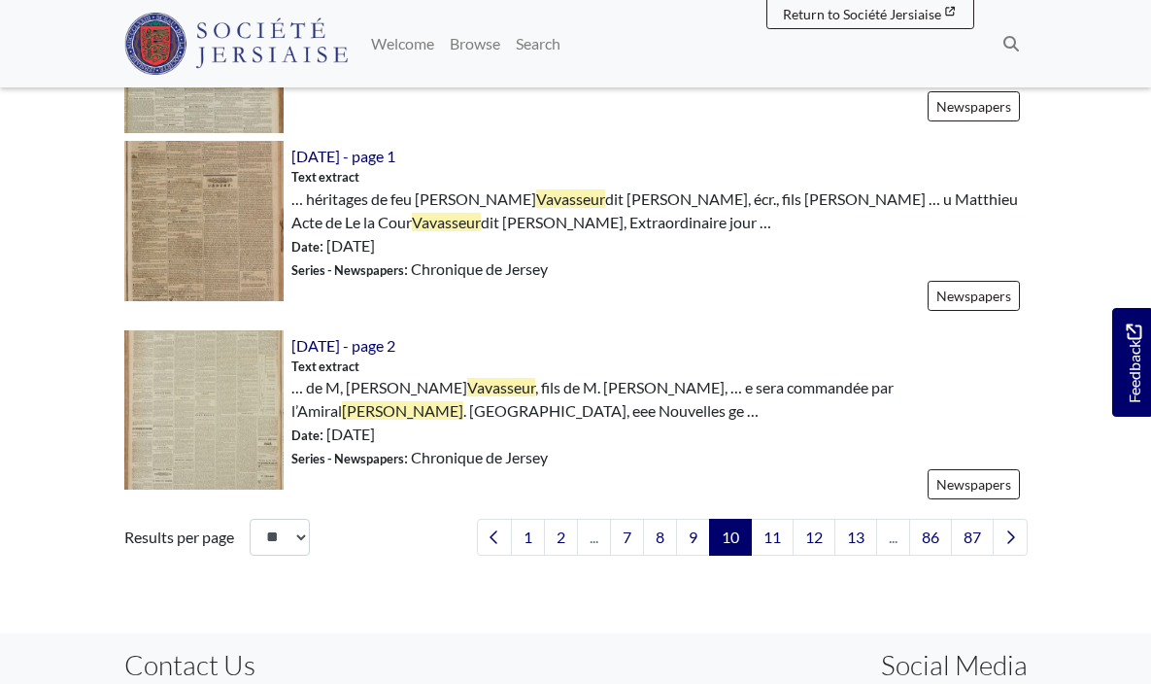
scroll to position [2922, 0]
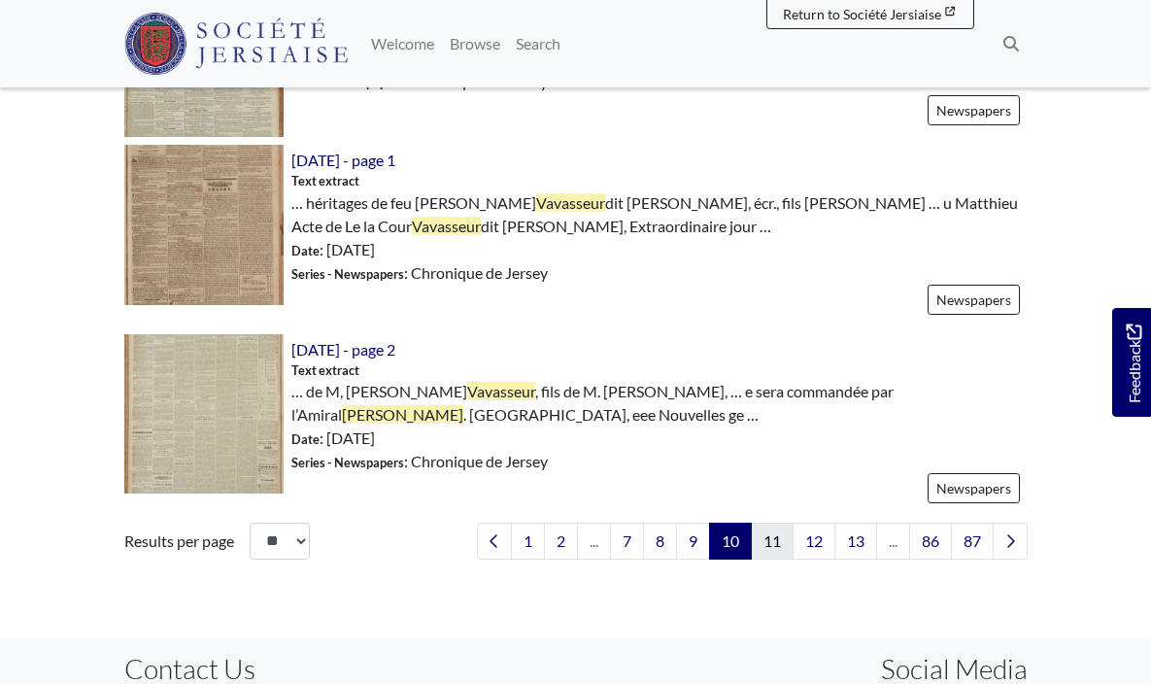
click at [774, 550] on link "11" at bounding box center [772, 541] width 43 height 37
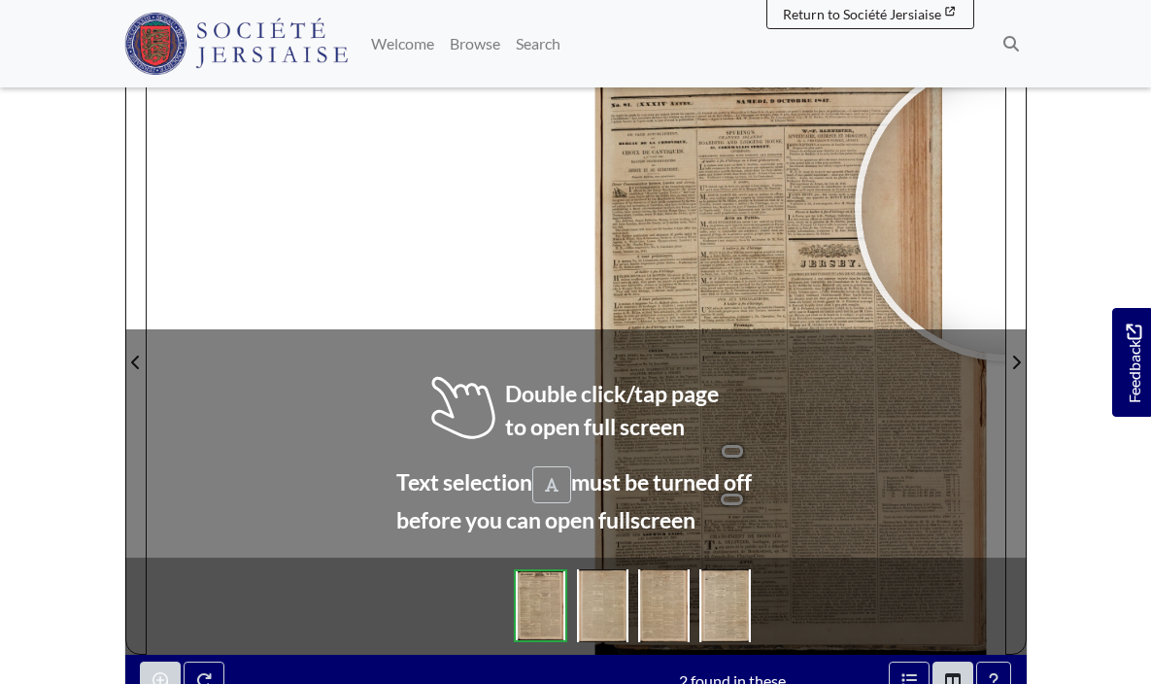
scroll to position [255, 0]
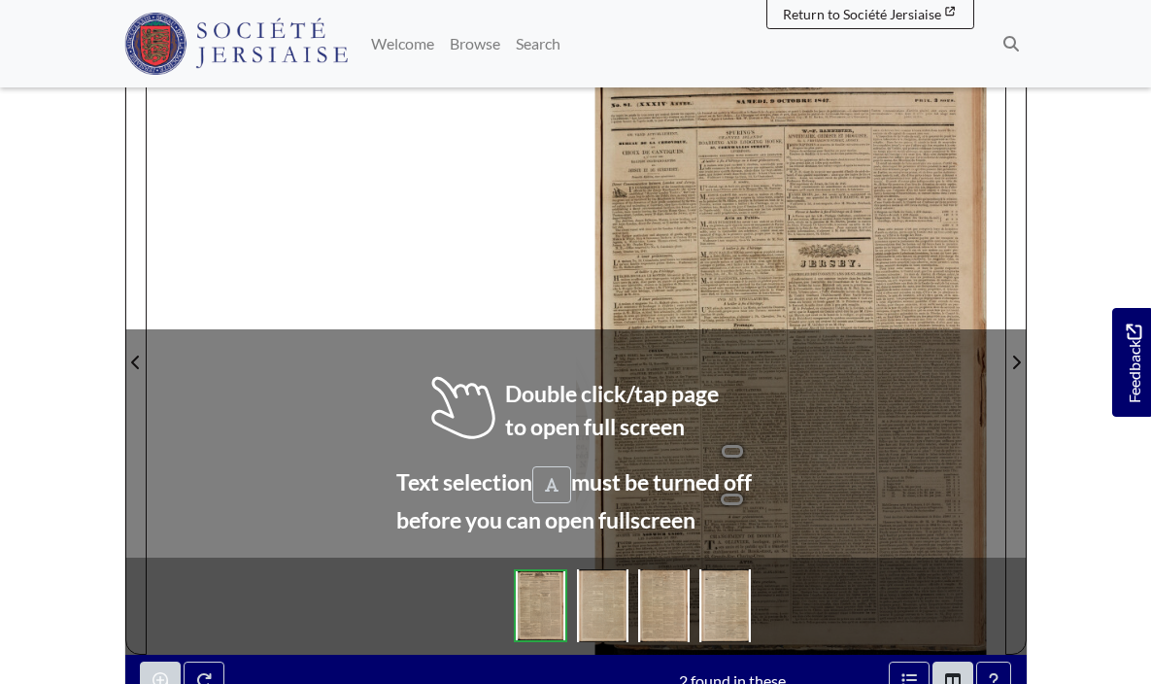
click at [444, 441] on div "i eee a I Si. No. 1847. SA MEDI, 9 OCTOBRE ANNBE.) (XXXIV croient devoir les ex…" at bounding box center [576, 350] width 859 height 607
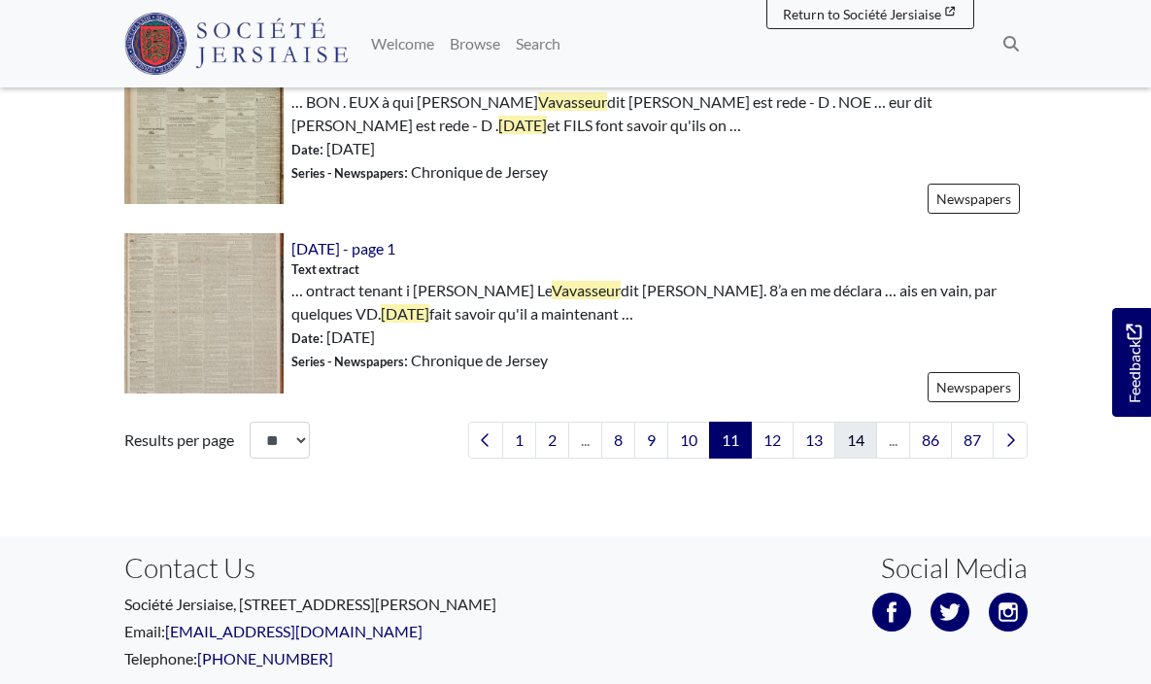
scroll to position [2938, 0]
click at [768, 429] on link "12" at bounding box center [772, 440] width 43 height 37
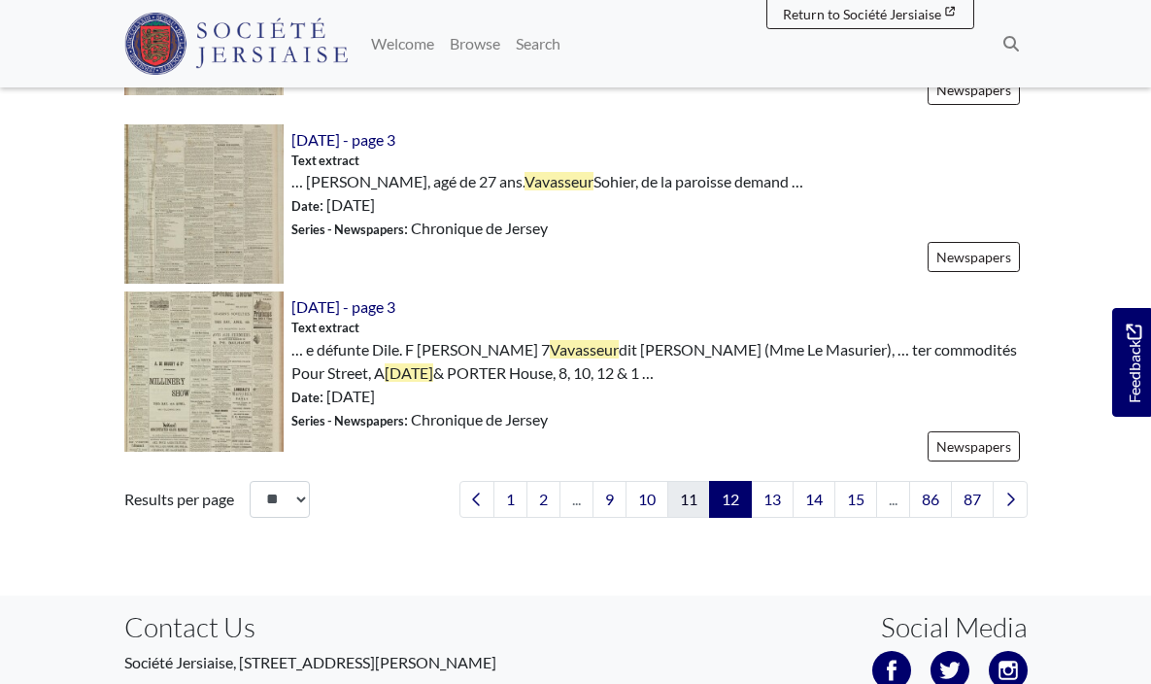
scroll to position [2990, 0]
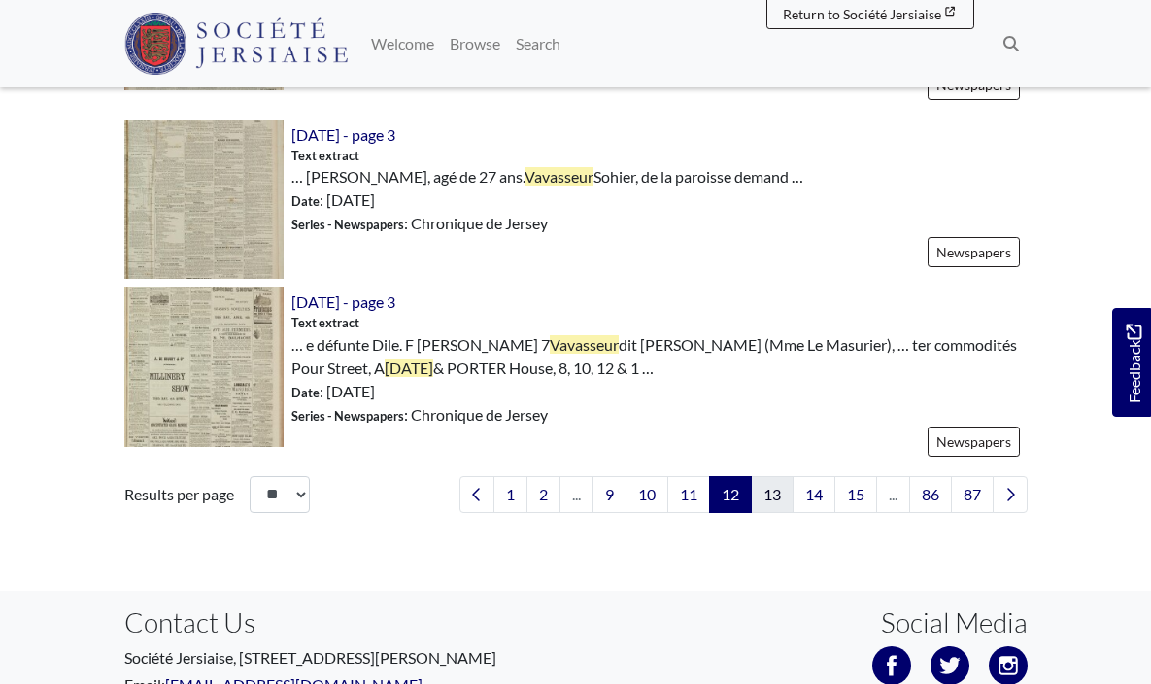
click at [774, 476] on link "13" at bounding box center [772, 494] width 43 height 37
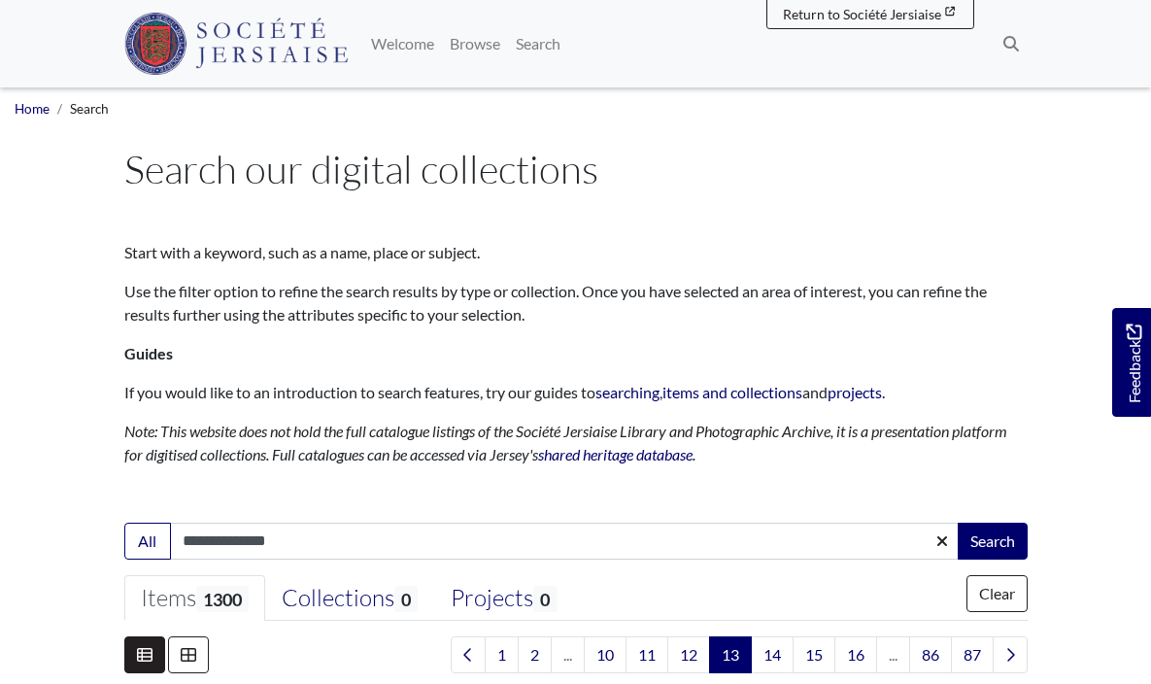
click at [257, 540] on input "**********" at bounding box center [565, 541] width 790 height 37
type input "**********"
click at [991, 539] on button "Search" at bounding box center [993, 541] width 70 height 37
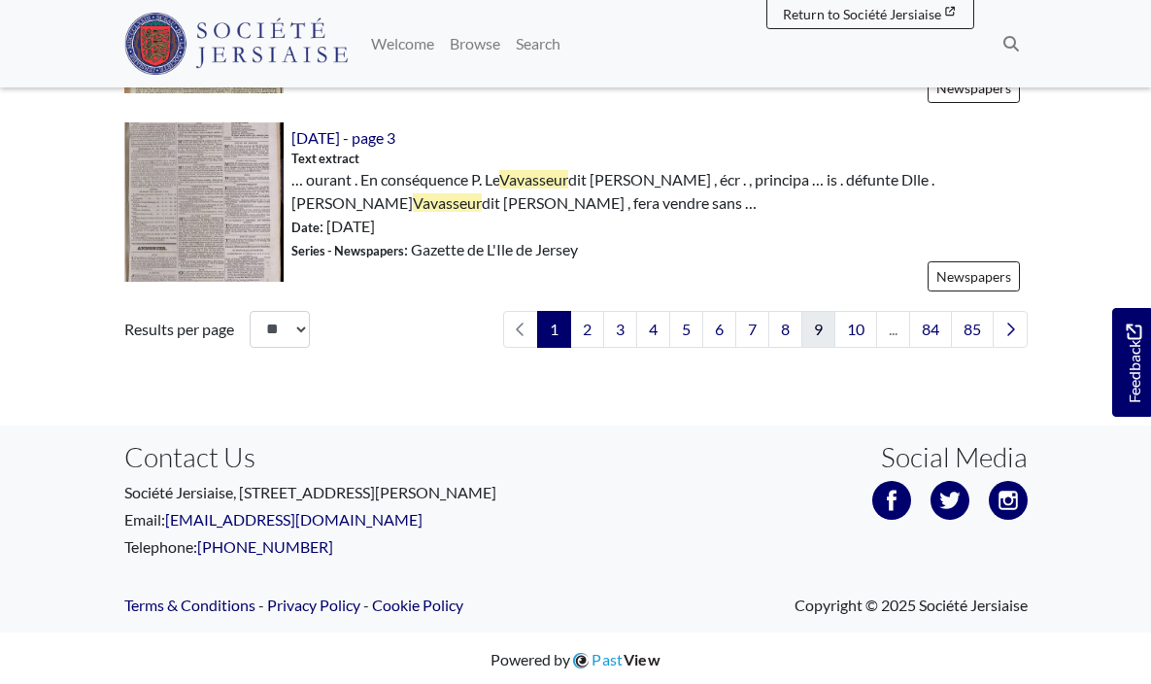
scroll to position [3260, 0]
click at [864, 324] on link "10" at bounding box center [856, 330] width 43 height 37
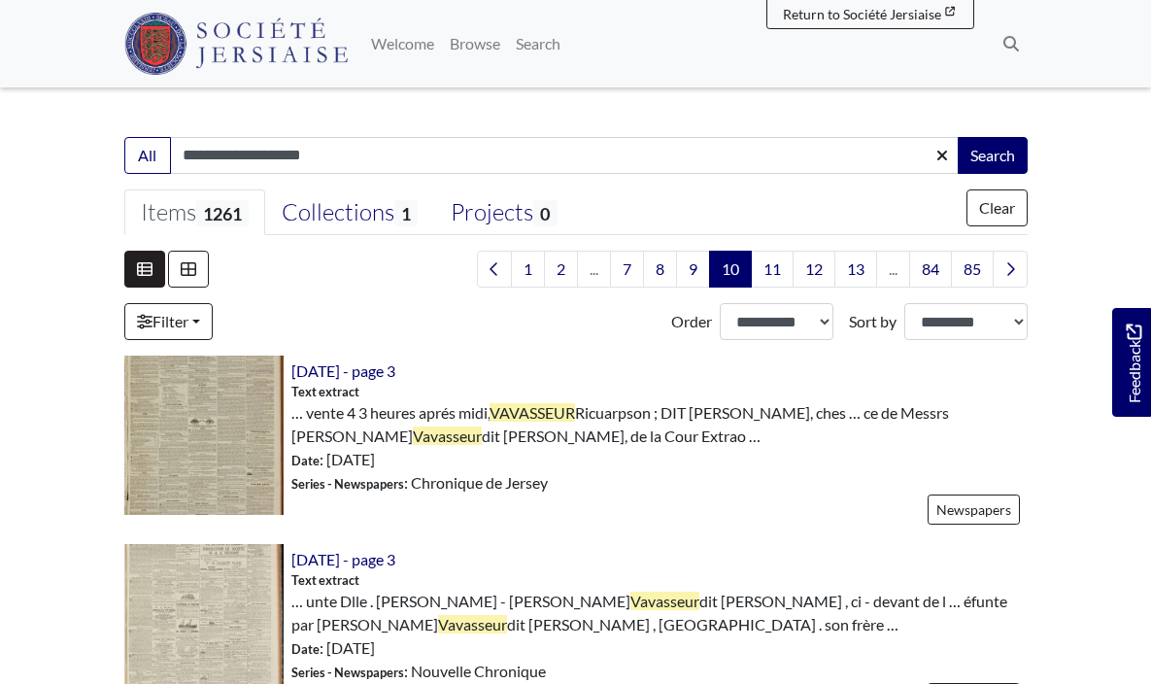
scroll to position [373, 0]
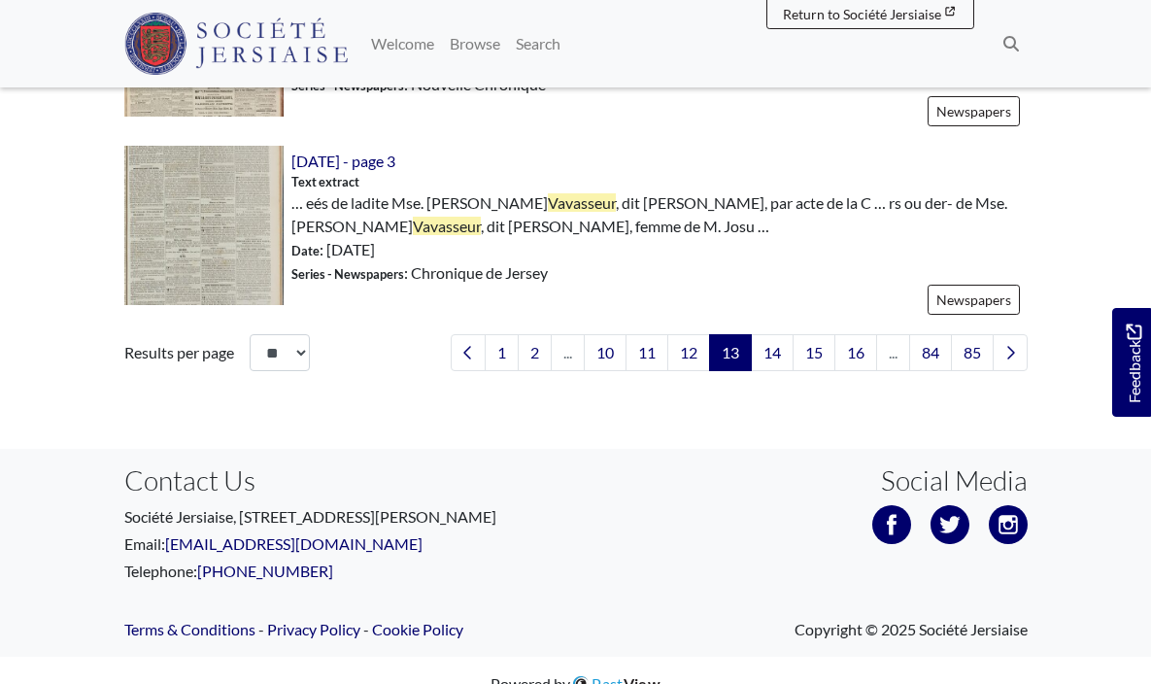
scroll to position [3239, 0]
click at [862, 335] on link "16" at bounding box center [856, 353] width 43 height 37
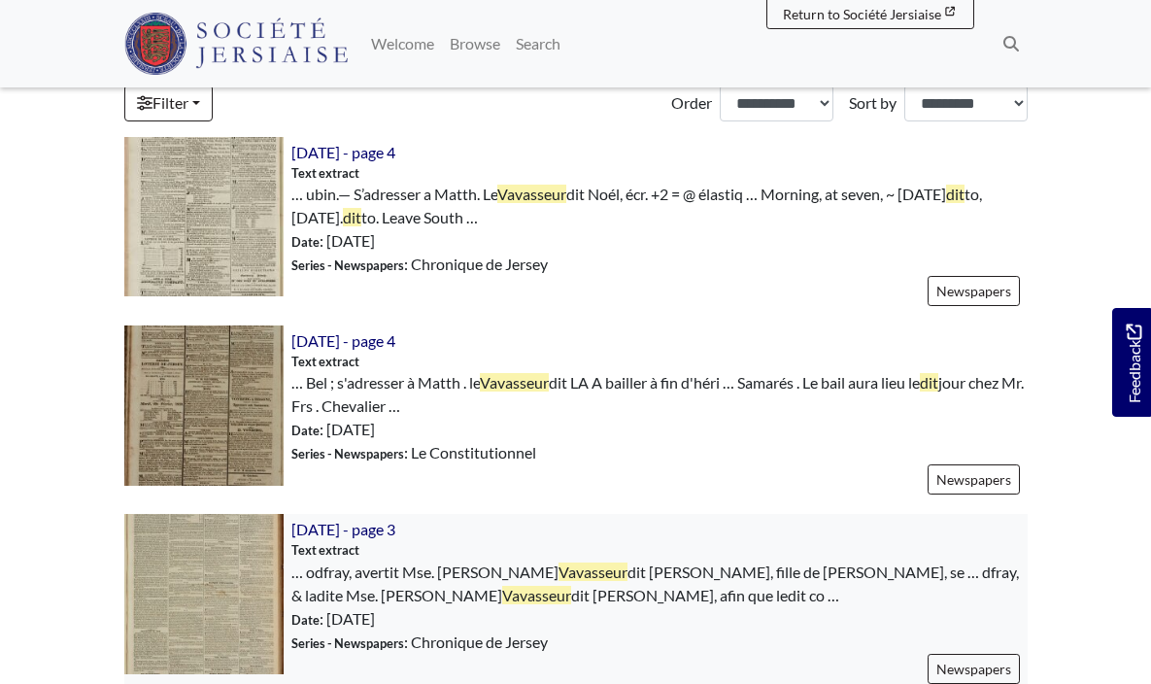
scroll to position [599, 0]
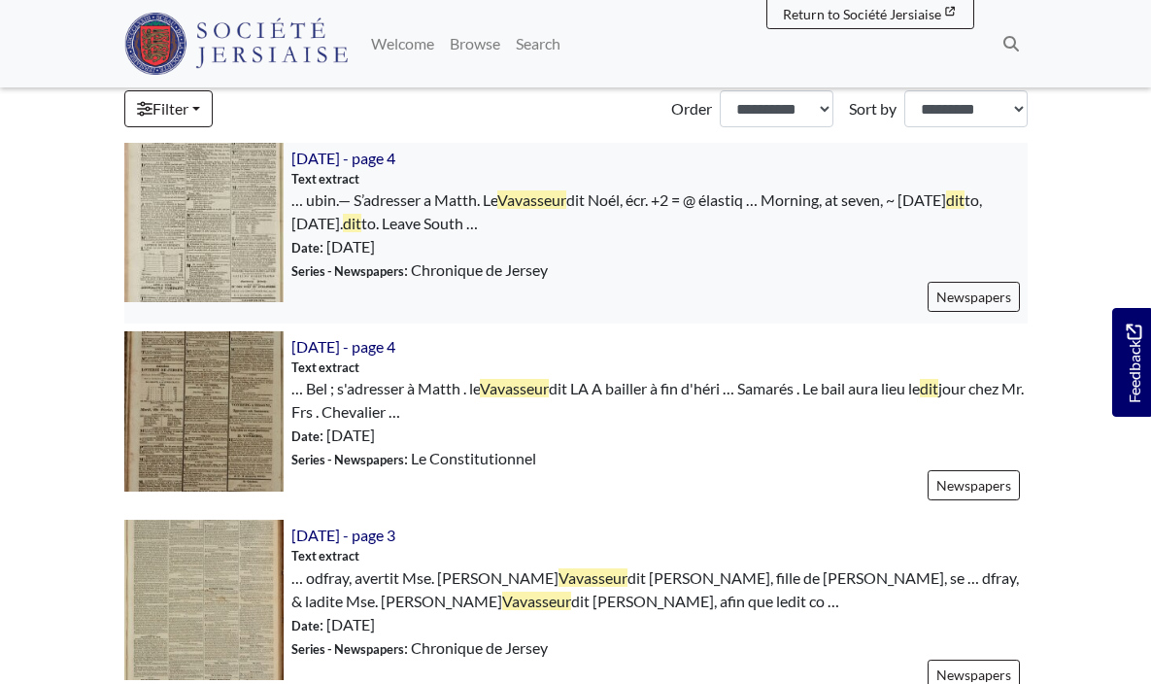
click at [201, 215] on img at bounding box center [203, 222] width 159 height 159
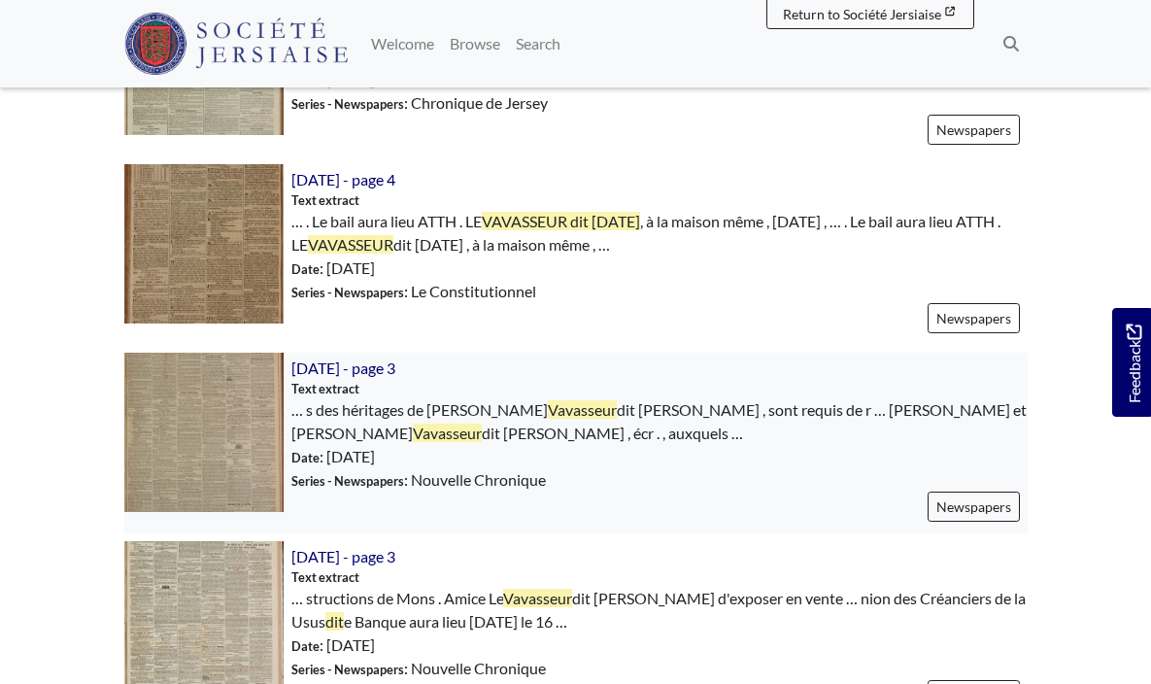
scroll to position [1326, 0]
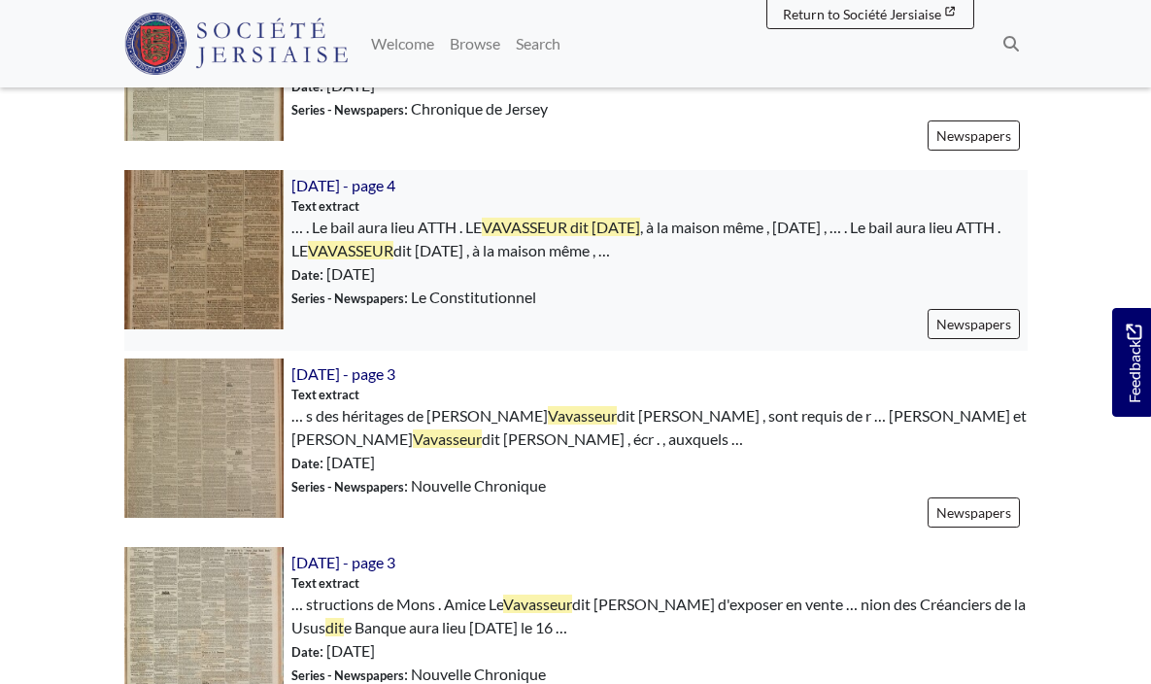
click at [228, 249] on img at bounding box center [203, 249] width 159 height 159
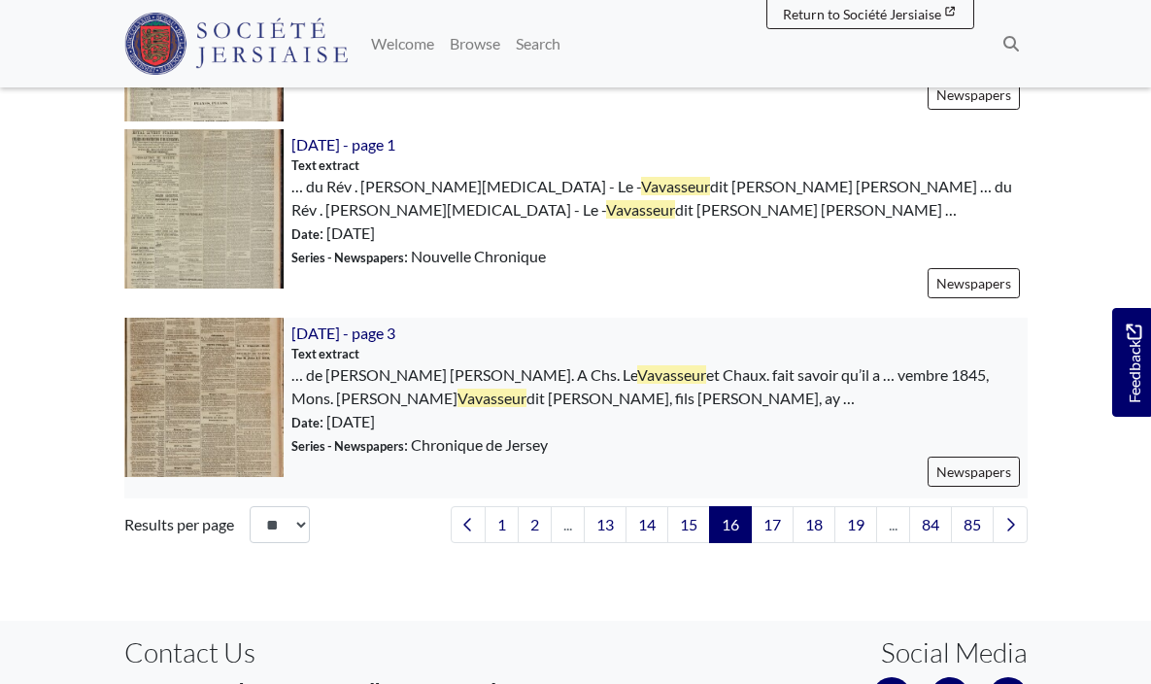
scroll to position [3051, 0]
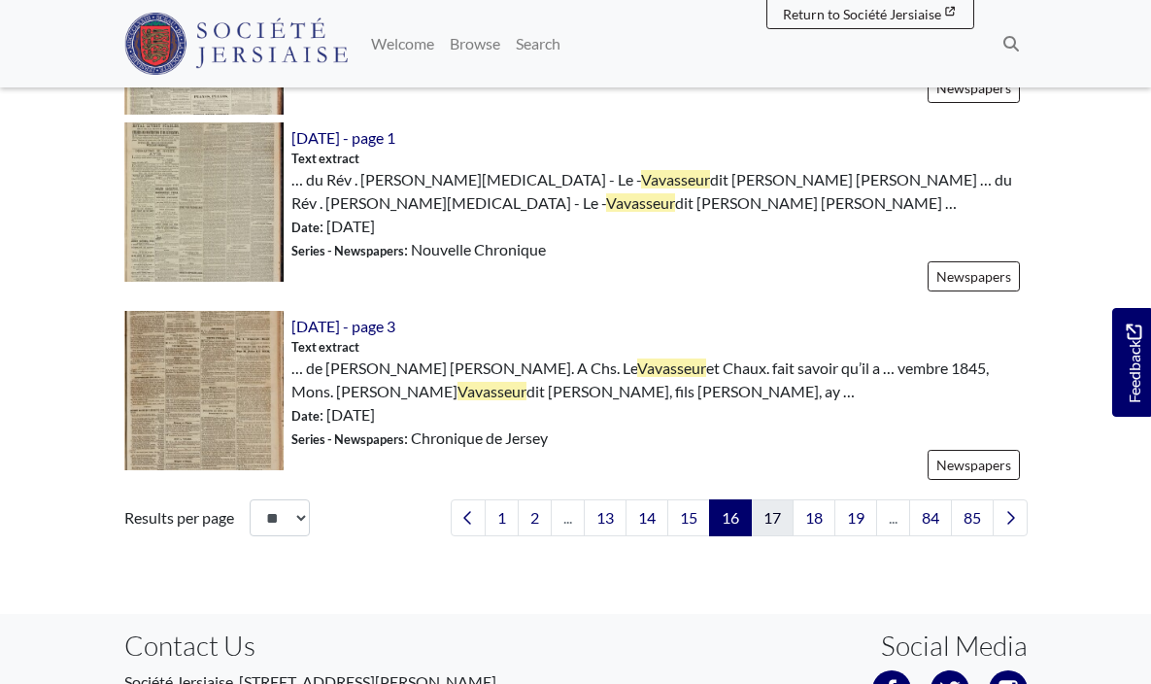
click at [772, 518] on link "17" at bounding box center [772, 517] width 43 height 37
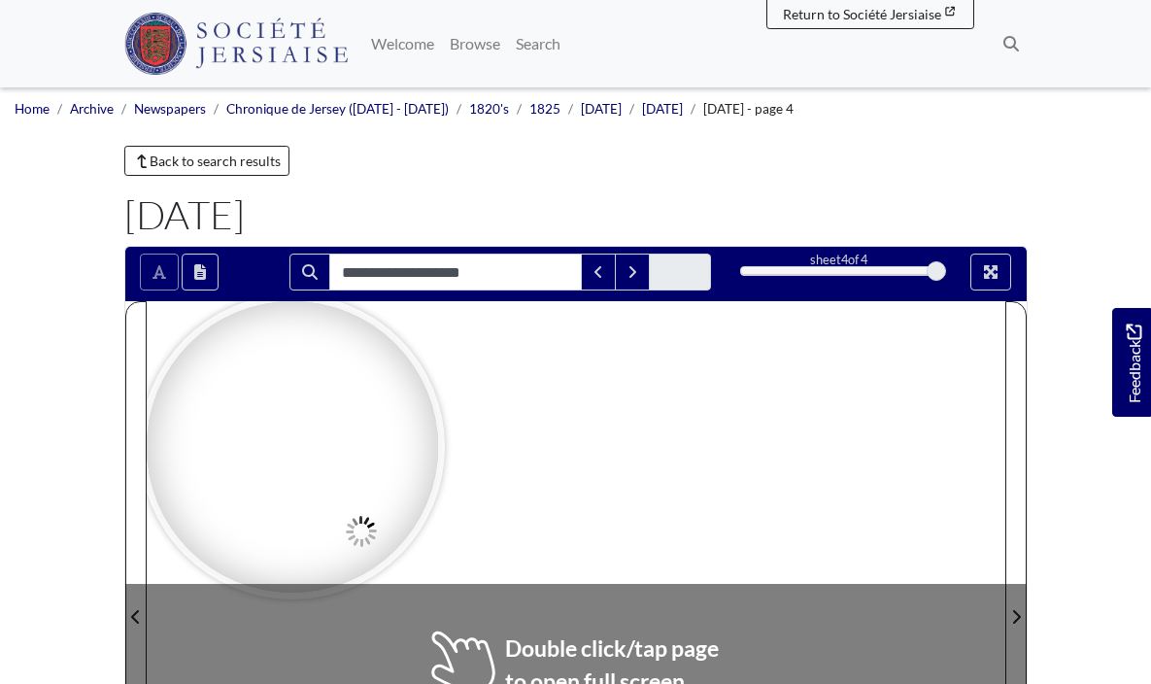
click at [668, 551] on div at bounding box center [576, 604] width 859 height 607
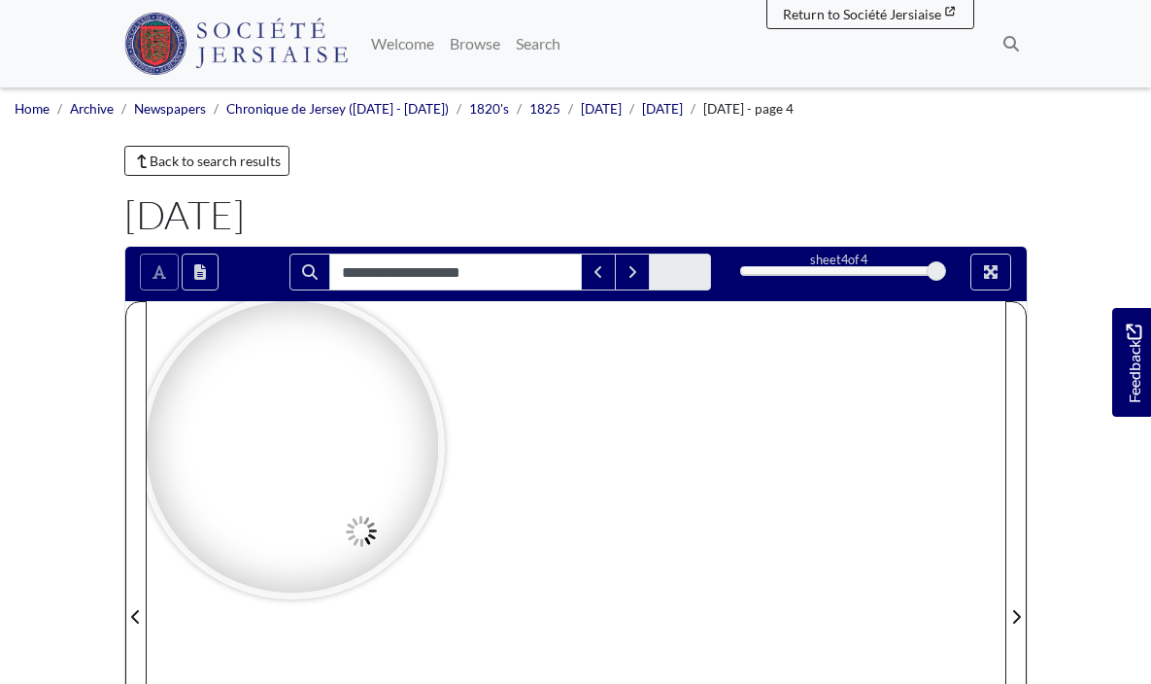
type input "**********"
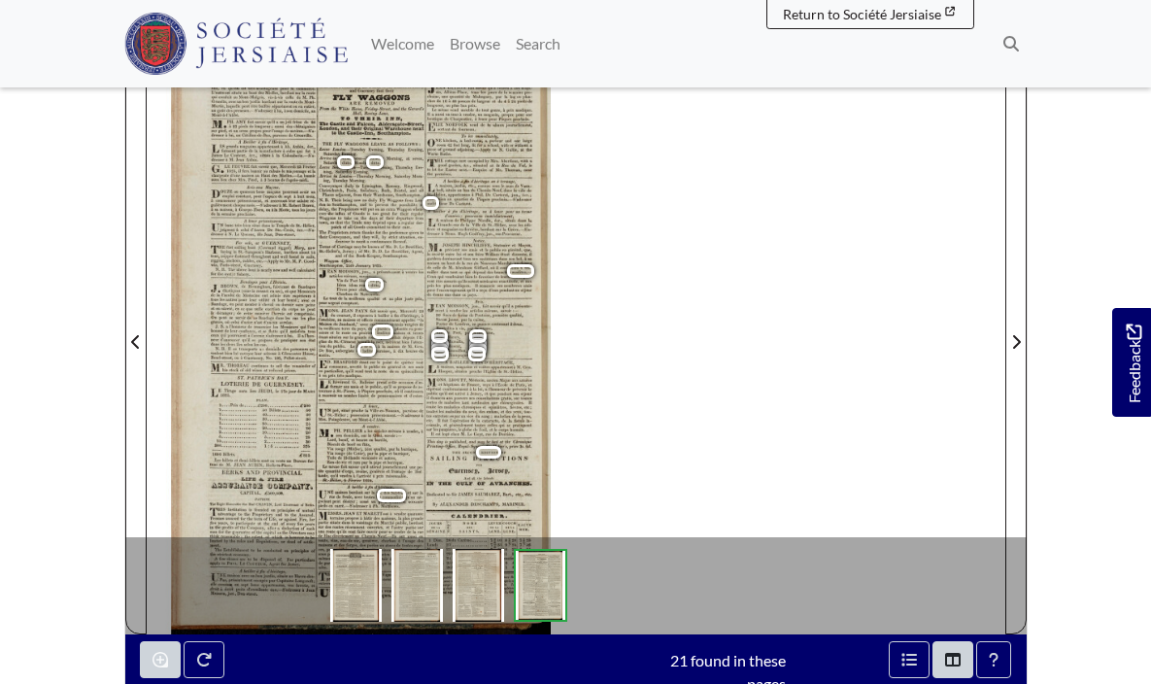
scroll to position [272, 0]
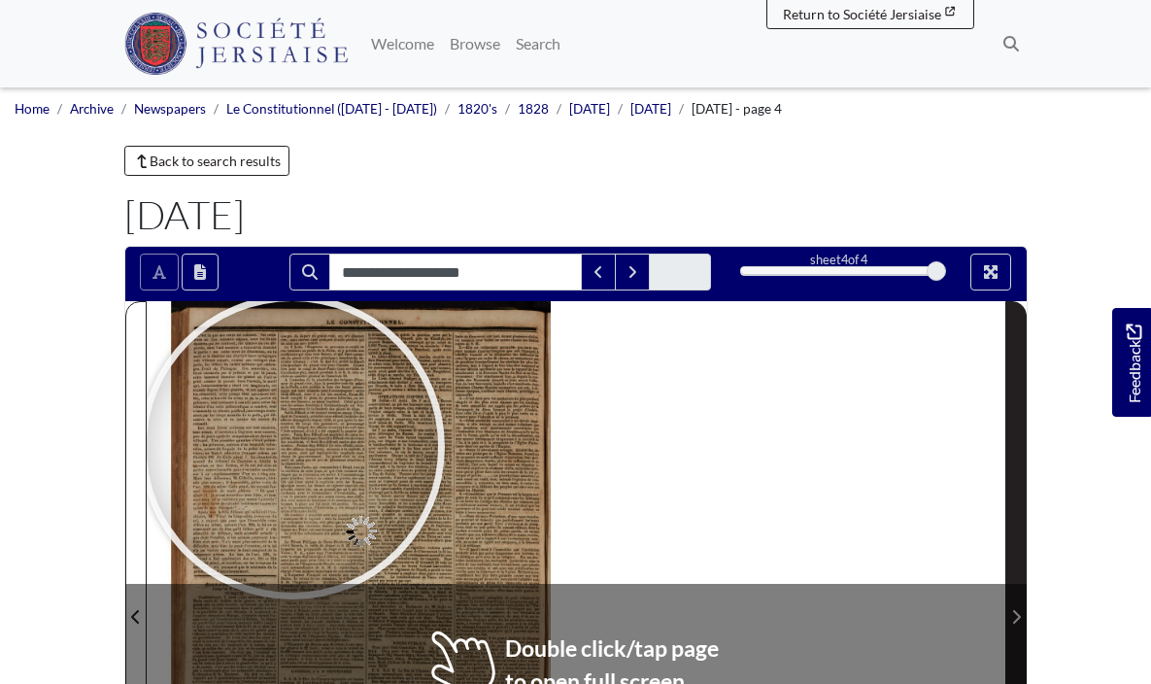
type input "**********"
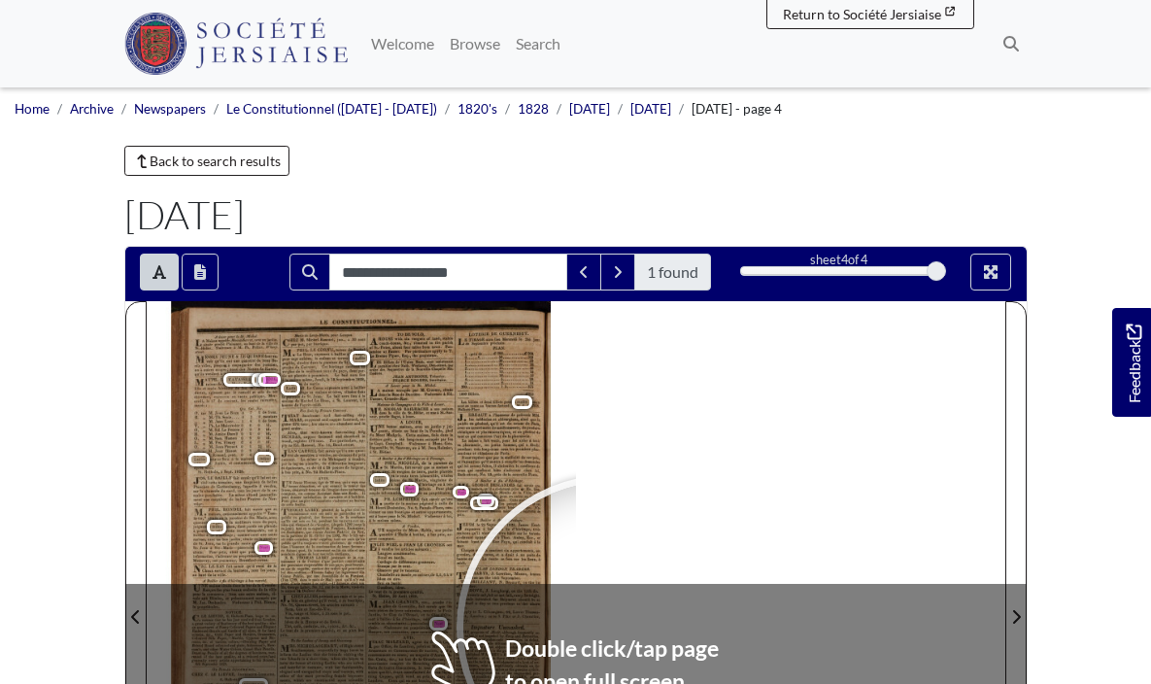
click at [609, 628] on div "A louer pour la St. - Michel . A Maison appelée Mount - Serrat , avec un jardin…" at bounding box center [576, 604] width 859 height 607
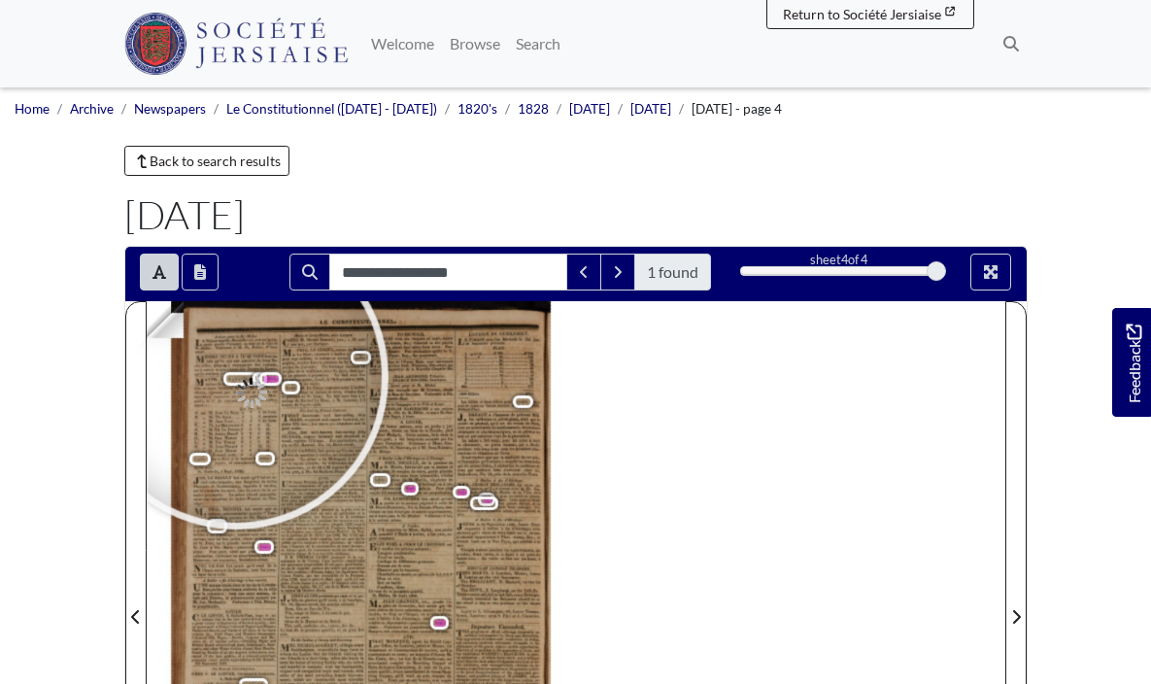
click at [235, 377] on div at bounding box center [235, 377] width 292 height 292
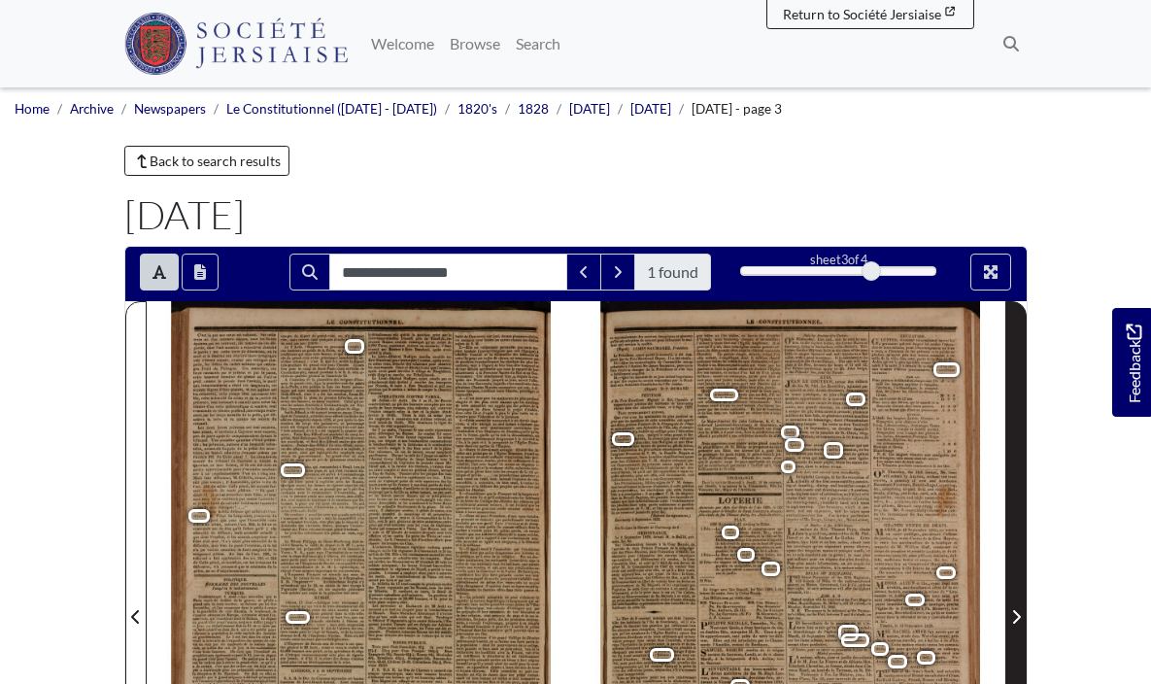
click at [1012, 617] on icon "Next Page" at bounding box center [1017, 617] width 10 height 16
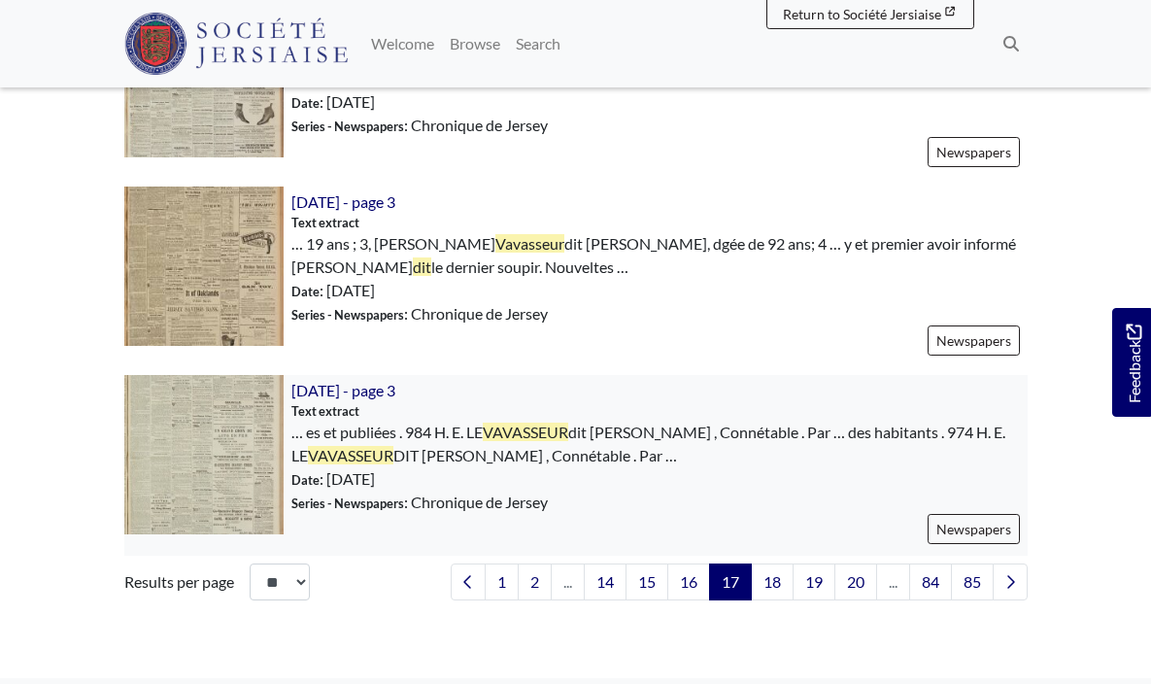
scroll to position [3002, 0]
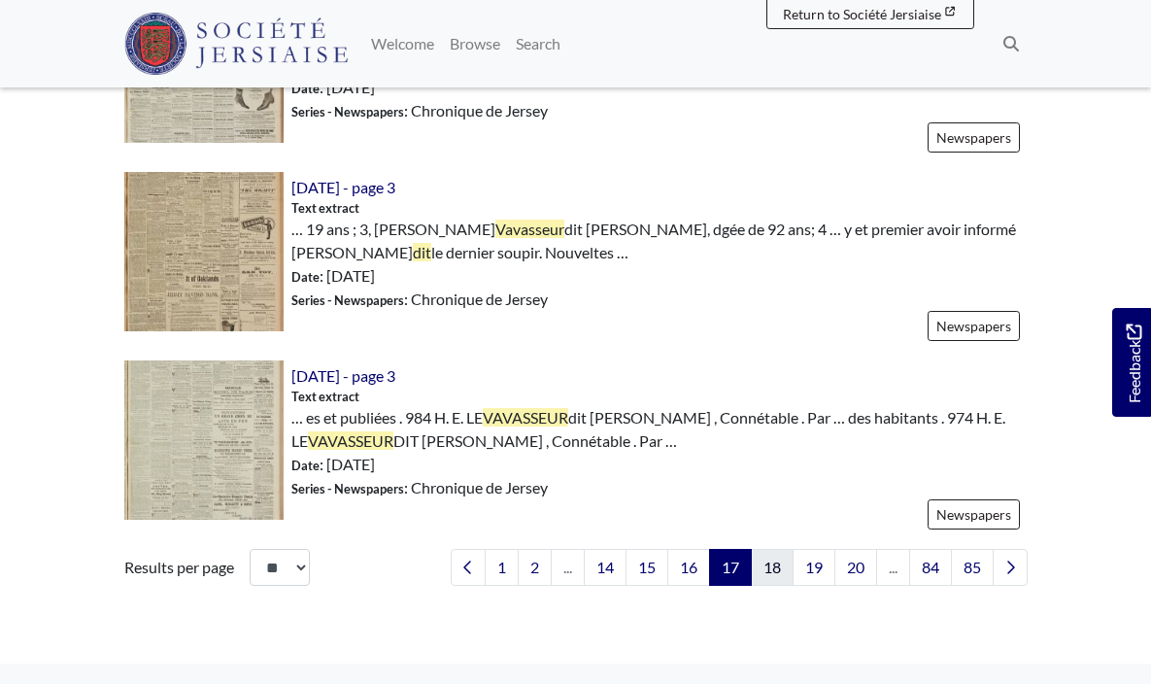
click at [780, 565] on link "18" at bounding box center [772, 567] width 43 height 37
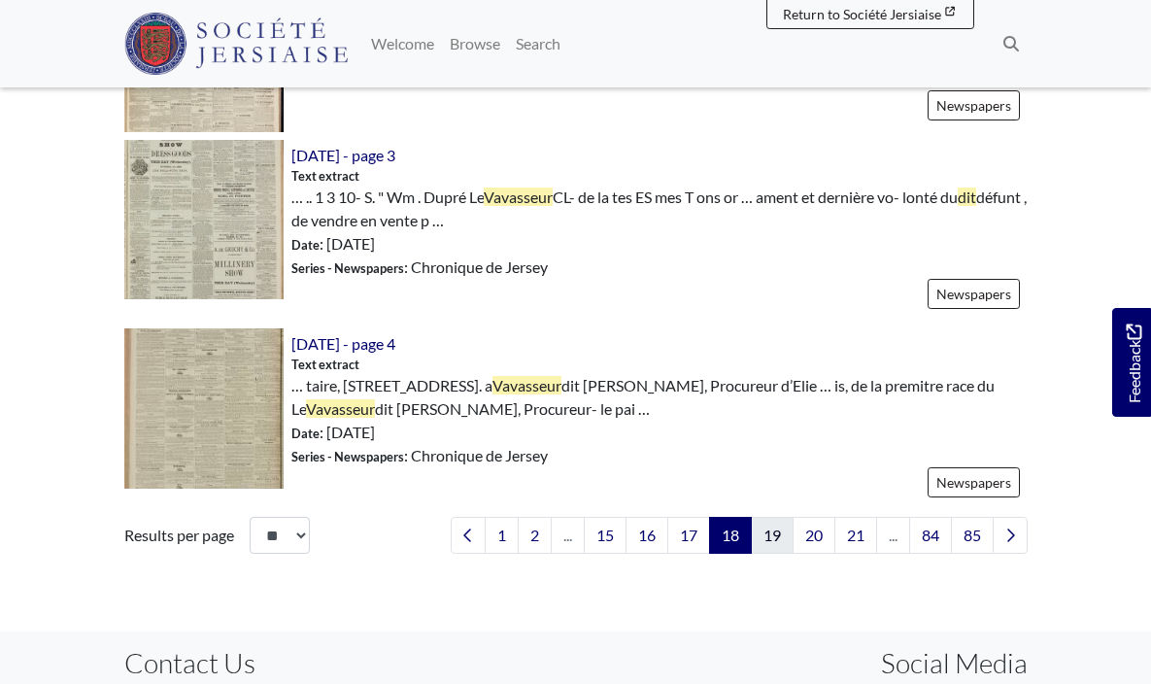
scroll to position [2991, 0]
click at [778, 533] on link "19" at bounding box center [772, 535] width 43 height 37
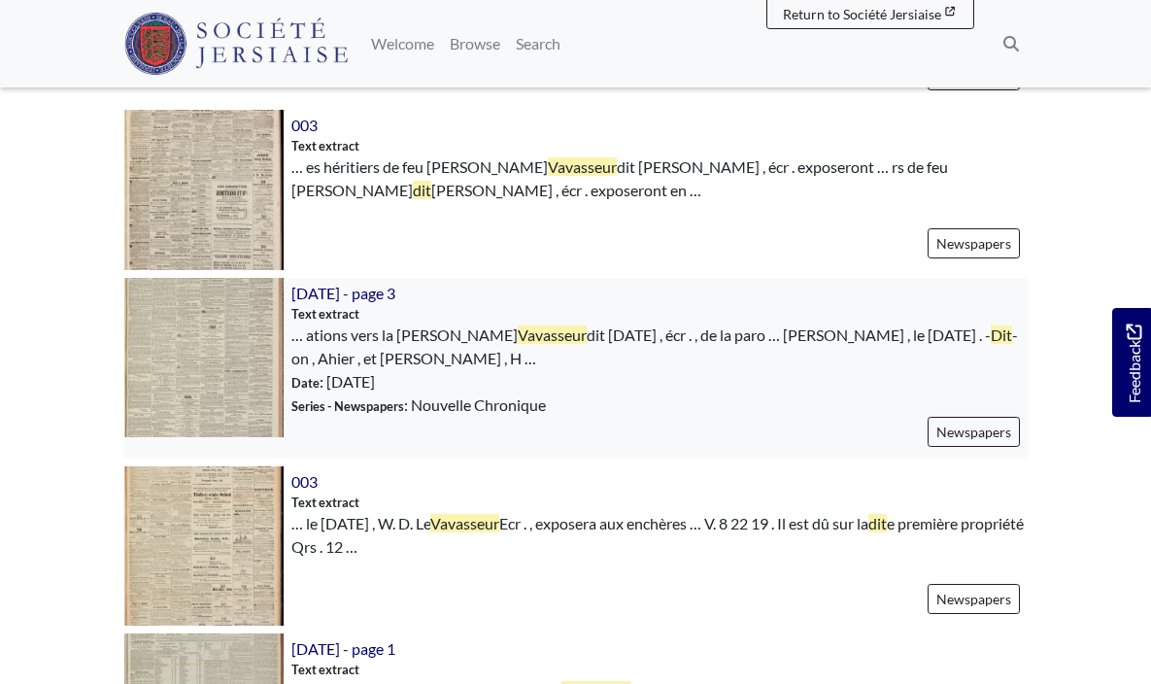
scroll to position [927, 0]
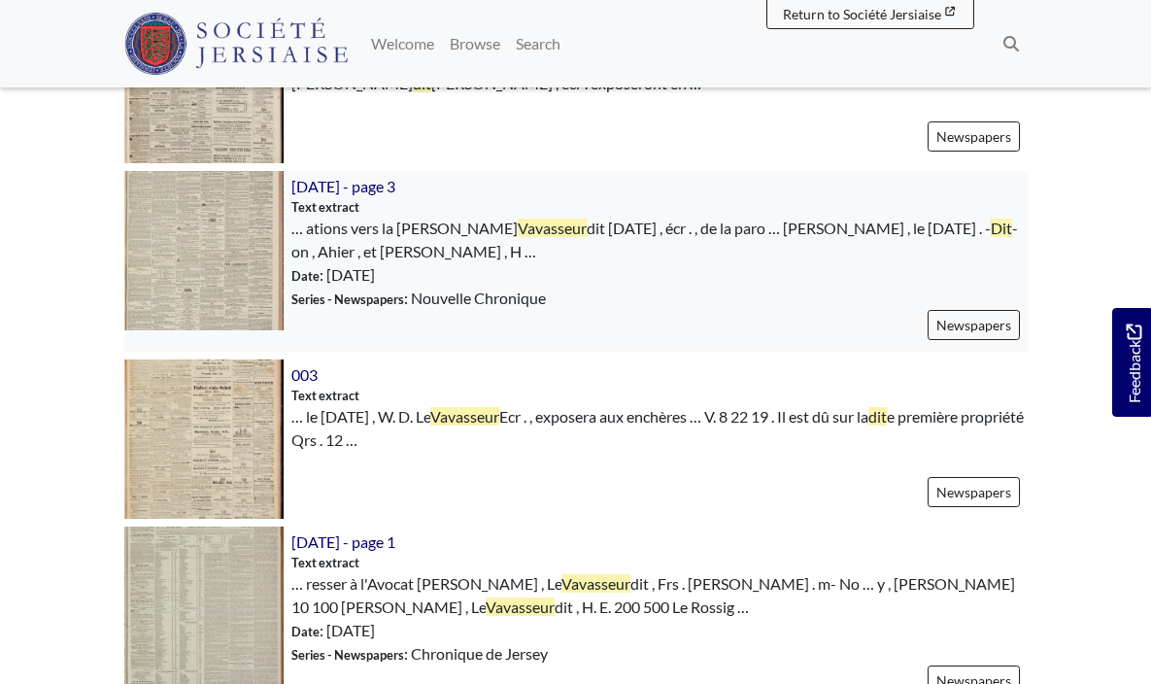
click at [211, 248] on img at bounding box center [203, 250] width 159 height 159
click at [541, 292] on span "Series - Newspapers : Nouvelle Chronique" at bounding box center [419, 298] width 255 height 23
click at [210, 241] on img at bounding box center [203, 250] width 159 height 159
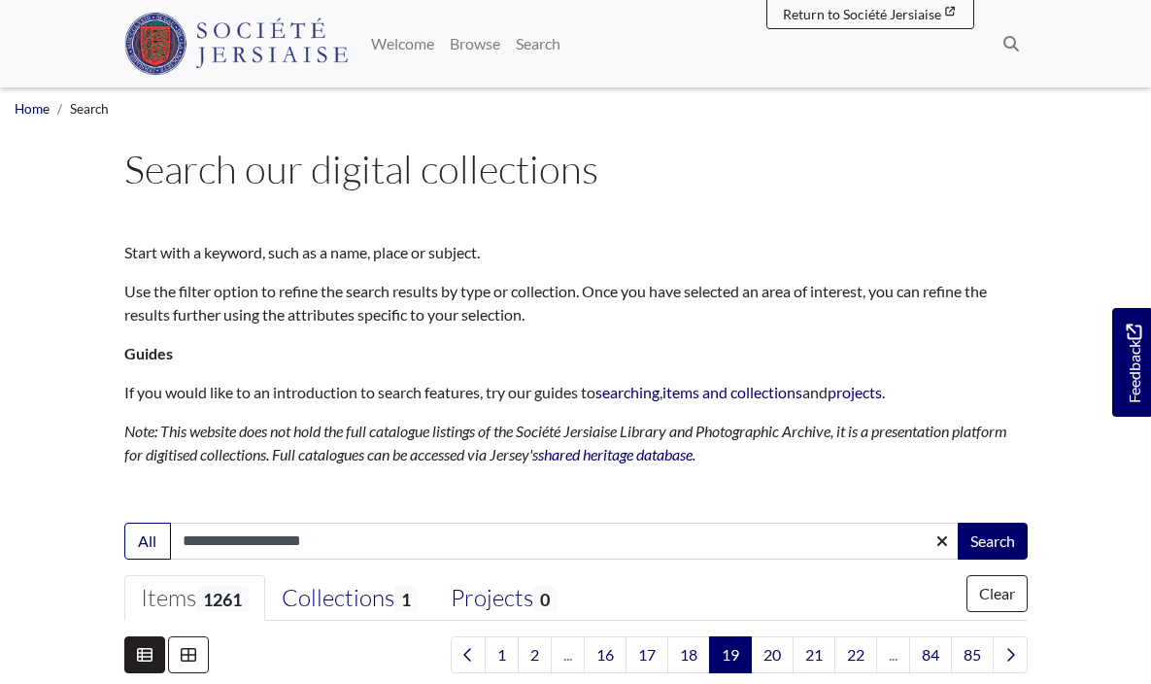
scroll to position [0, 0]
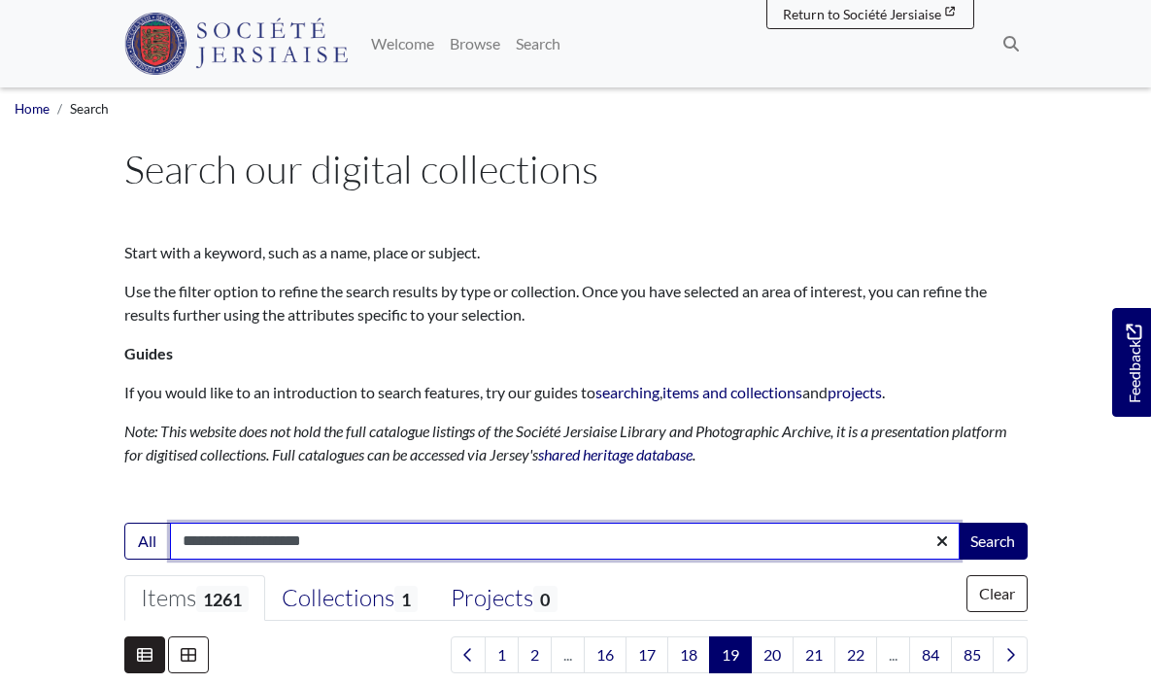
click at [289, 548] on input "**********" at bounding box center [565, 541] width 790 height 37
type input "*********"
click at [991, 539] on button "Search" at bounding box center [993, 541] width 70 height 37
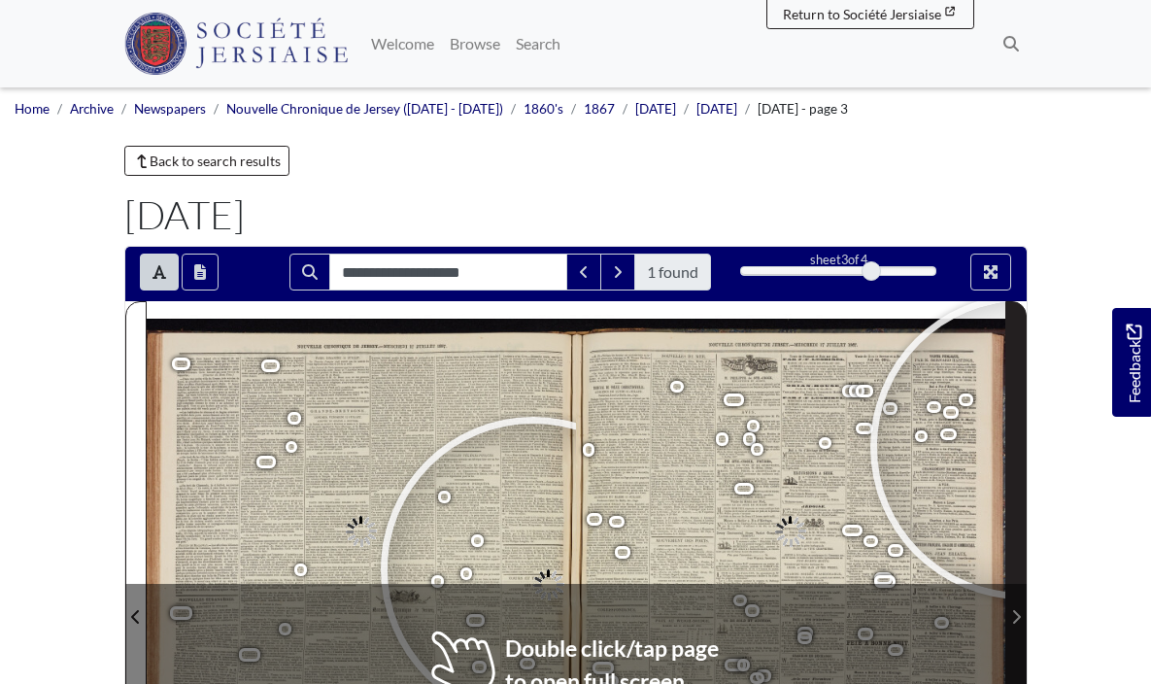
type input "**********"
click at [533, 424] on div at bounding box center [534, 570] width 292 height 292
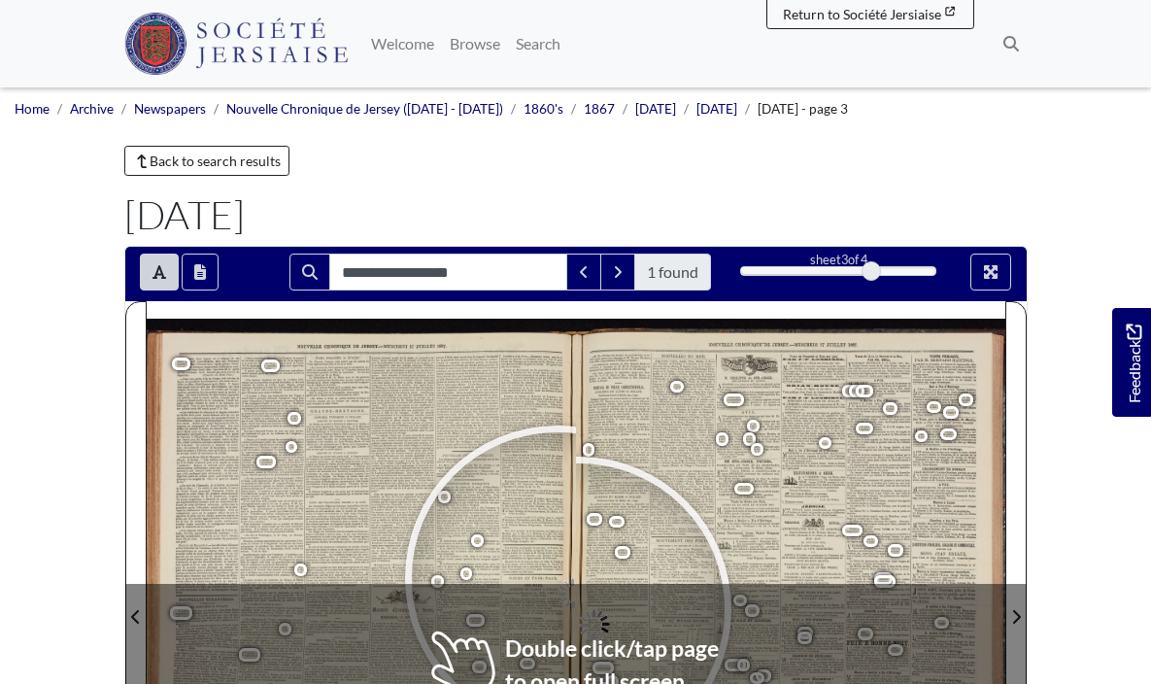
scroll to position [238, 0]
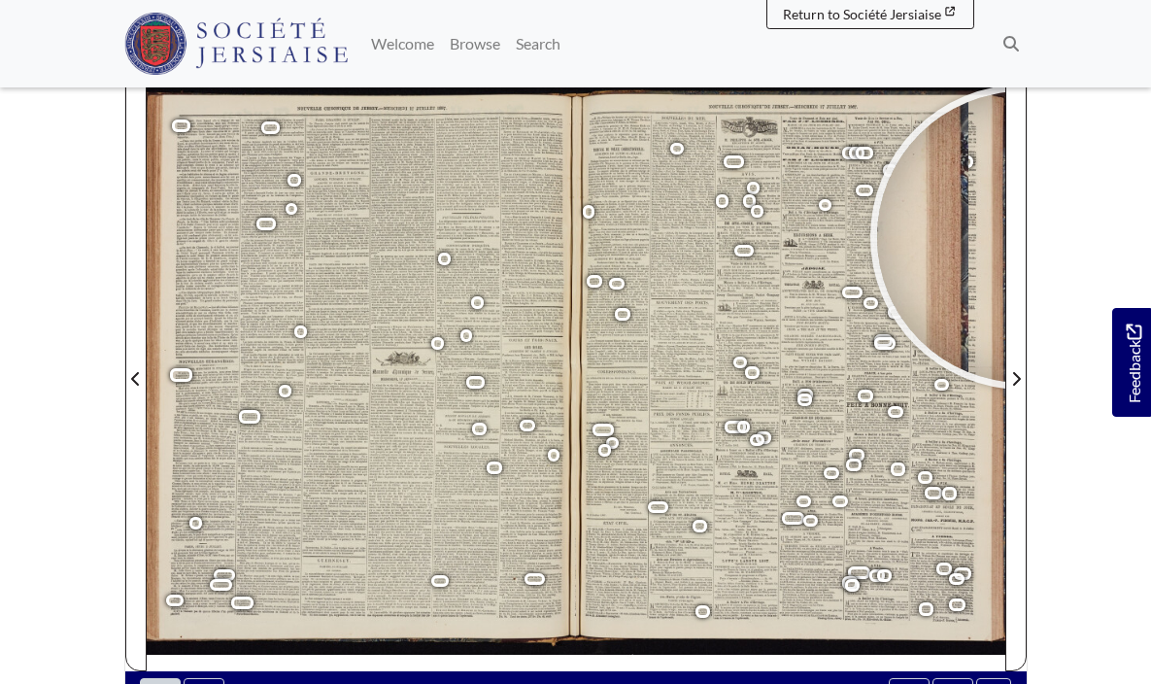
click at [1067, 241] on body "Menu" at bounding box center [575, 459] width 1151 height 1395
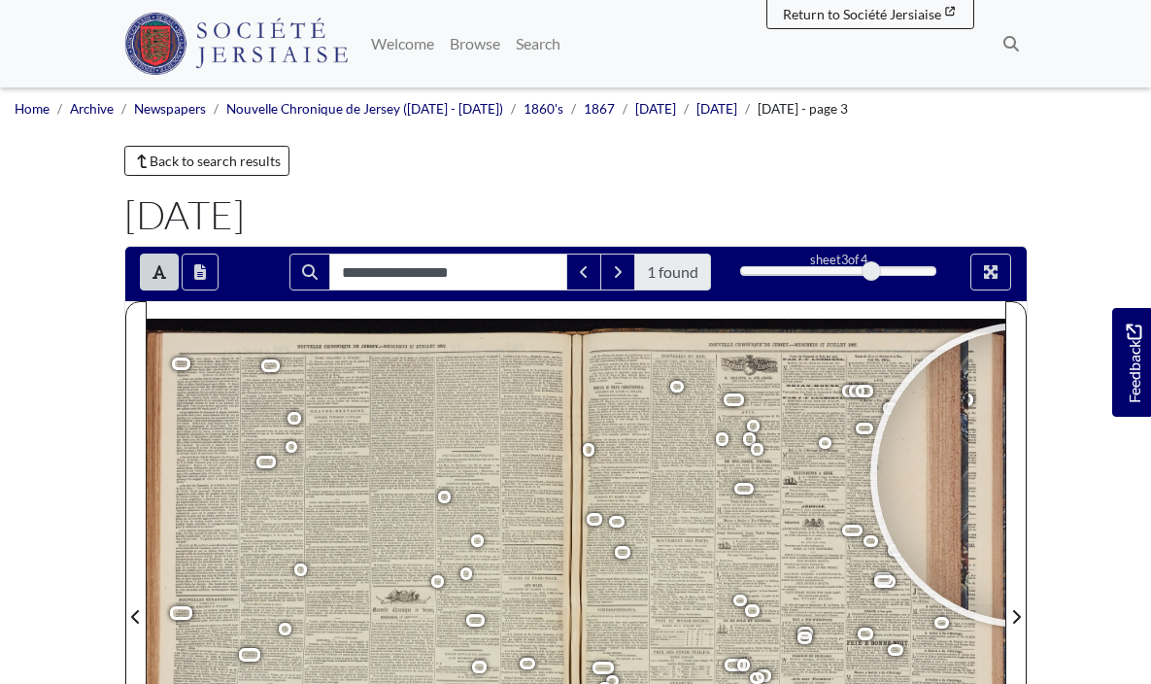
scroll to position [0, 0]
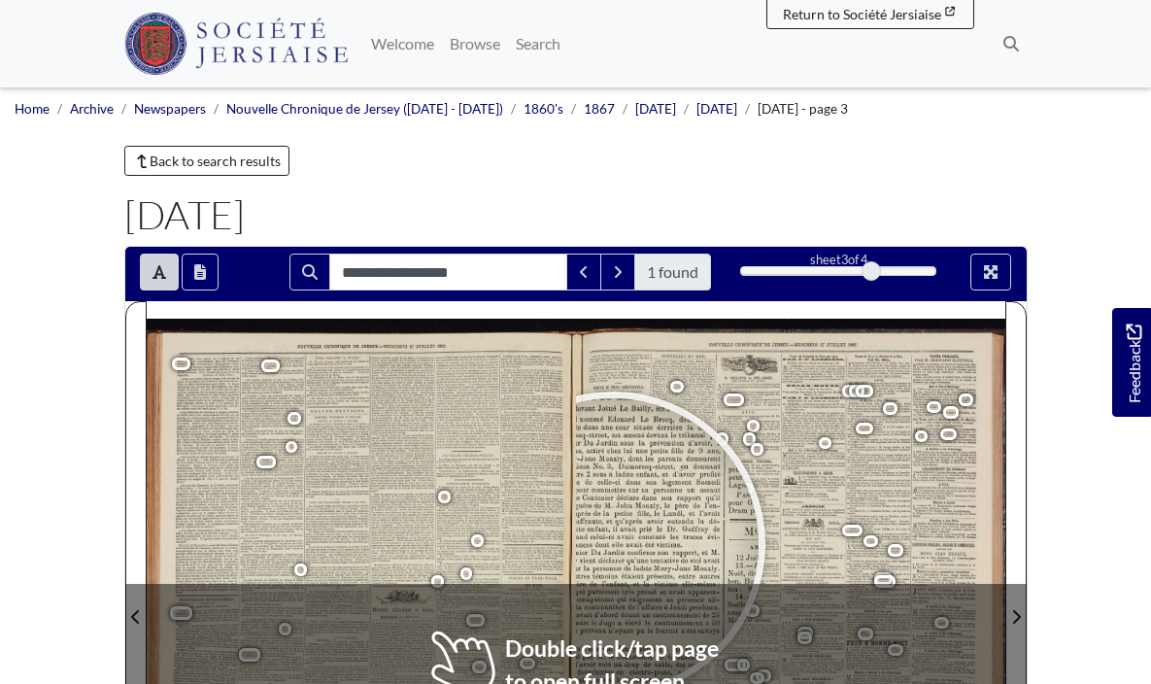
click at [613, 544] on div at bounding box center [613, 544] width 292 height 292
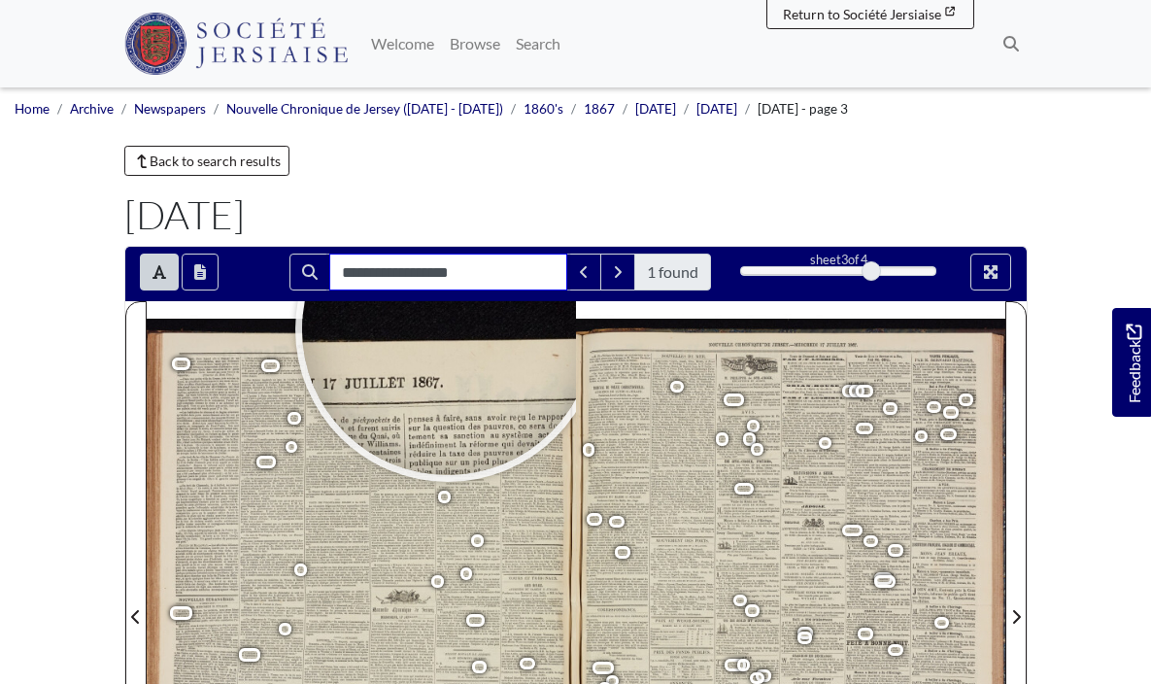
click at [448, 276] on input "**********" at bounding box center [448, 272] width 238 height 37
type input "*********"
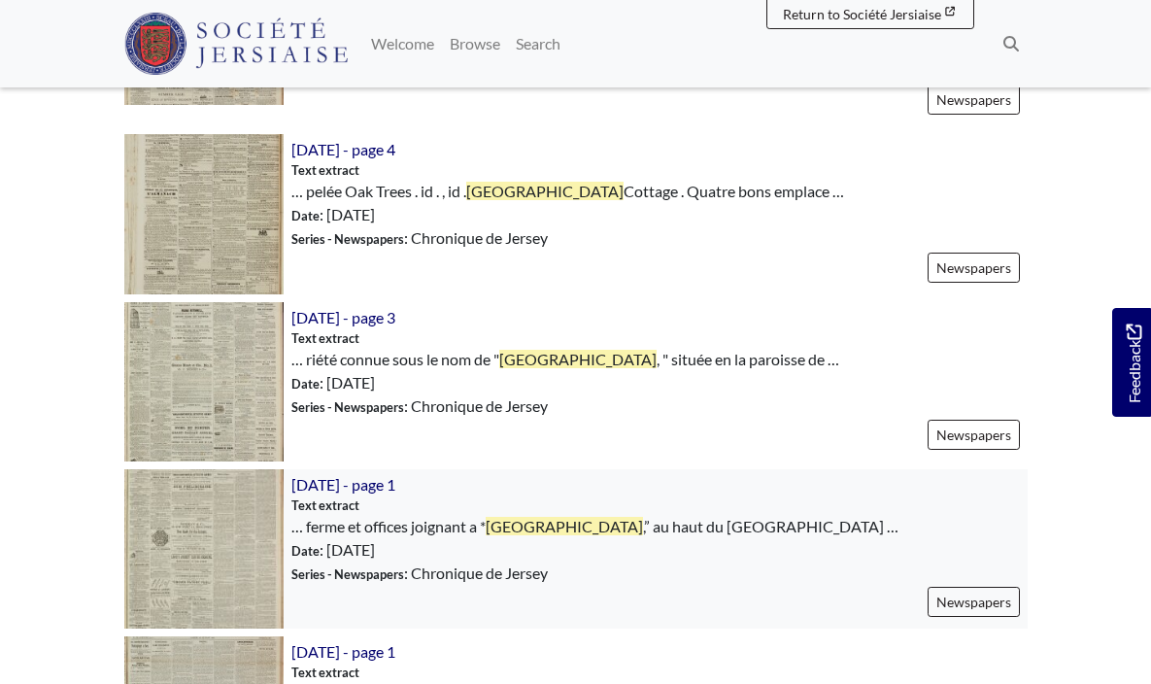
scroll to position [2040, 0]
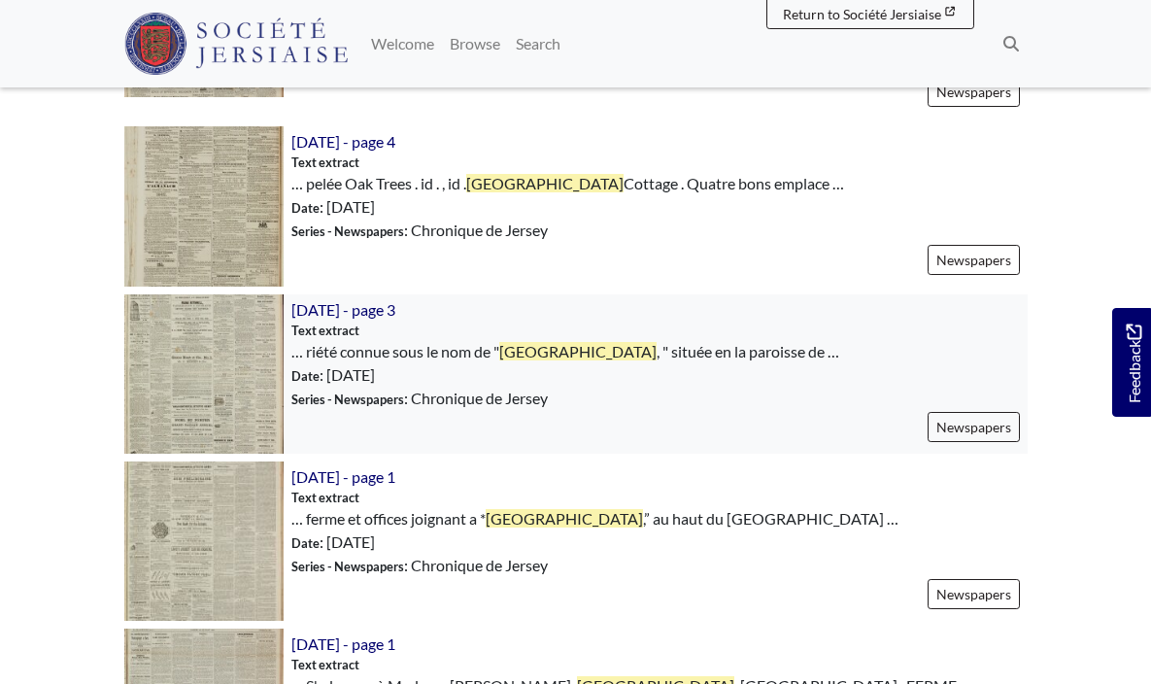
click at [252, 357] on img at bounding box center [203, 373] width 159 height 159
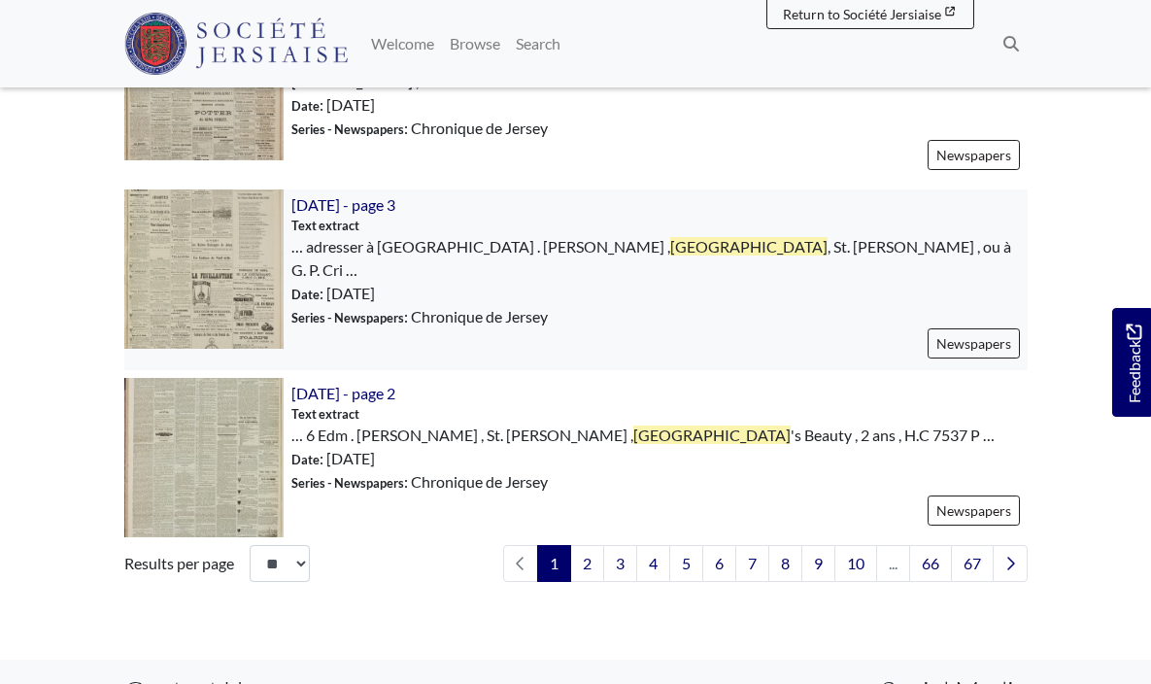
scroll to position [2926, 0]
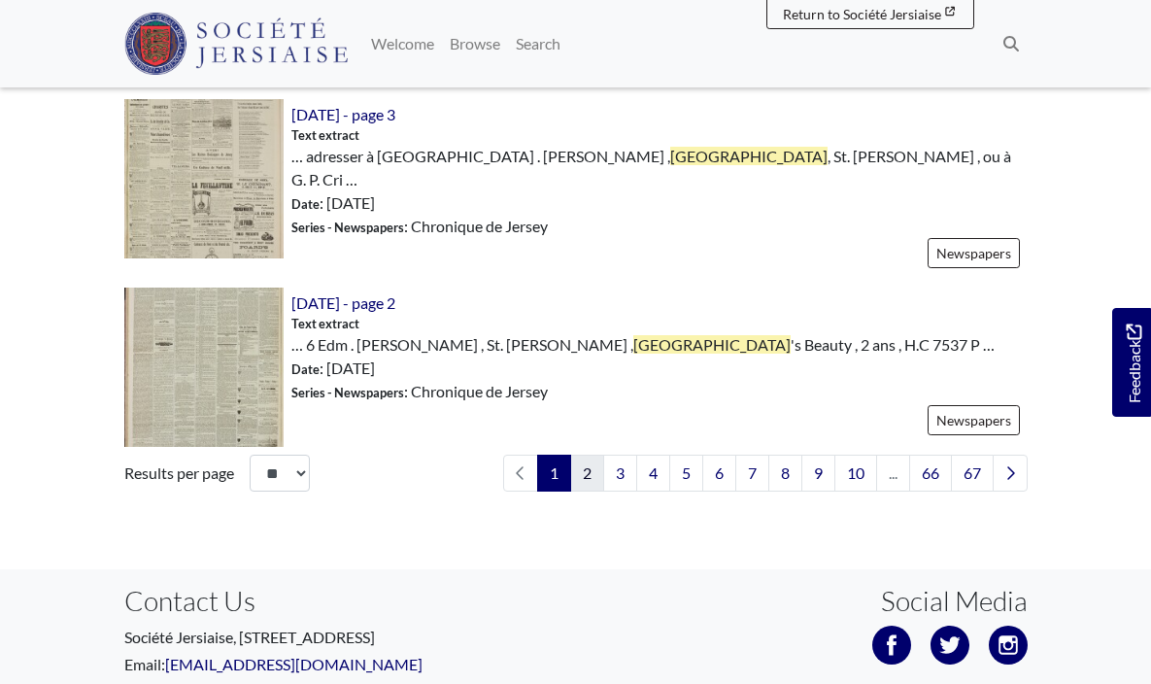
click at [579, 455] on link "2" at bounding box center [587, 473] width 34 height 37
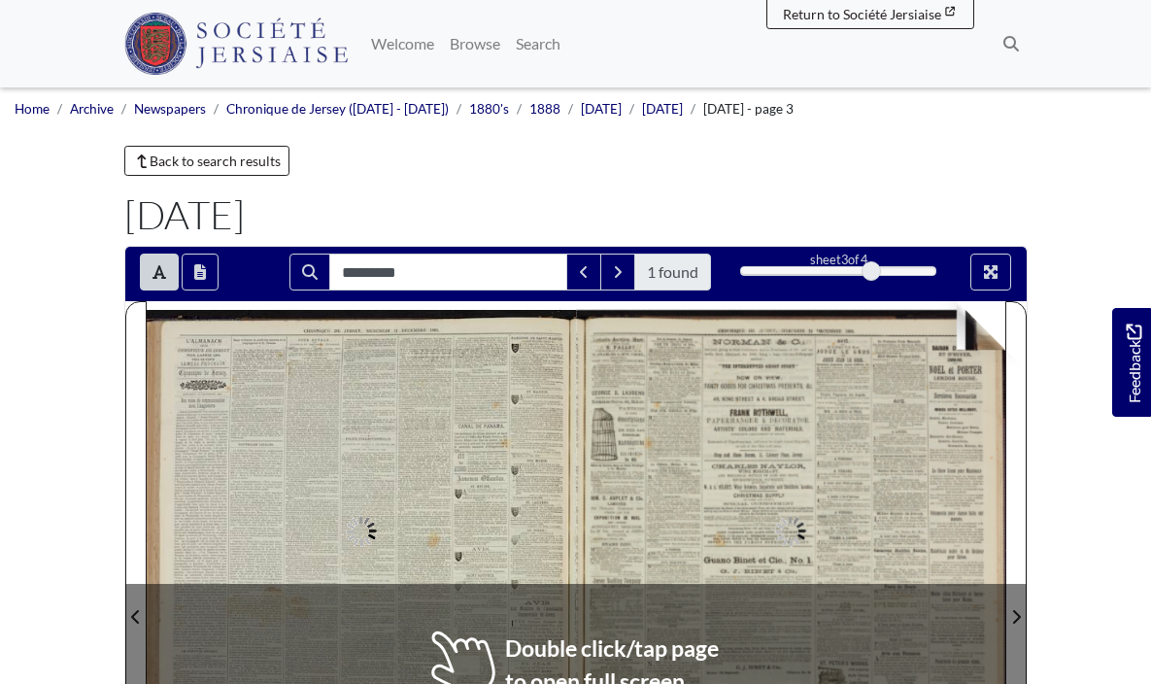
click at [518, 323] on div at bounding box center [362, 604] width 430 height 607
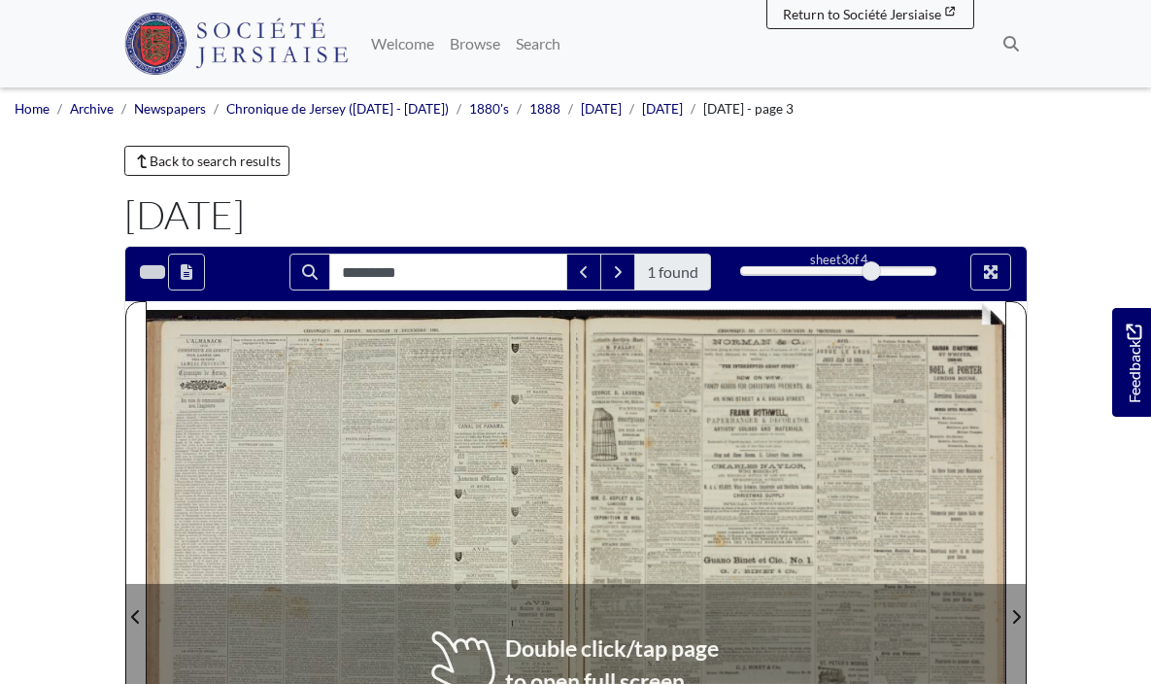
click at [524, 394] on div at bounding box center [362, 604] width 430 height 607
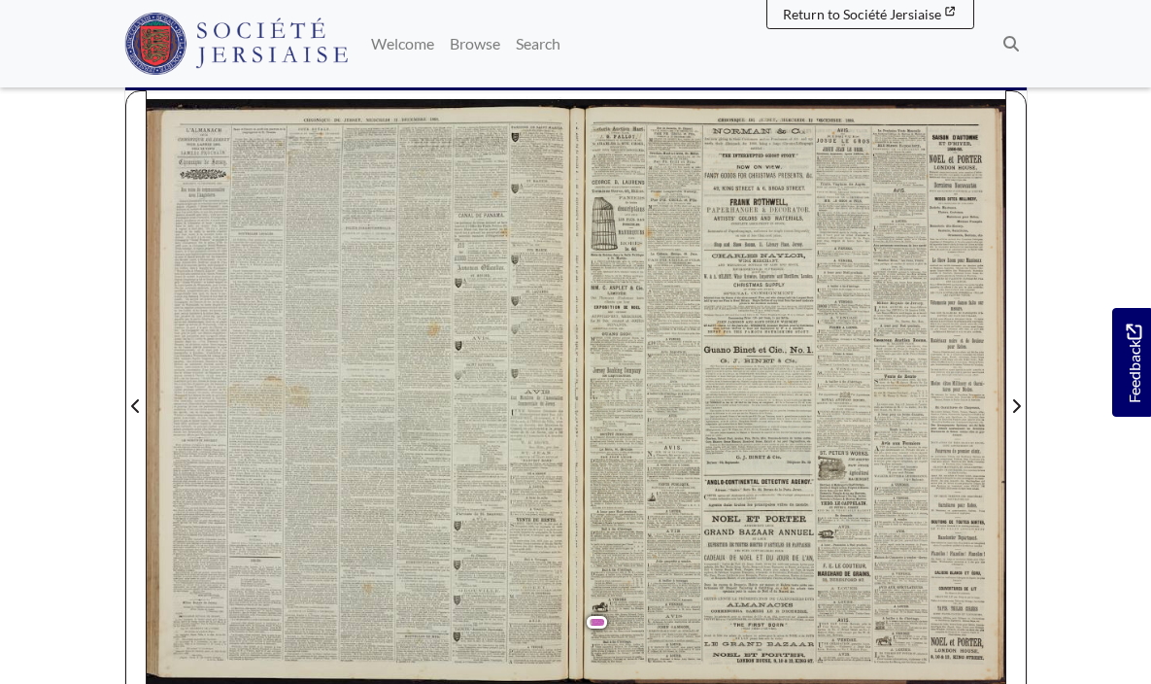
click at [96, 315] on body "Menu" at bounding box center [575, 486] width 1151 height 1395
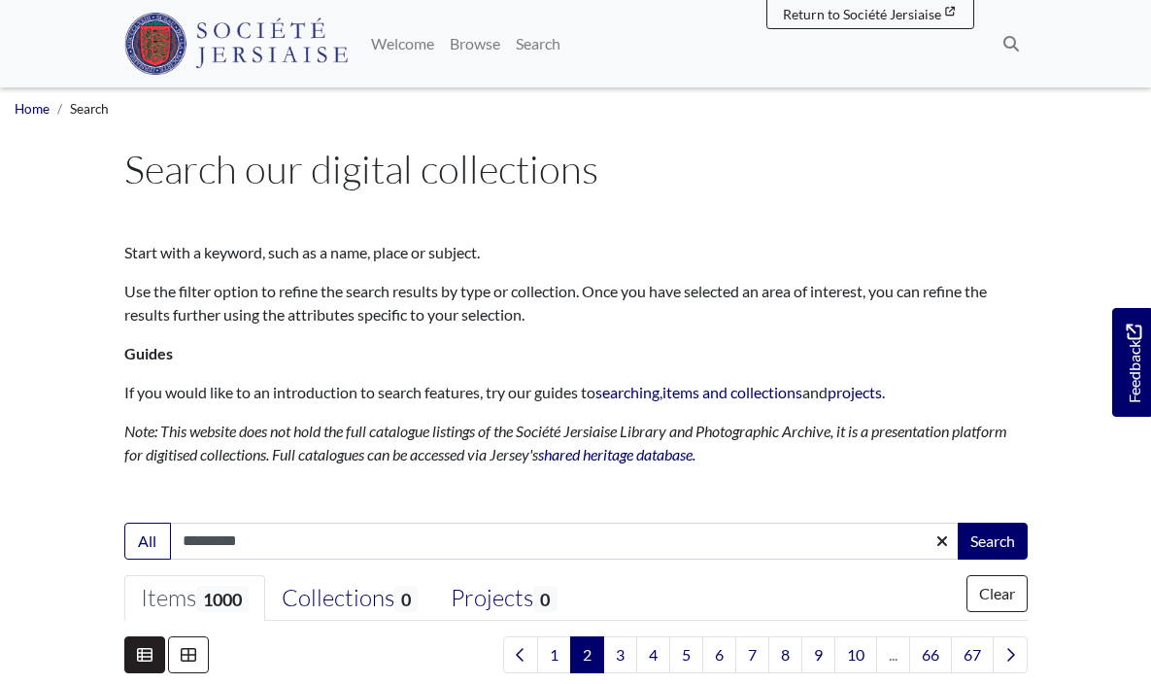
click at [320, 531] on input "*********" at bounding box center [565, 541] width 790 height 37
type input "**********"
click at [991, 539] on button "Search" at bounding box center [993, 541] width 70 height 37
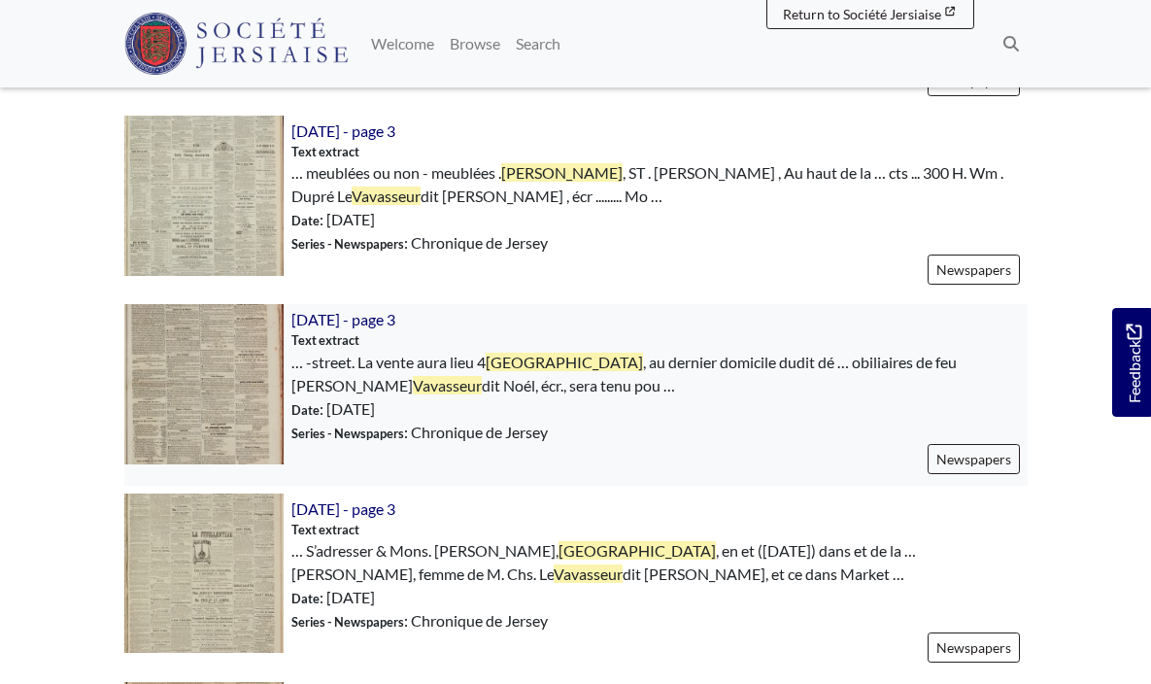
scroll to position [816, 0]
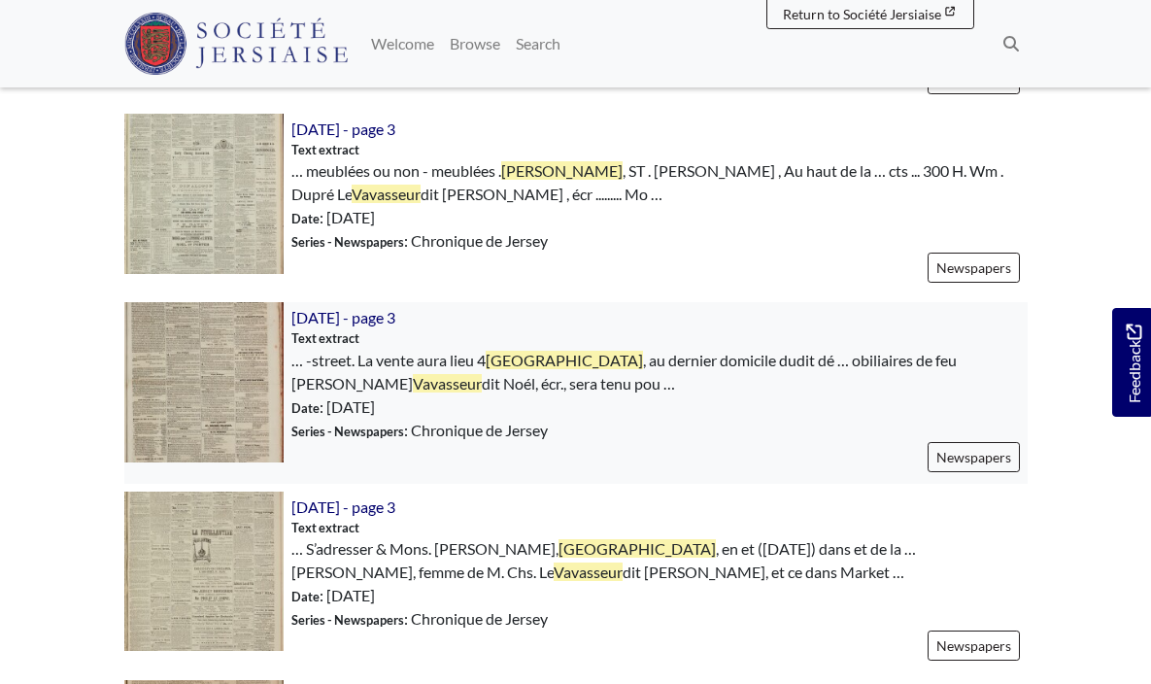
click at [218, 388] on img at bounding box center [203, 381] width 159 height 159
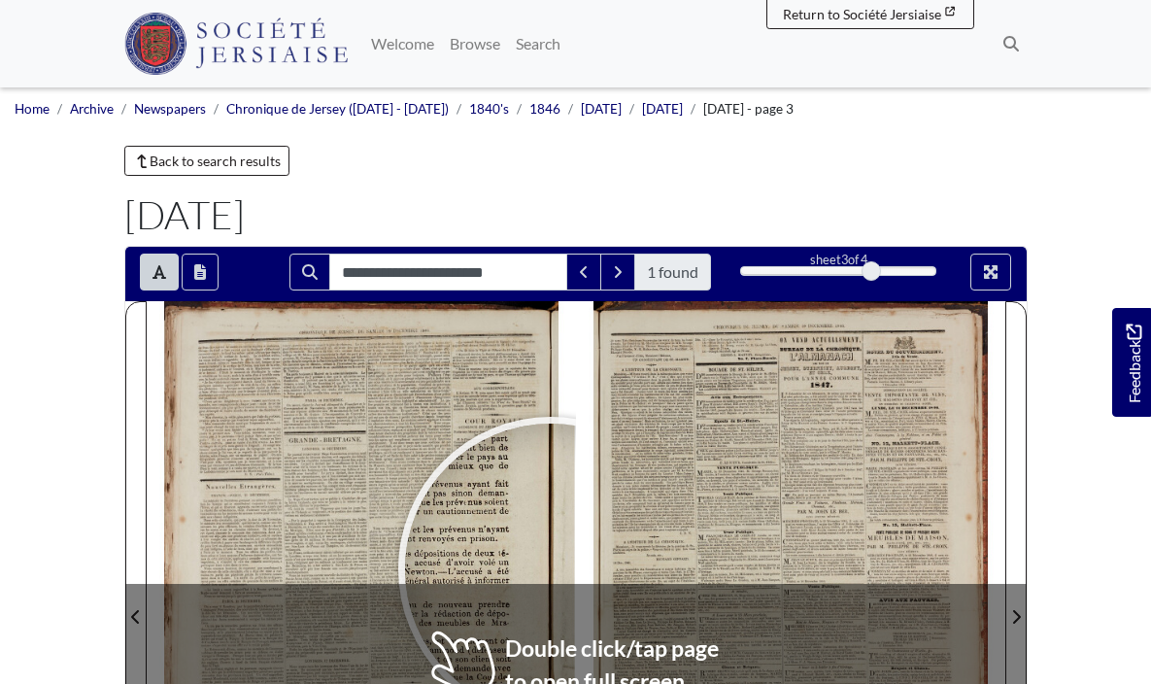
click at [551, 569] on div at bounding box center [551, 570] width 292 height 292
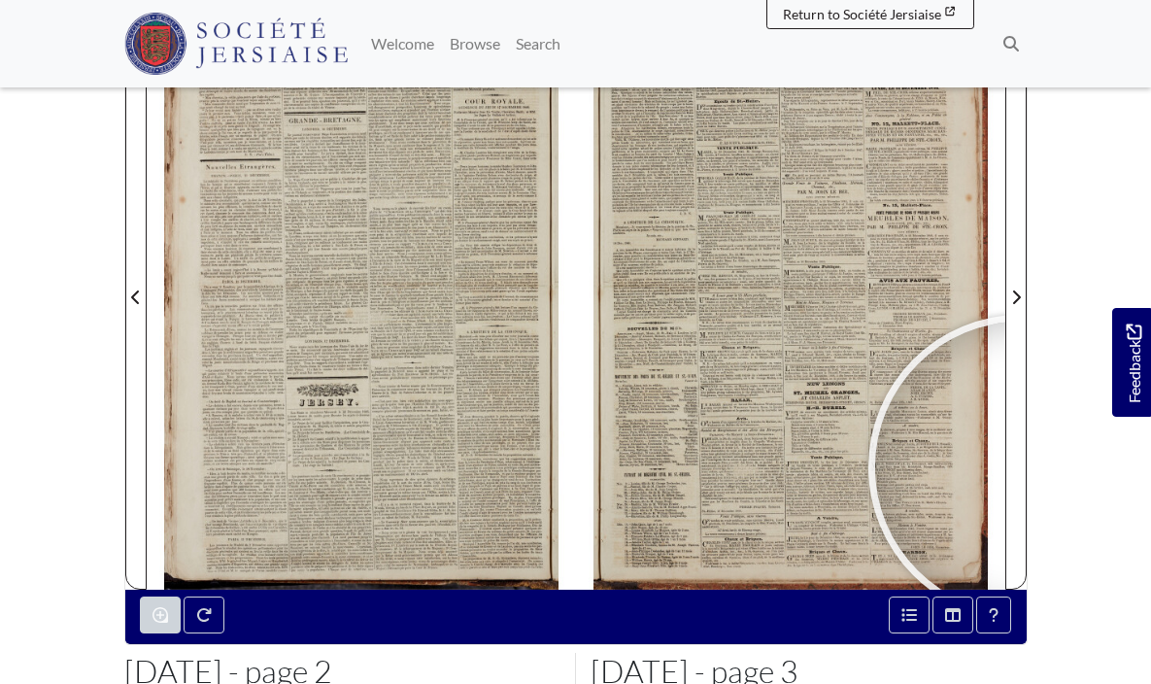
scroll to position [320, 0]
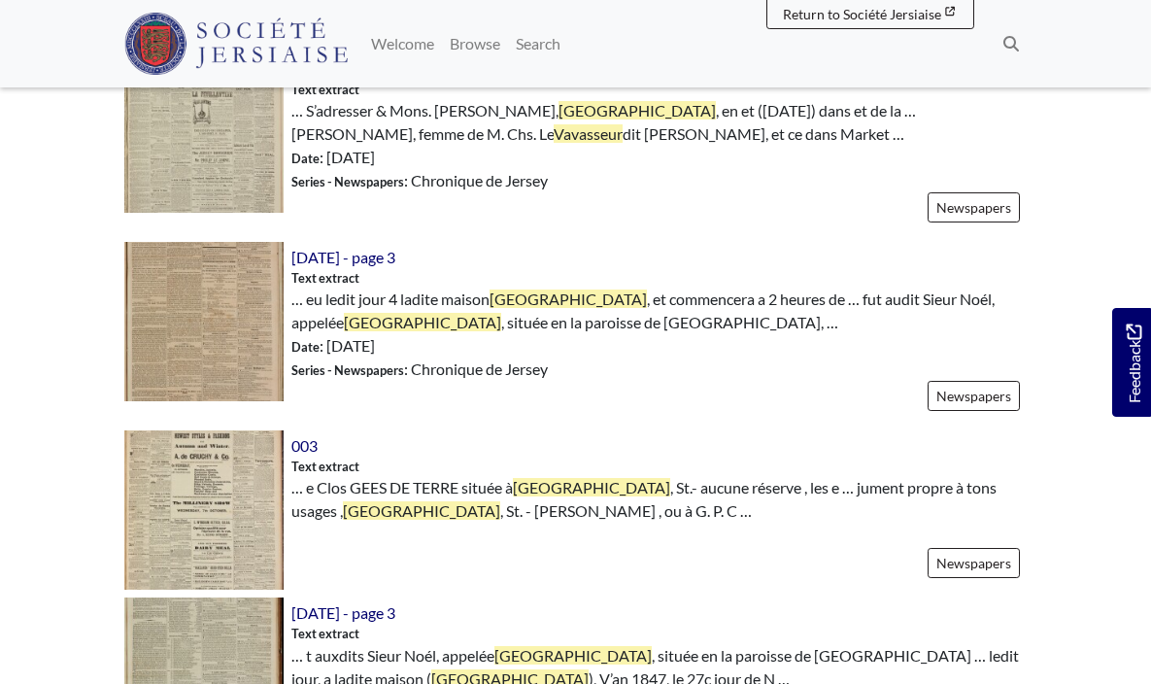
scroll to position [1255, 0]
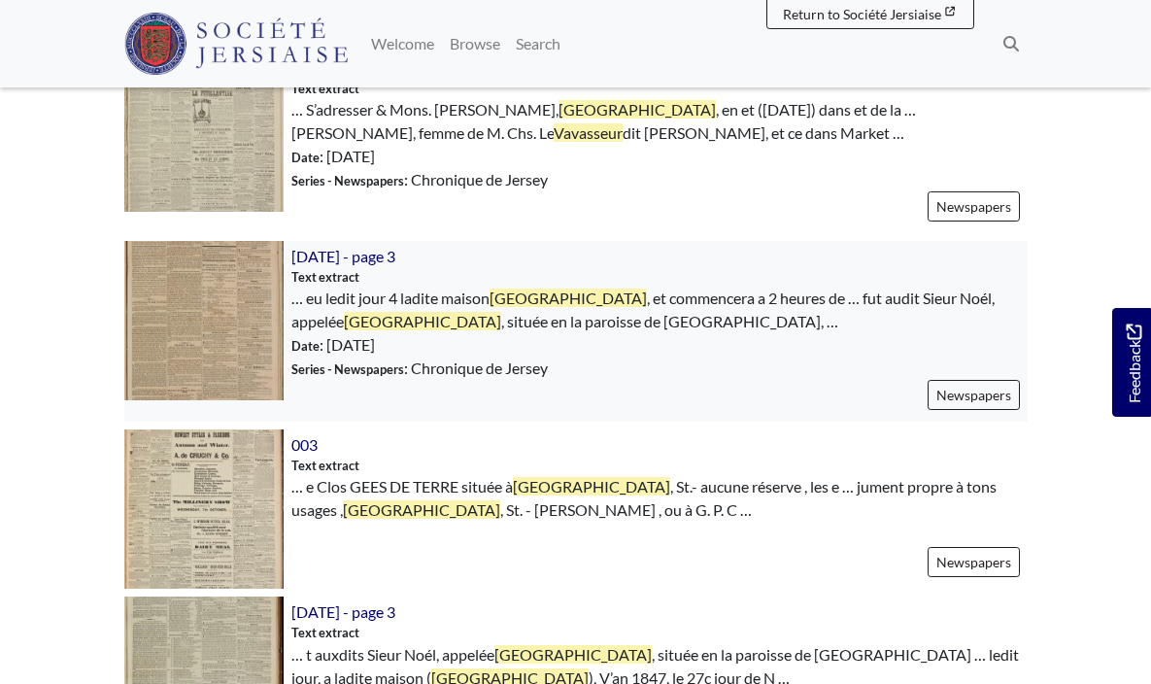
click at [200, 311] on img at bounding box center [203, 320] width 159 height 159
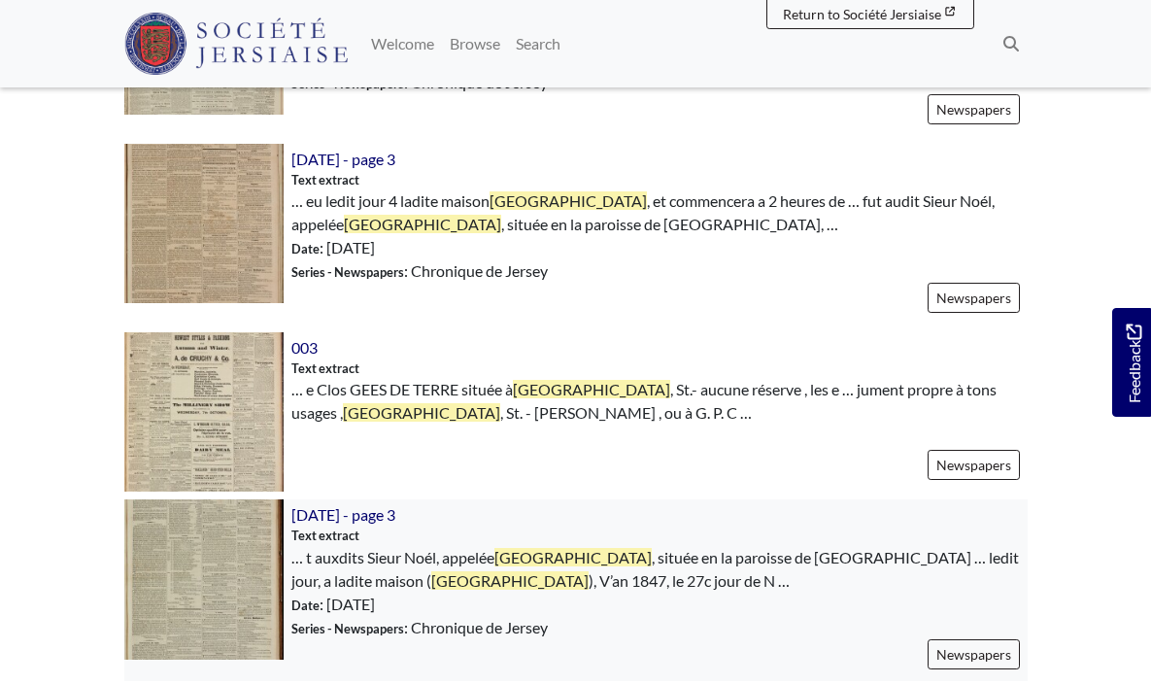
scroll to position [1354, 0]
click at [194, 590] on img at bounding box center [203, 577] width 159 height 159
click at [240, 526] on img at bounding box center [203, 577] width 159 height 159
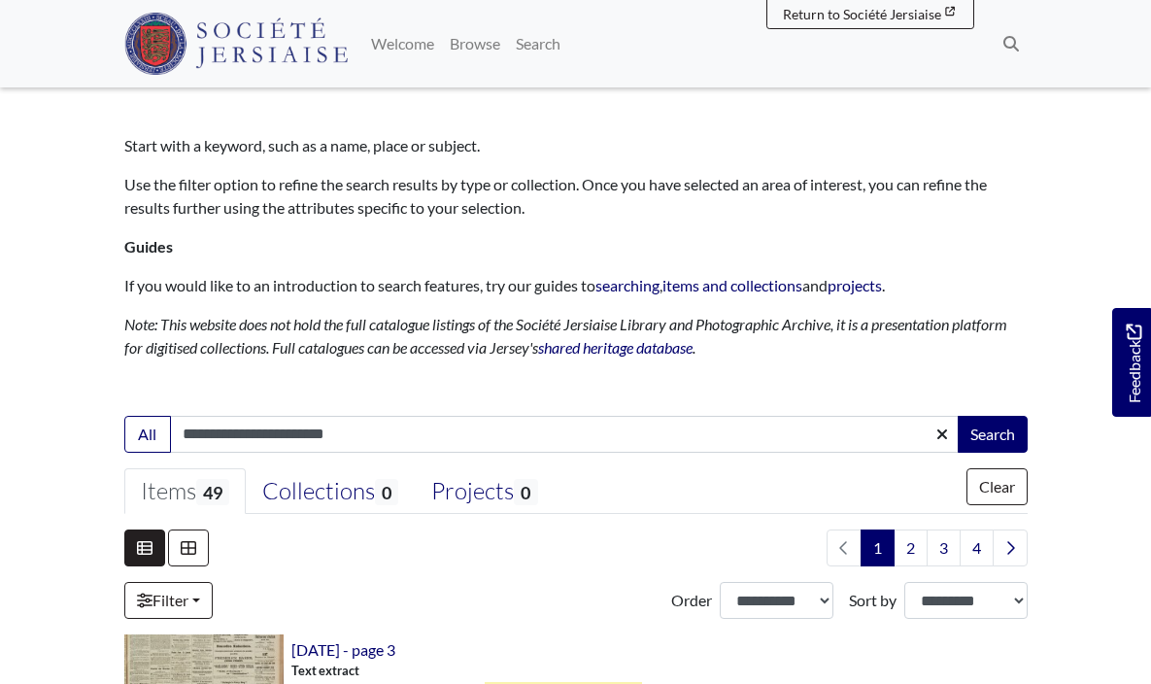
scroll to position [139, 0]
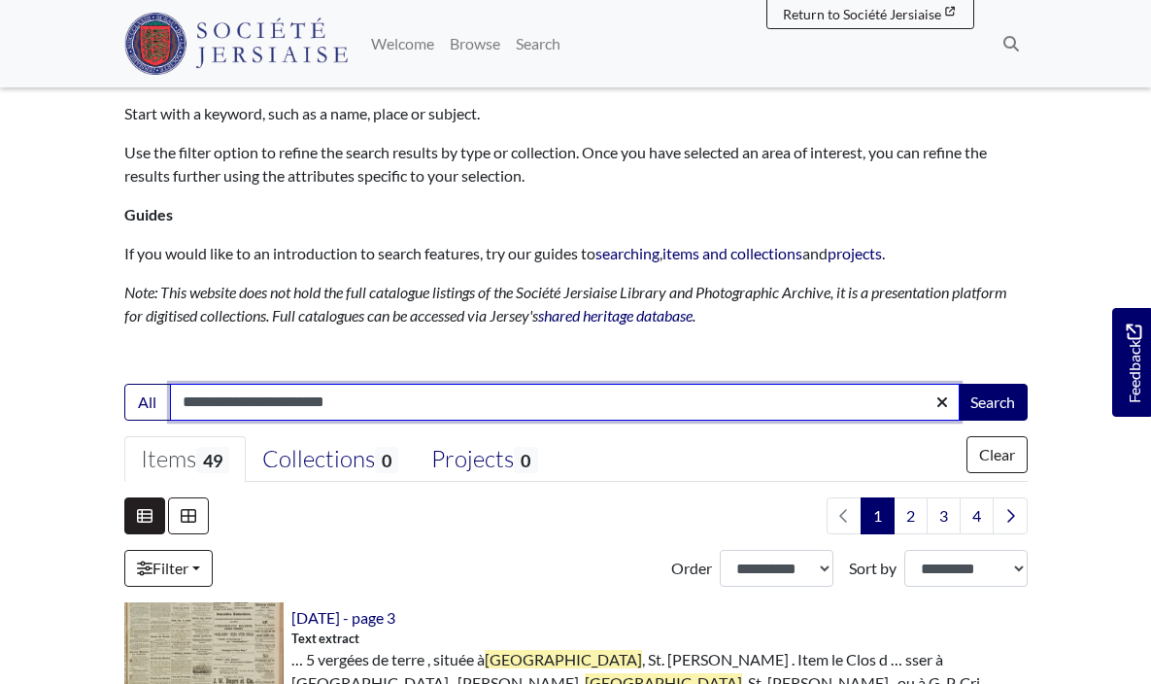
click at [254, 400] on input "**********" at bounding box center [565, 402] width 790 height 37
type input "**********"
click at [991, 400] on button "Search" at bounding box center [993, 402] width 70 height 37
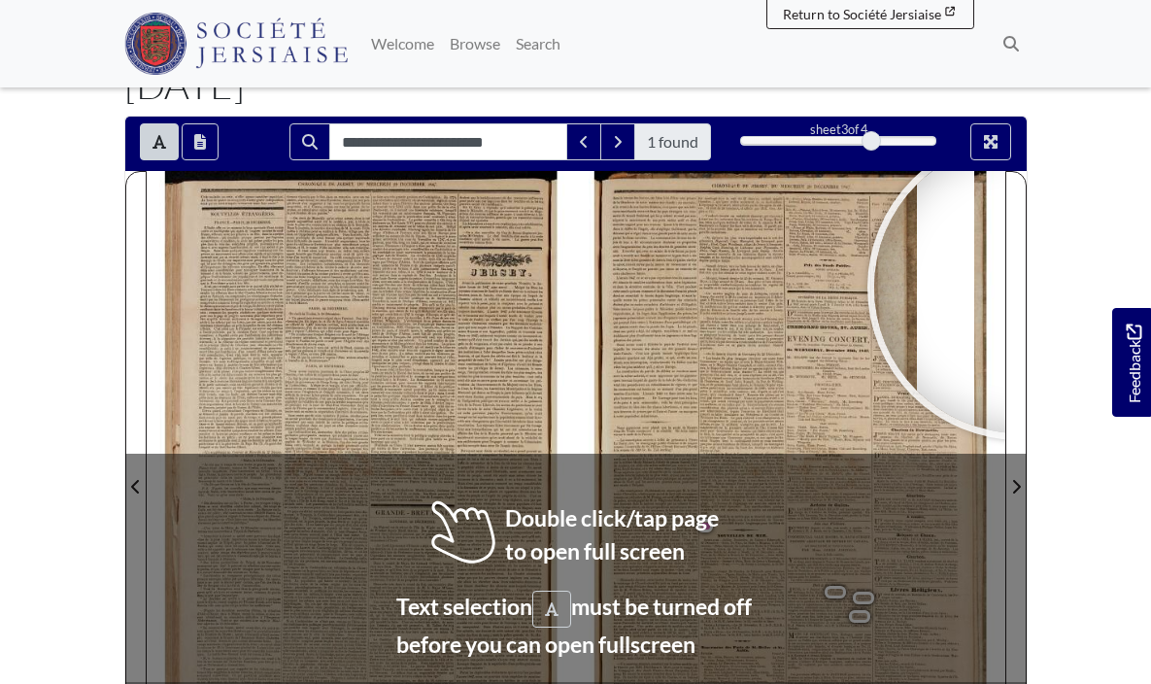
scroll to position [132, 0]
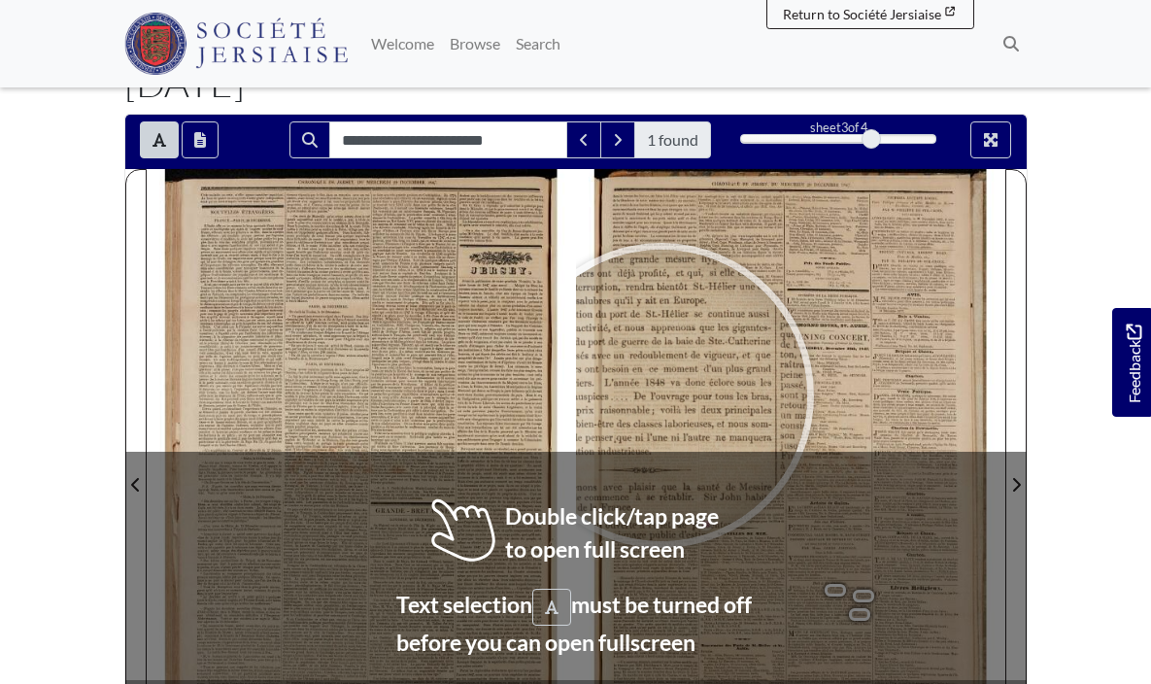
click at [580, 370] on div at bounding box center [662, 396] width 292 height 292
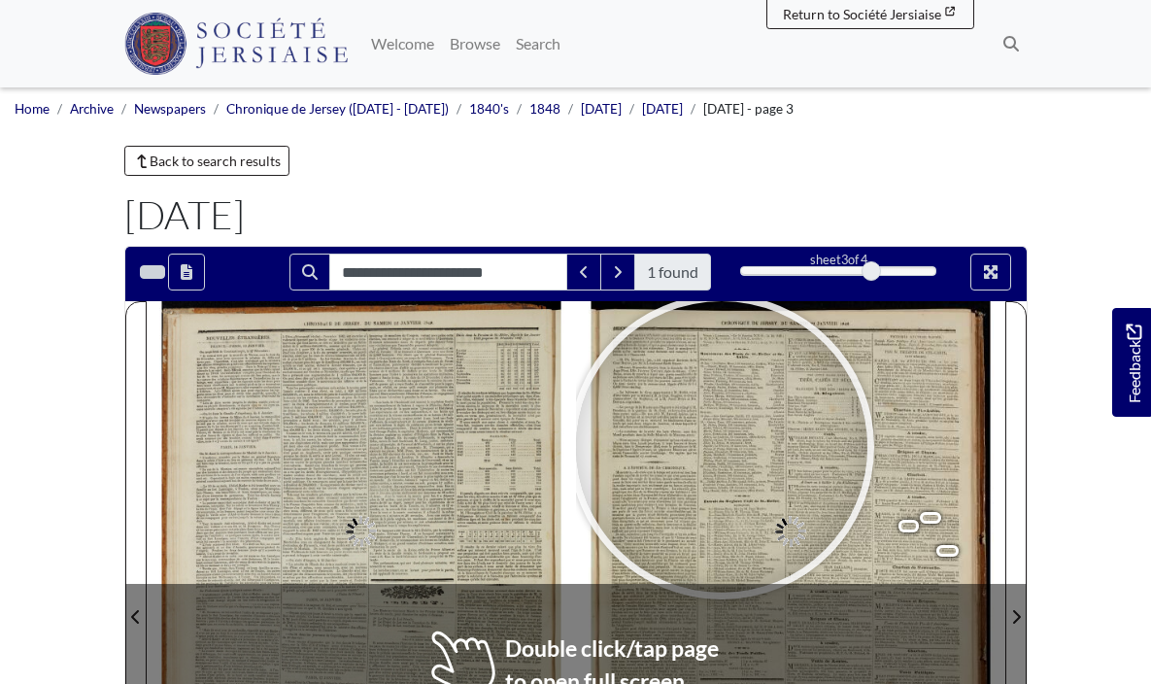
click at [594, 549] on div "Miouvemens Lundi [DATE] Alpha, [PERSON_NAME],—Je crois que le temps est arrivé …" at bounding box center [791, 604] width 430 height 607
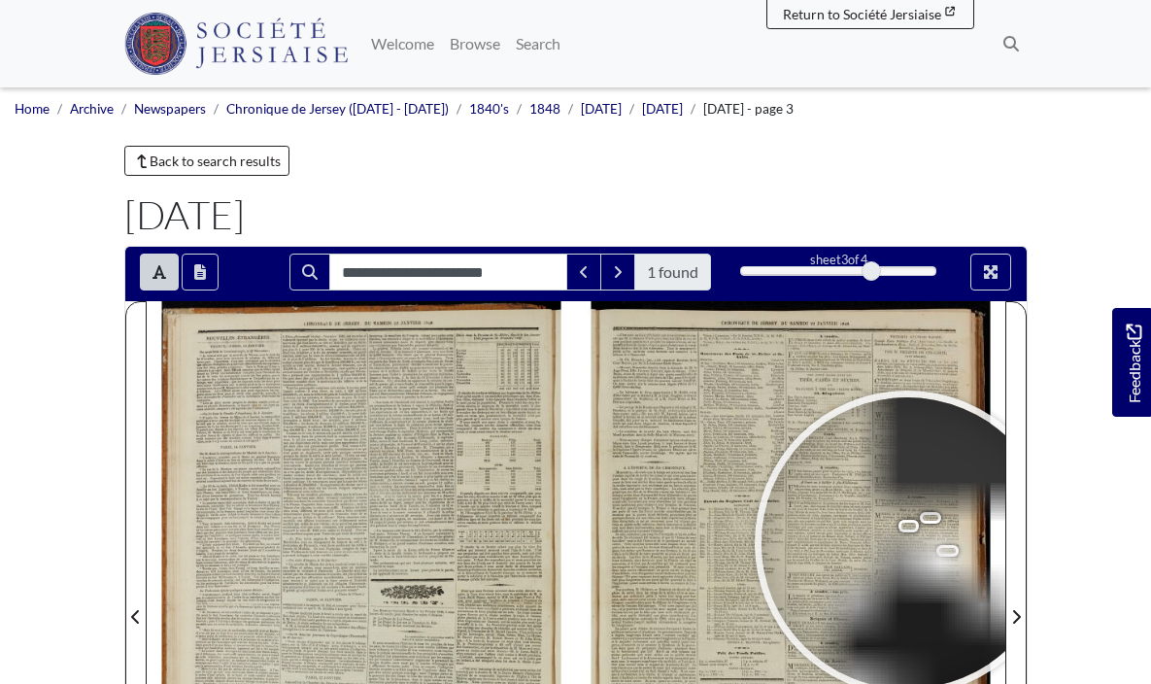
click at [908, 543] on div at bounding box center [908, 543] width 292 height 292
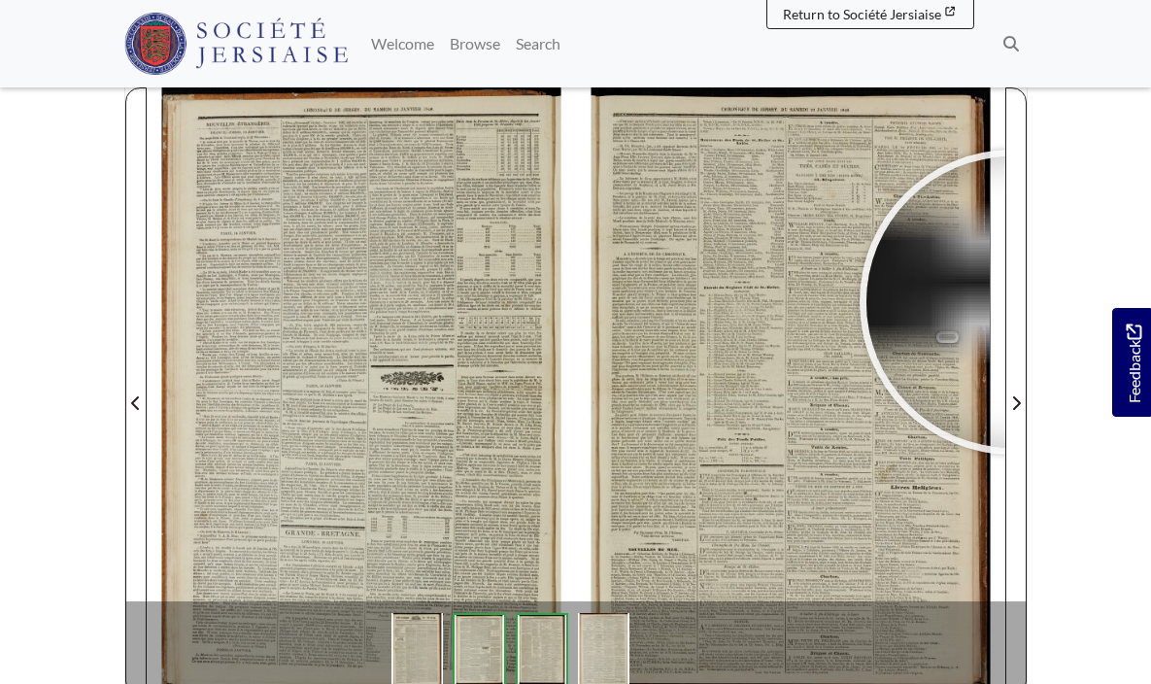
scroll to position [229, 0]
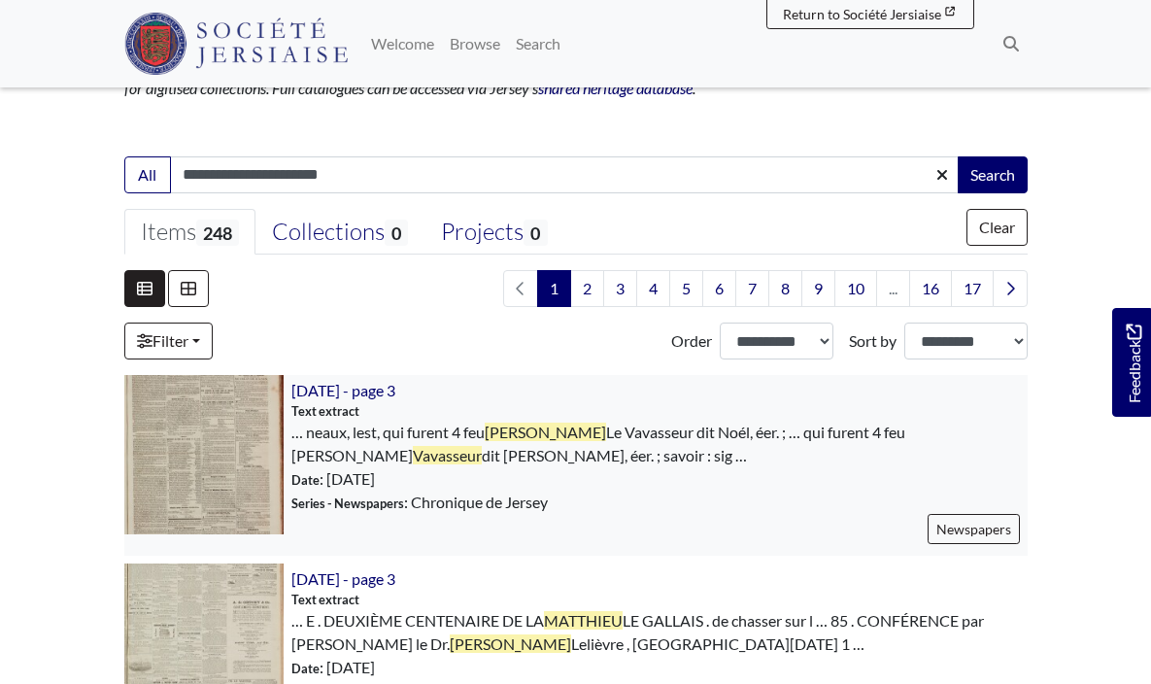
scroll to position [387, 0]
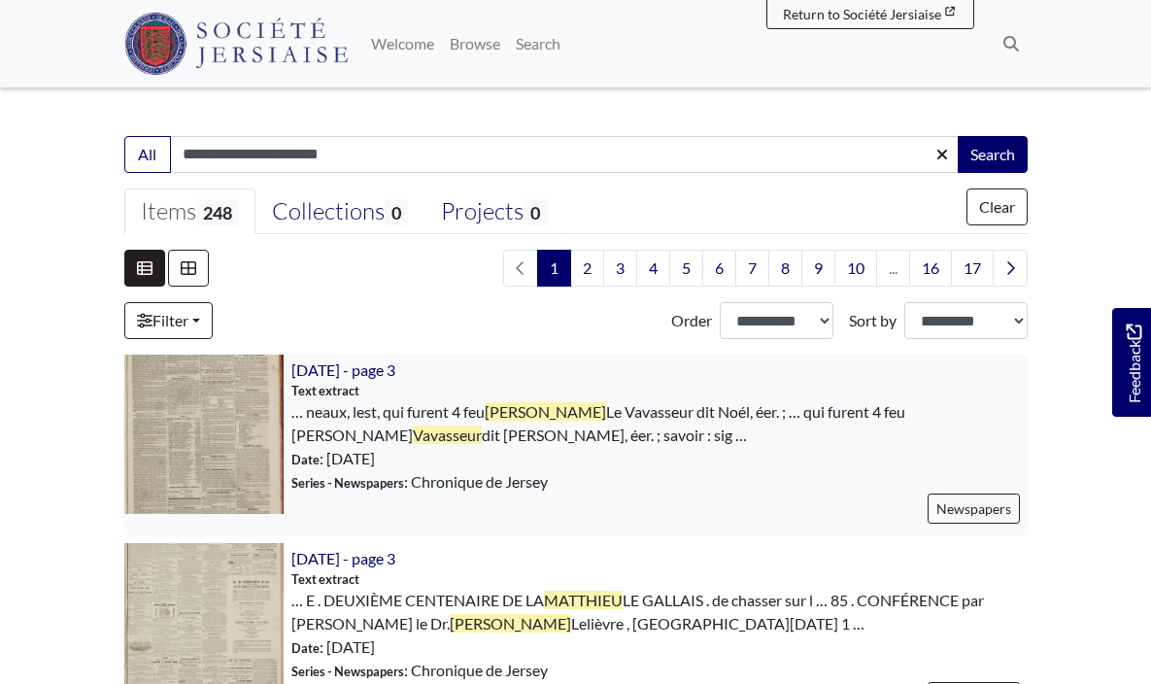
click at [198, 419] on img at bounding box center [203, 434] width 159 height 159
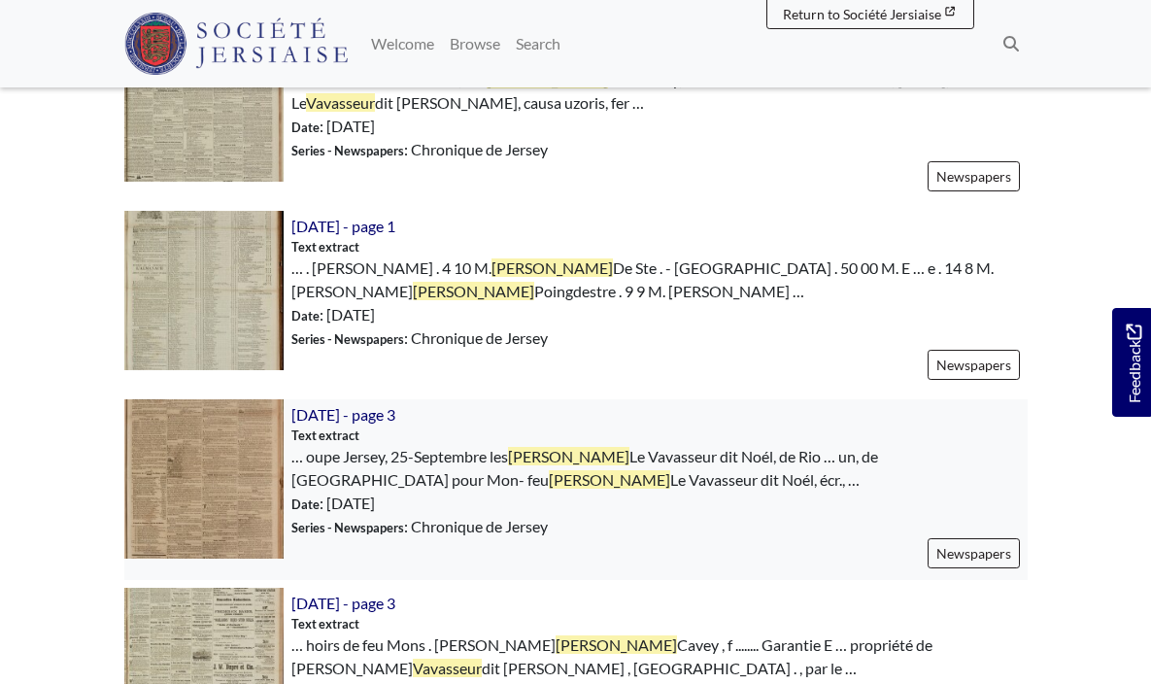
scroll to position [1289, 0]
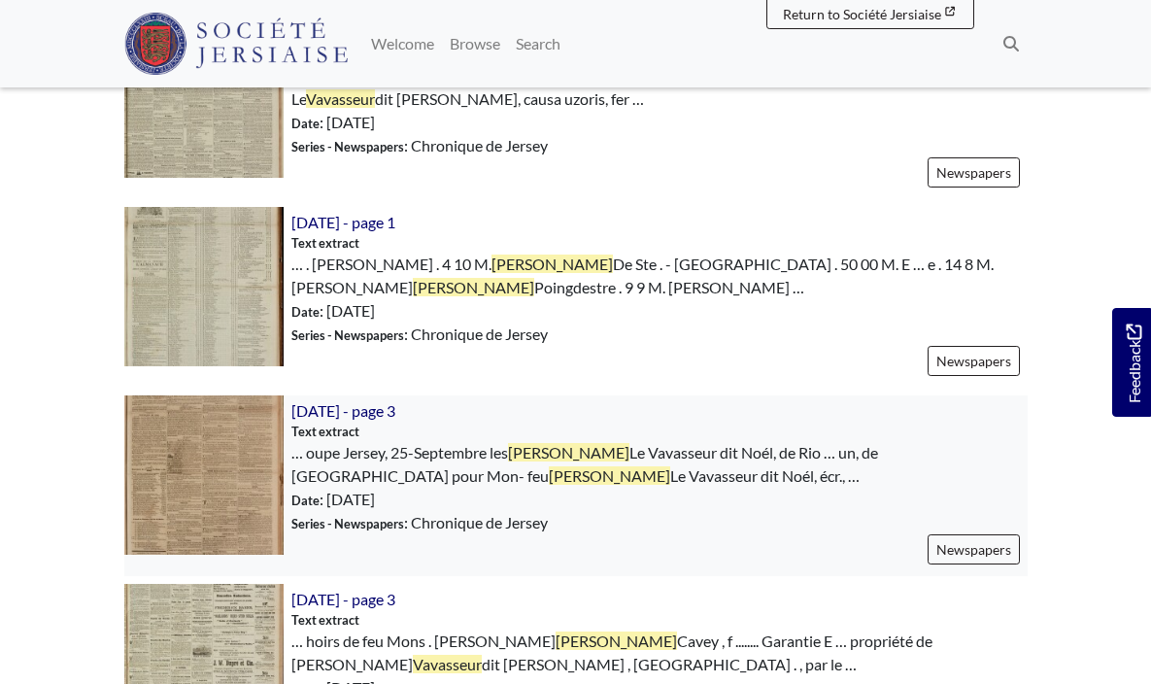
click at [198, 487] on img at bounding box center [203, 474] width 159 height 159
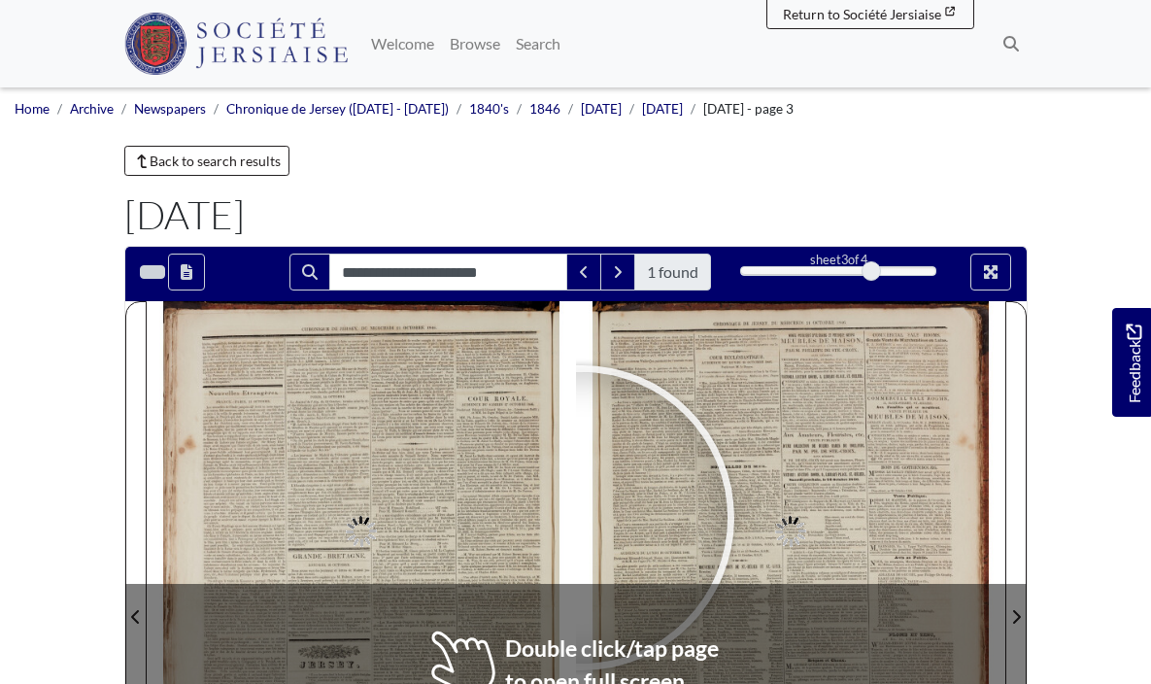
click at [582, 518] on div at bounding box center [582, 518] width 292 height 292
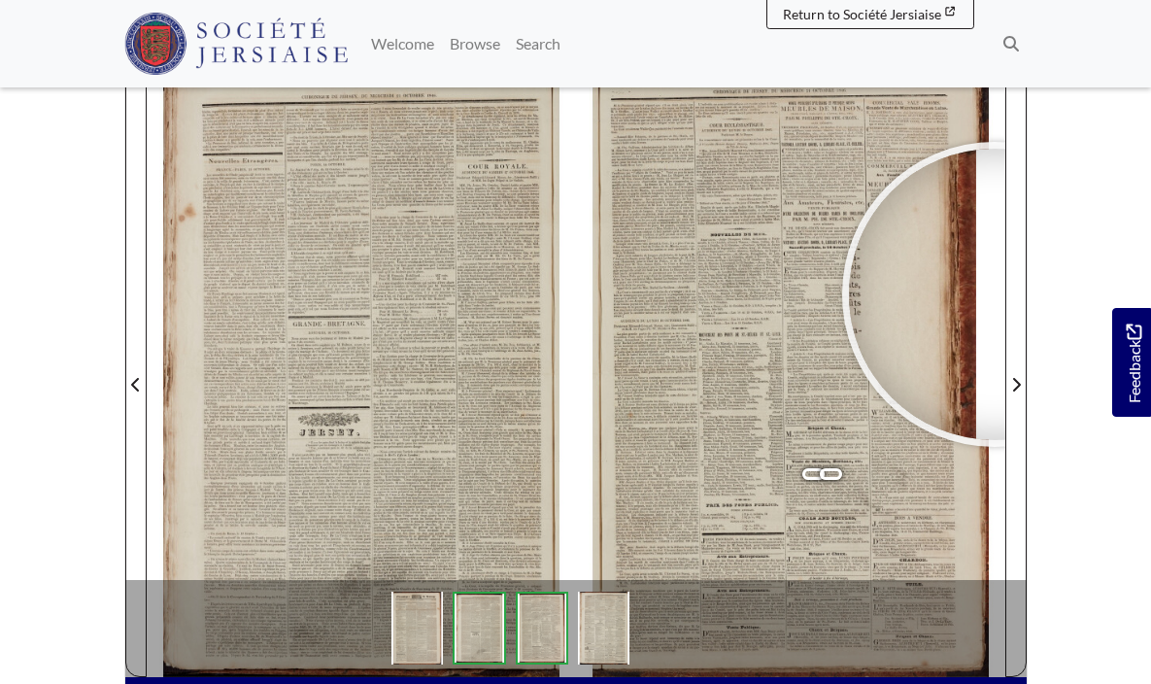
scroll to position [249, 0]
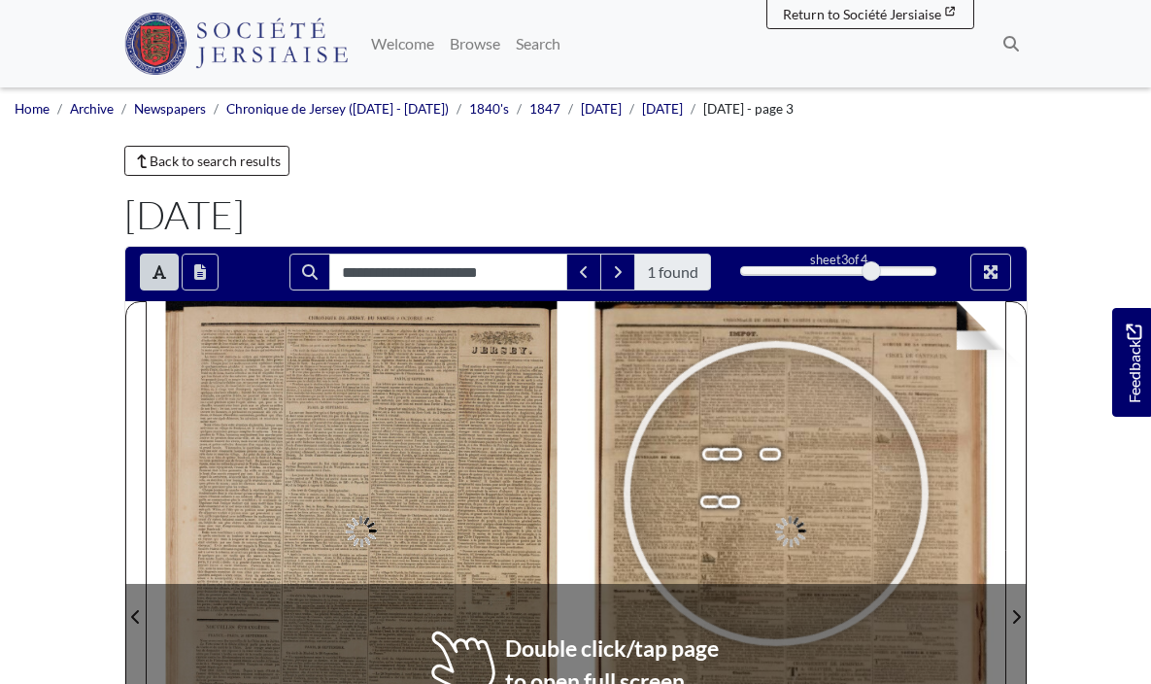
click at [775, 494] on div at bounding box center [776, 494] width 292 height 292
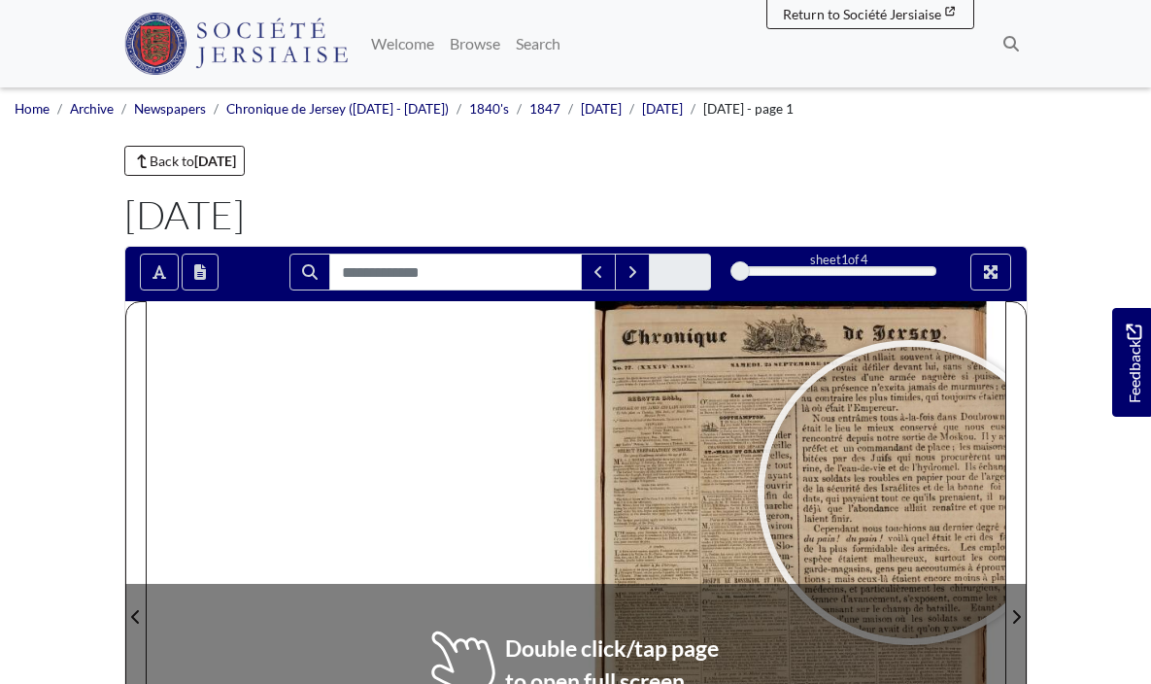
click at [911, 493] on div at bounding box center [911, 493] width 292 height 292
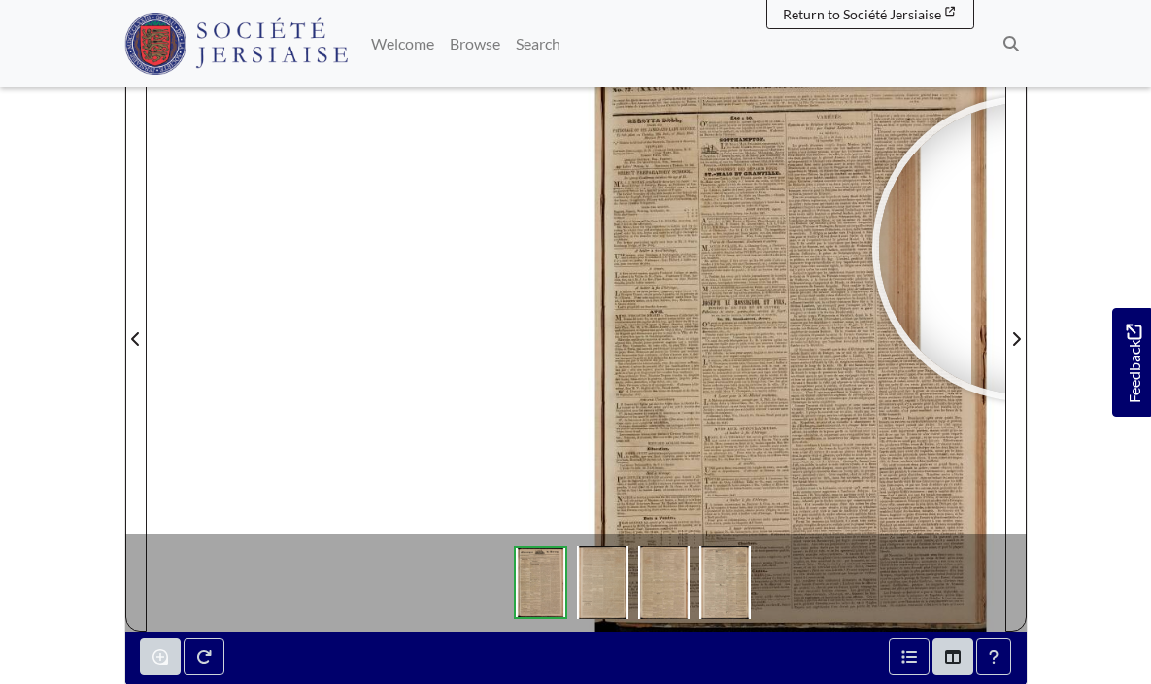
scroll to position [308, 0]
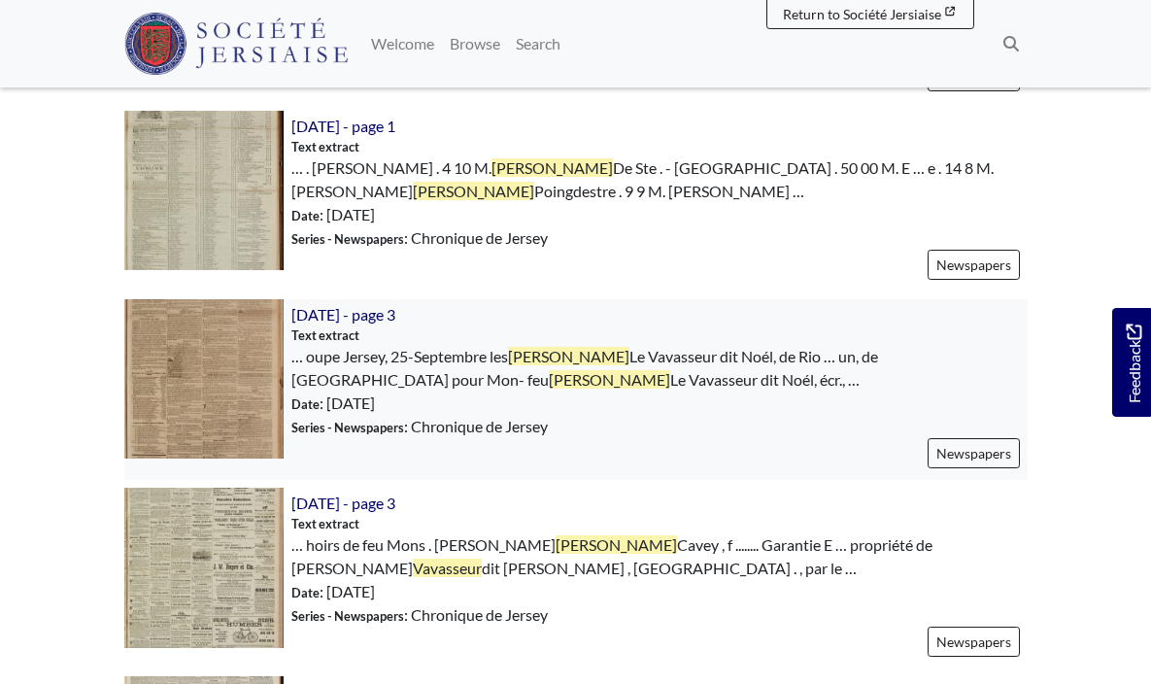
scroll to position [1399, 0]
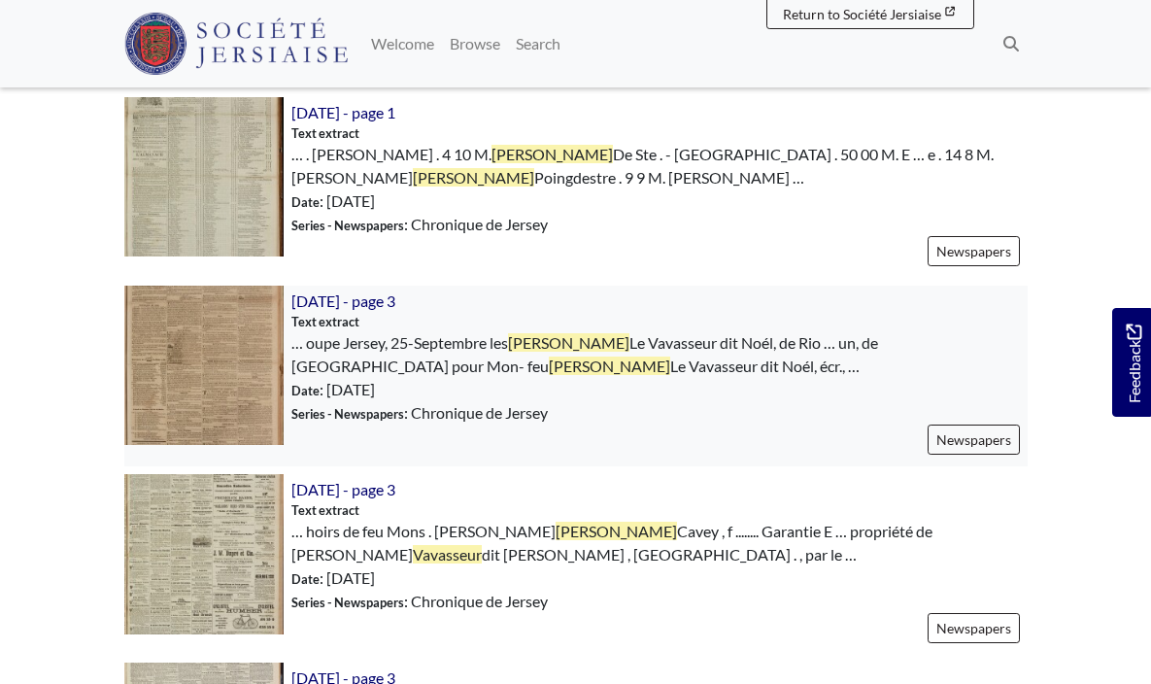
click at [226, 352] on img at bounding box center [203, 365] width 159 height 159
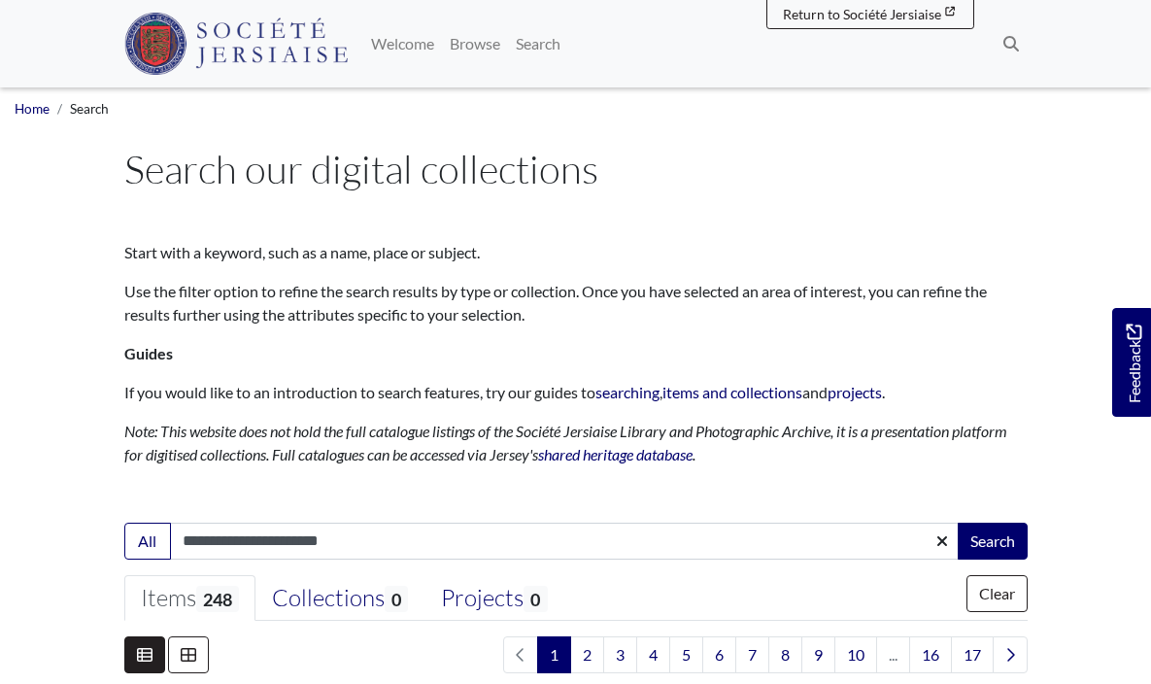
scroll to position [0, 0]
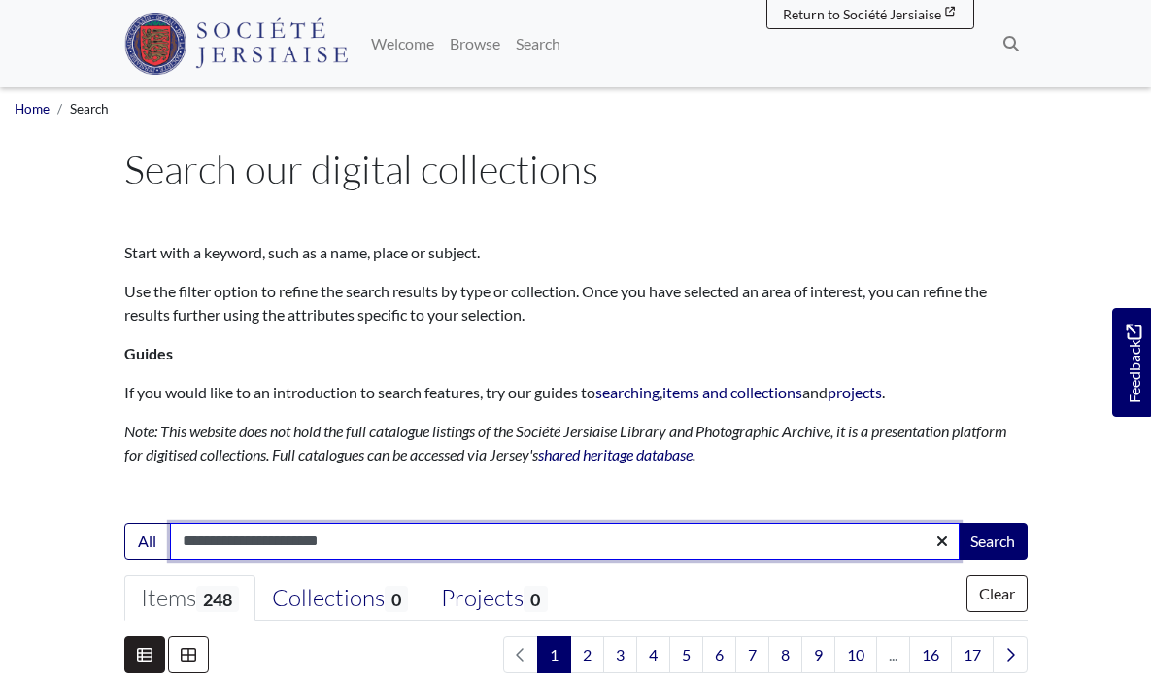
click at [224, 539] on input "**********" at bounding box center [565, 541] width 790 height 37
type input "**********"
click at [991, 539] on button "Search" at bounding box center [993, 541] width 70 height 37
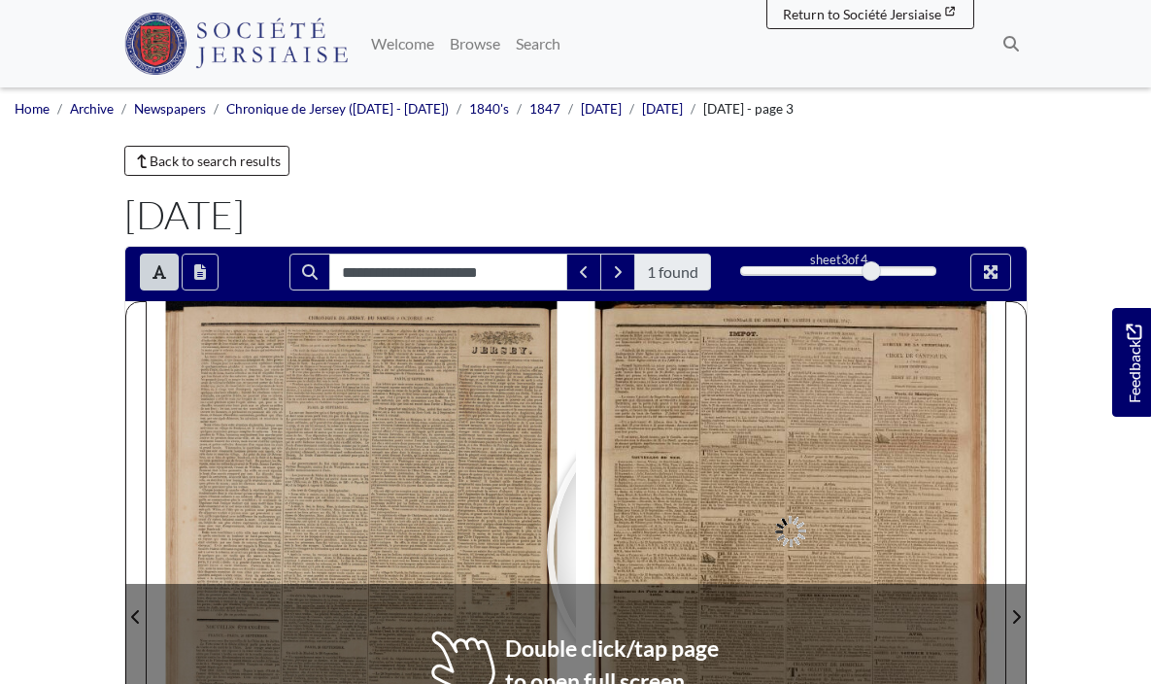
click at [700, 550] on div at bounding box center [791, 604] width 430 height 607
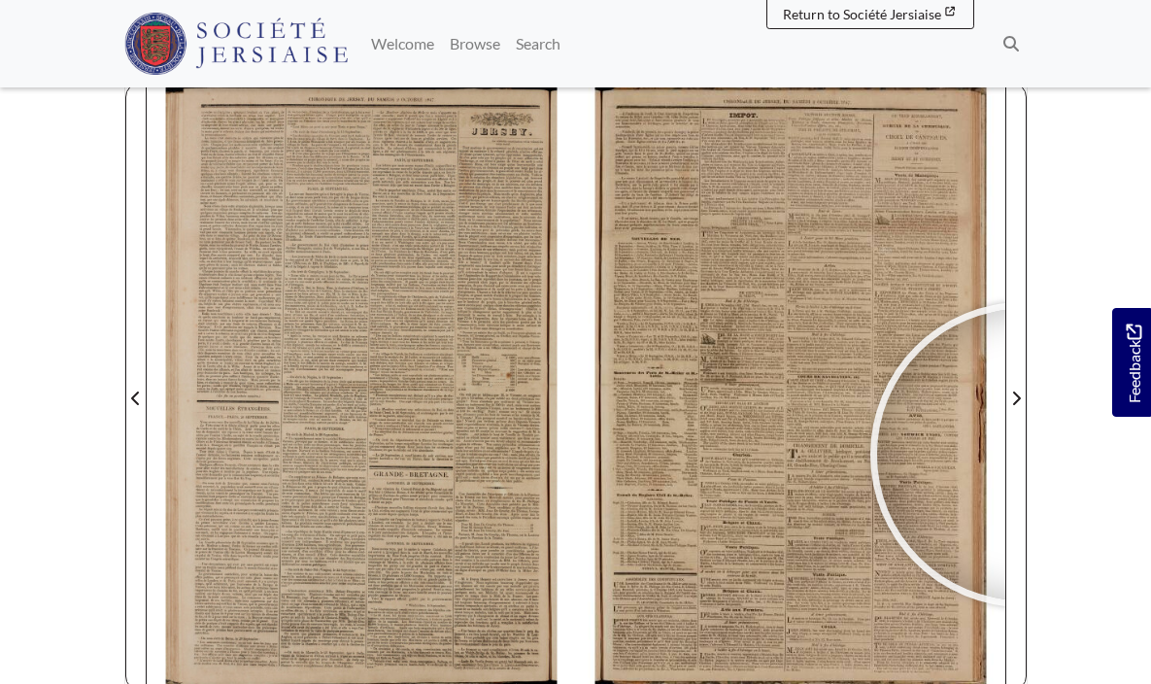
scroll to position [218, 0]
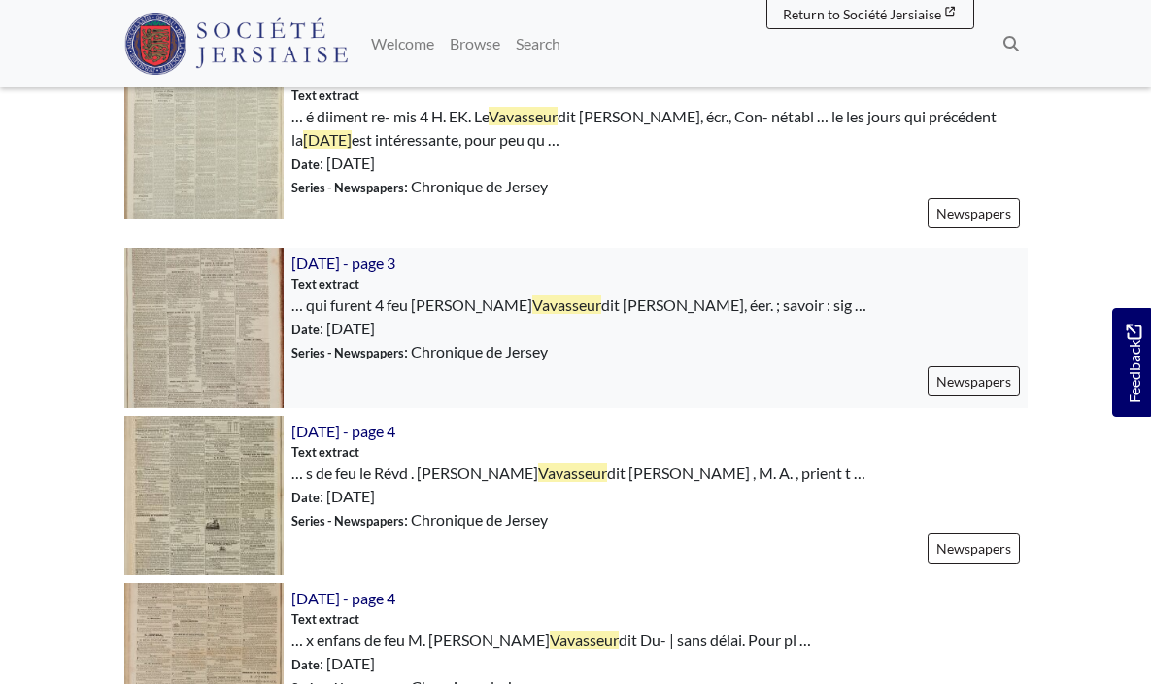
scroll to position [681, 0]
click at [233, 326] on img at bounding box center [203, 328] width 159 height 159
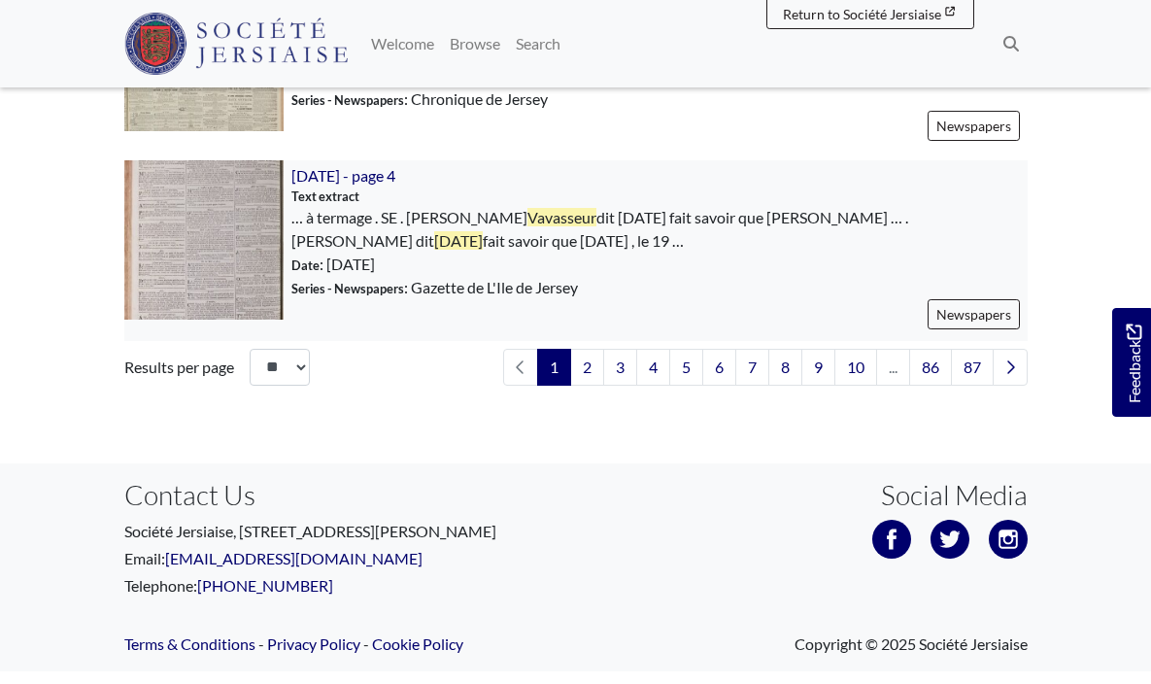
scroll to position [3081, 0]
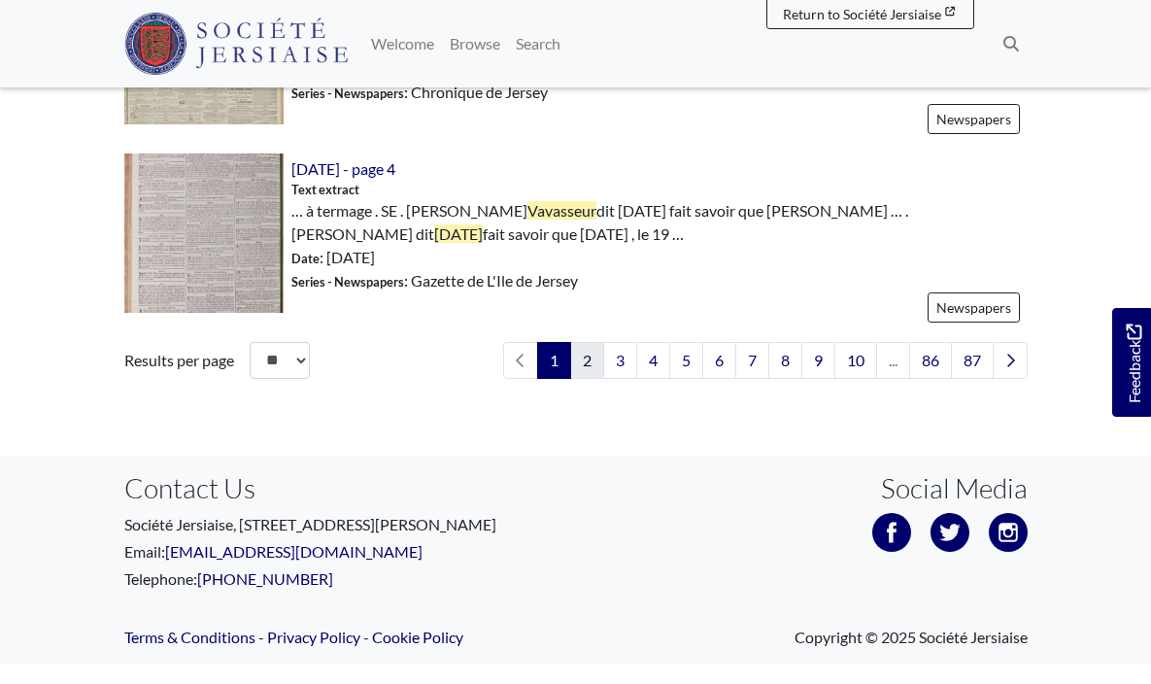
click at [588, 355] on link "2" at bounding box center [587, 360] width 34 height 37
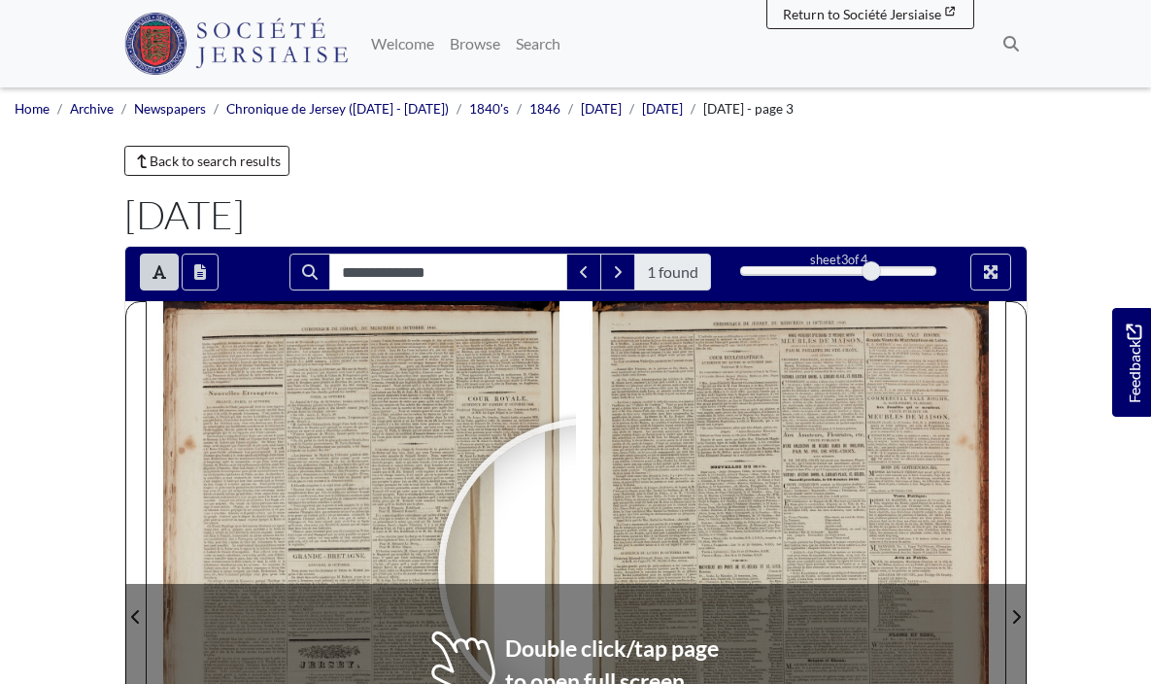
click at [590, 570] on div "CHRONIQUE DE JERSEY, DU L’individu au nom problématique est ensuite admis A déc…" at bounding box center [791, 604] width 430 height 607
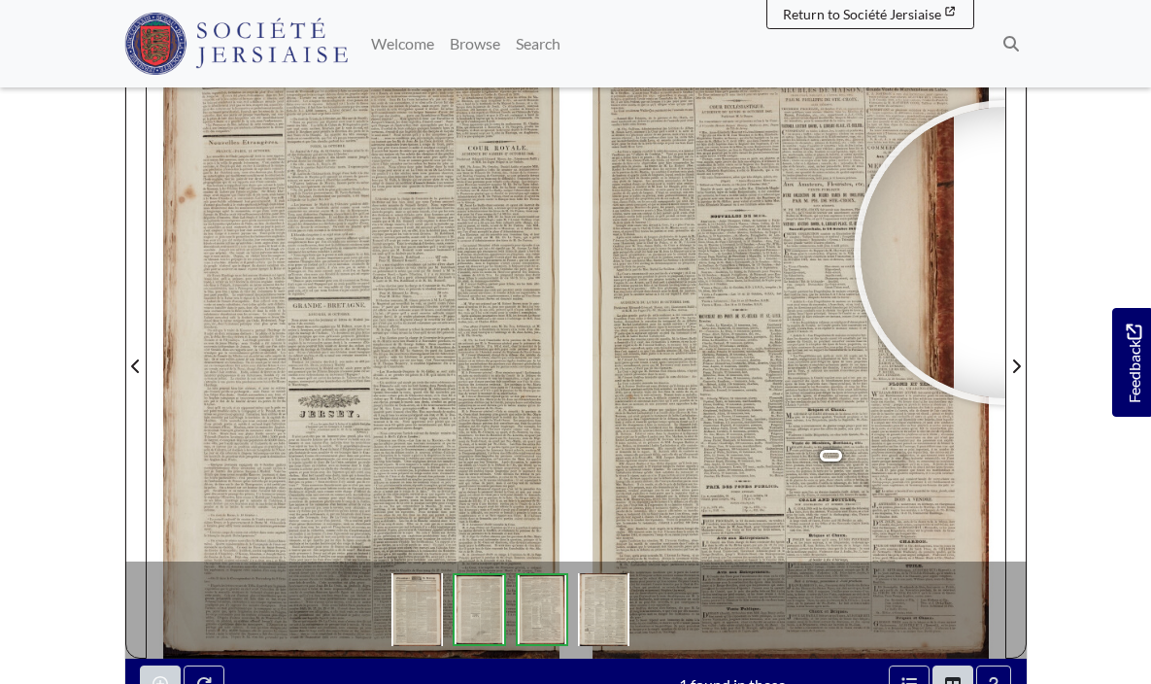
scroll to position [255, 0]
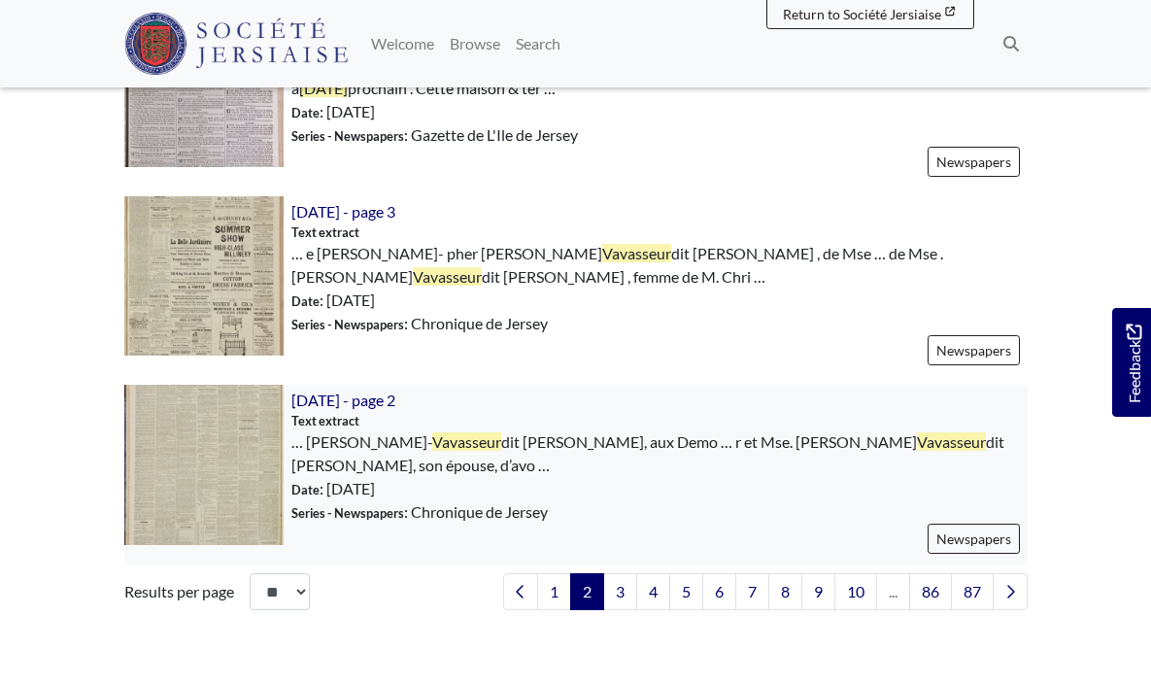
scroll to position [3110, 0]
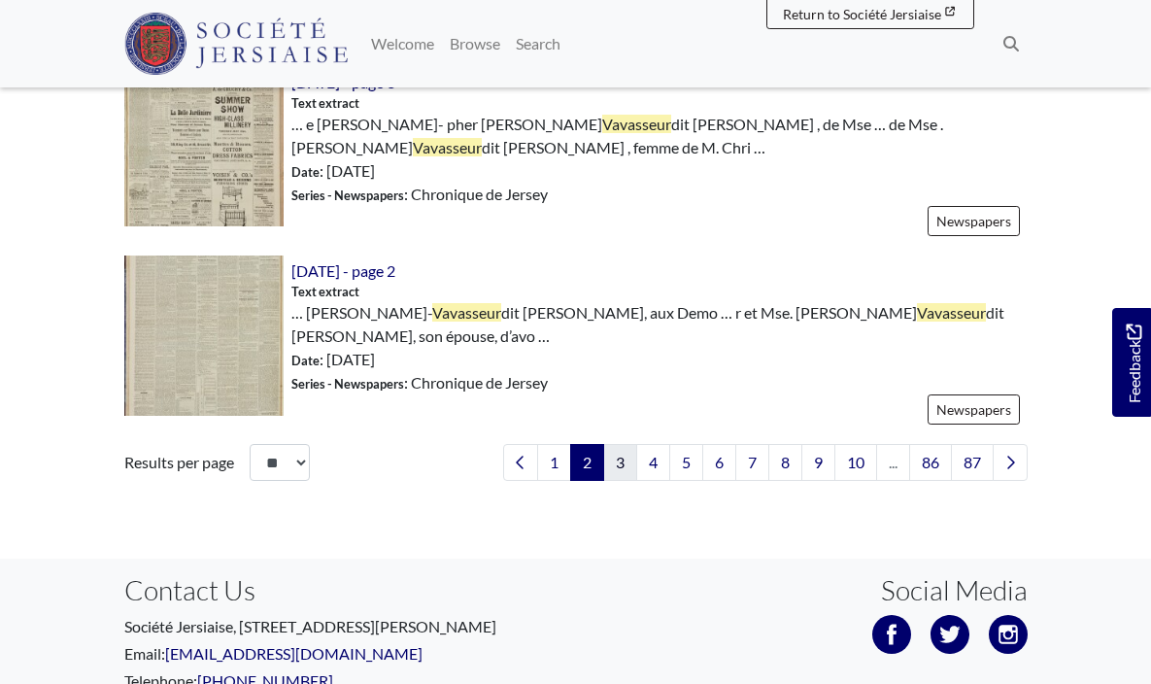
click at [613, 444] on link "3" at bounding box center [620, 462] width 34 height 37
